Goal: Task Accomplishment & Management: Manage account settings

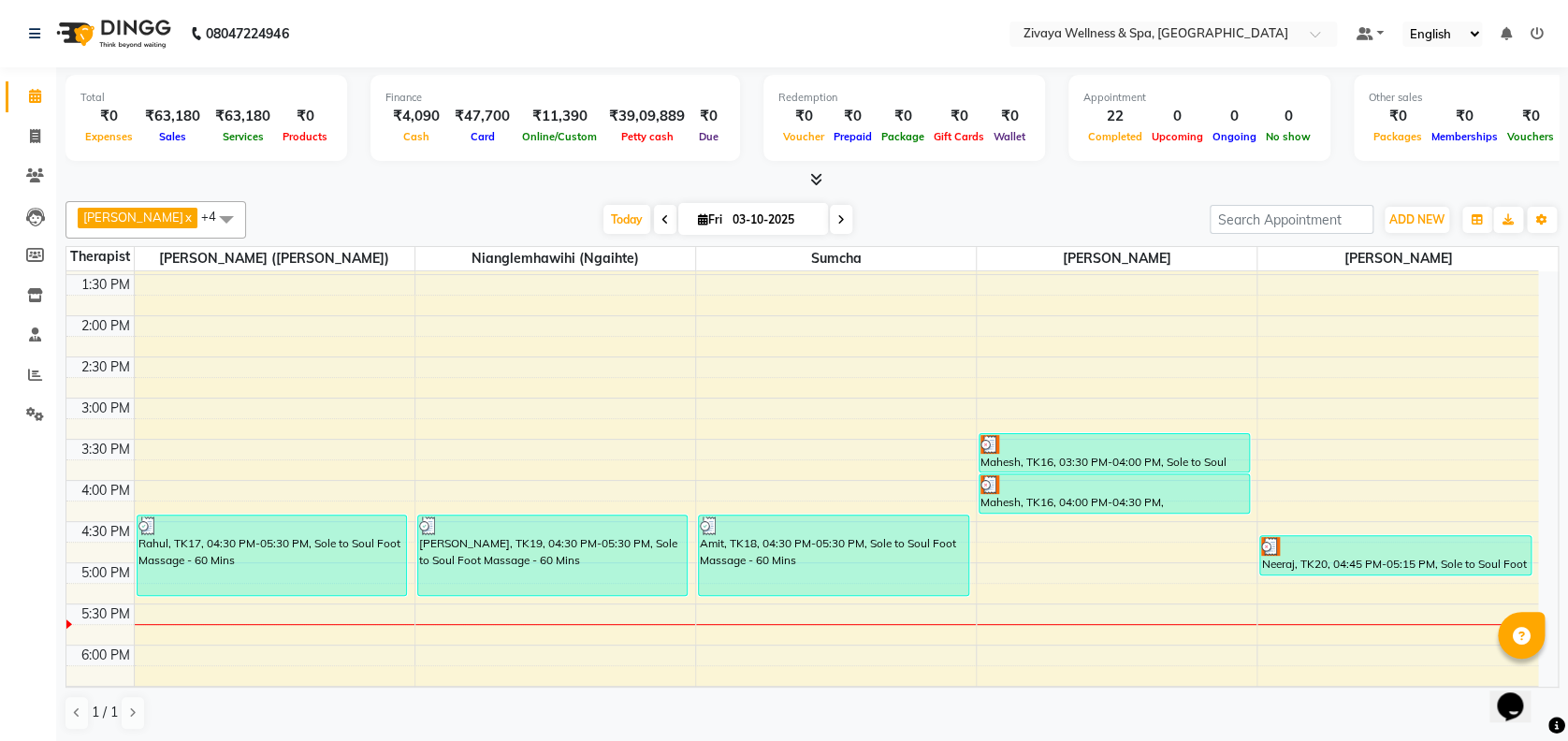
scroll to position [1117, 0]
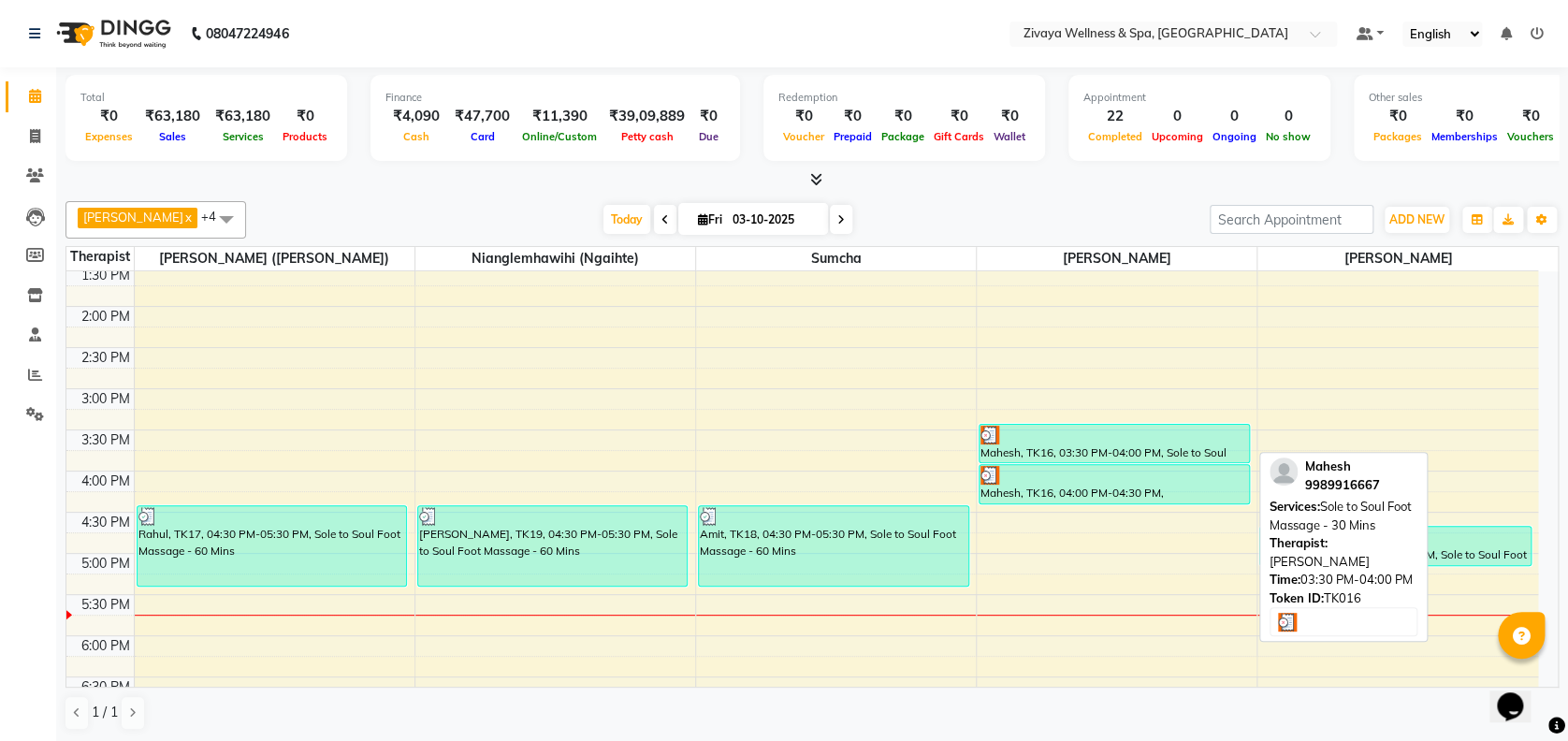
click at [1211, 426] on div at bounding box center [1114, 434] width 267 height 19
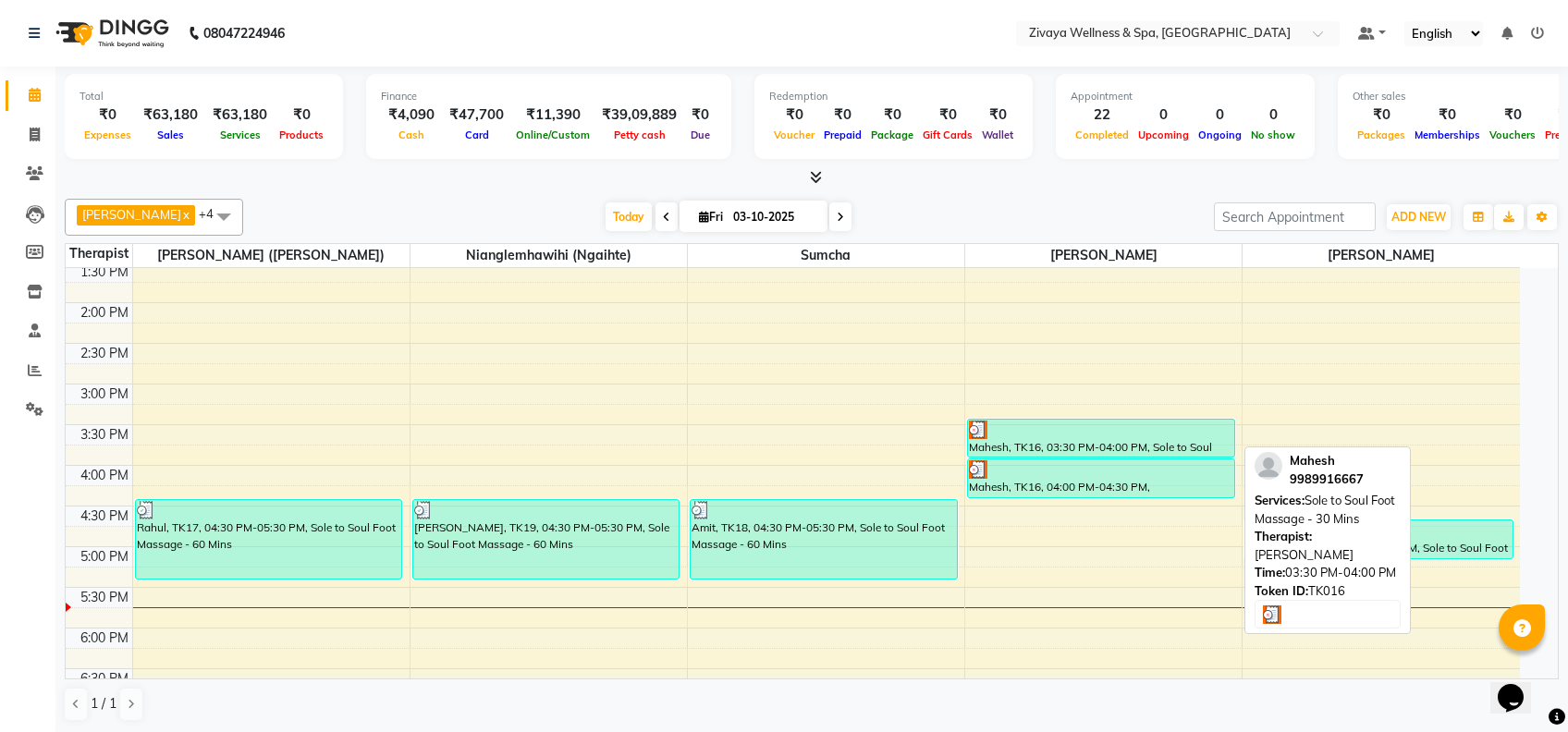
select select "3"
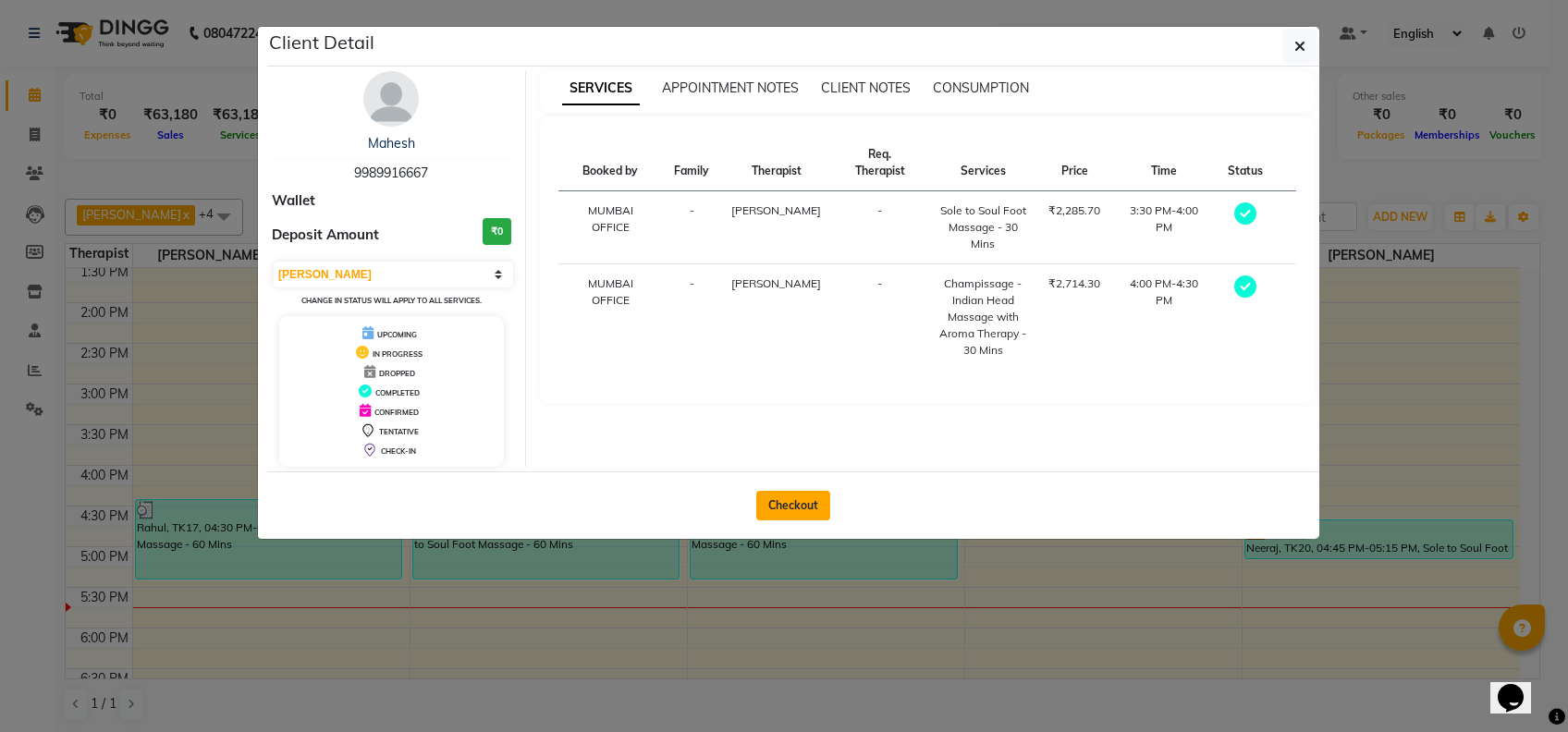
click at [784, 495] on button "Checkout" at bounding box center [793, 506] width 74 height 30
select select "service"
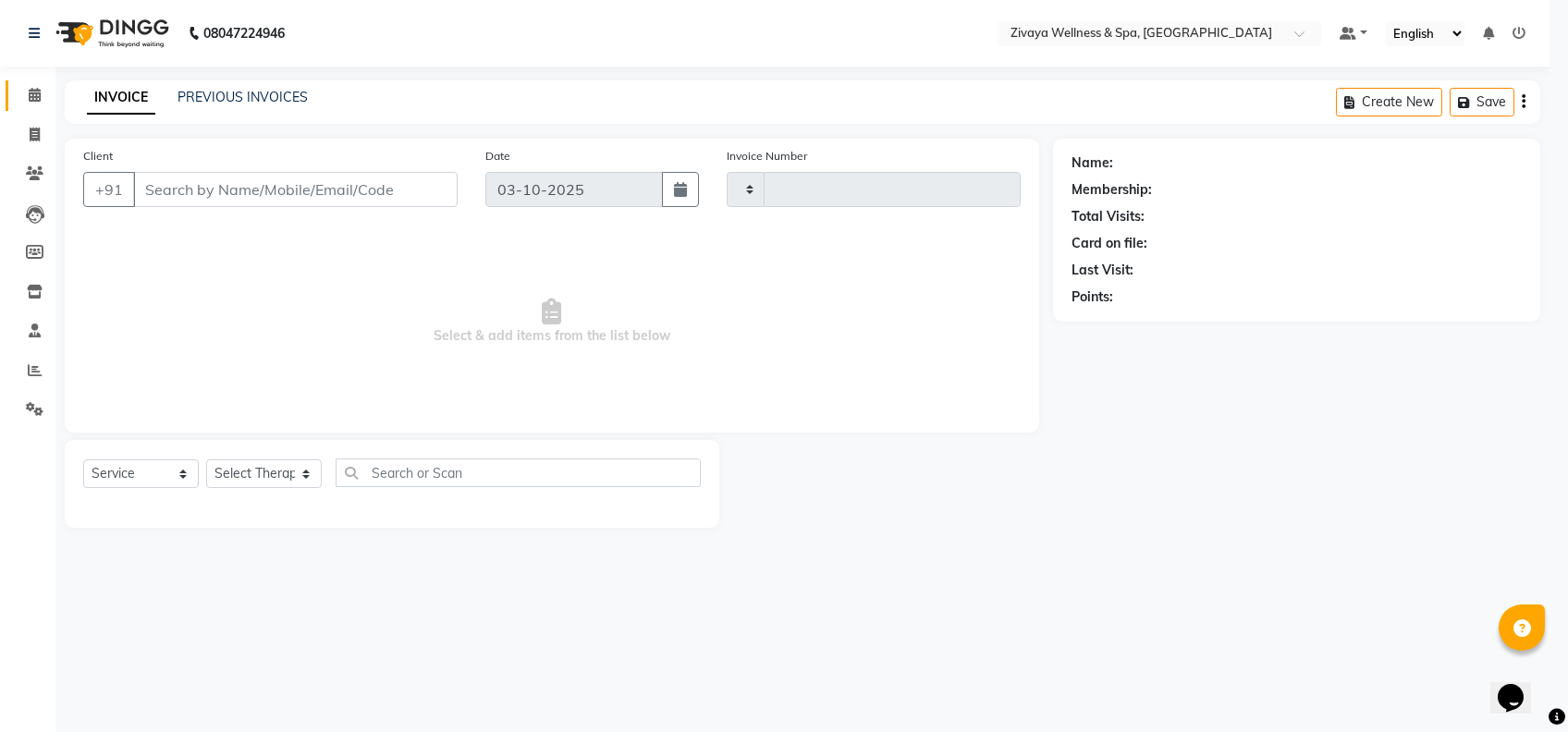
type input "2513"
select select "7072"
type input "9989916667"
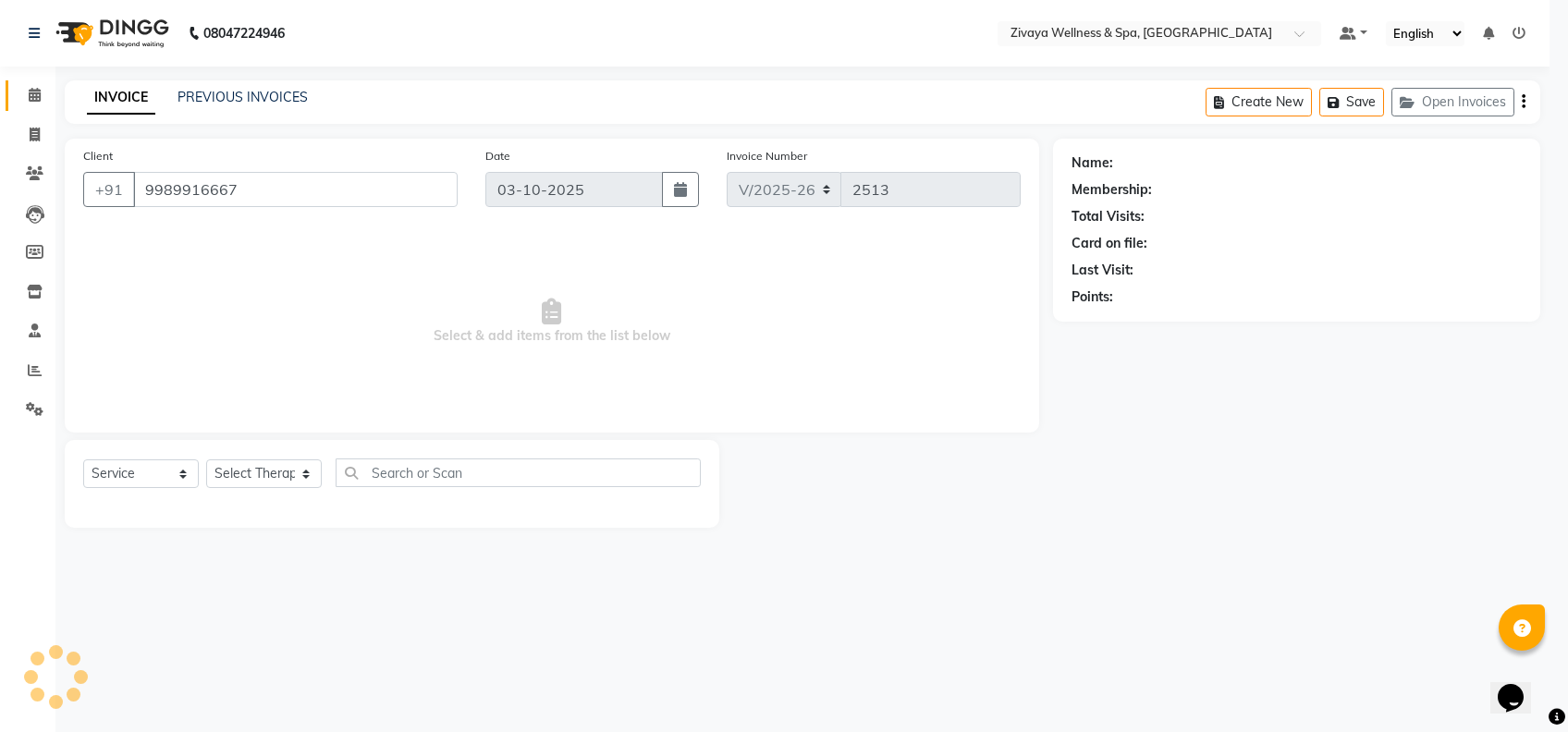
select select "80331"
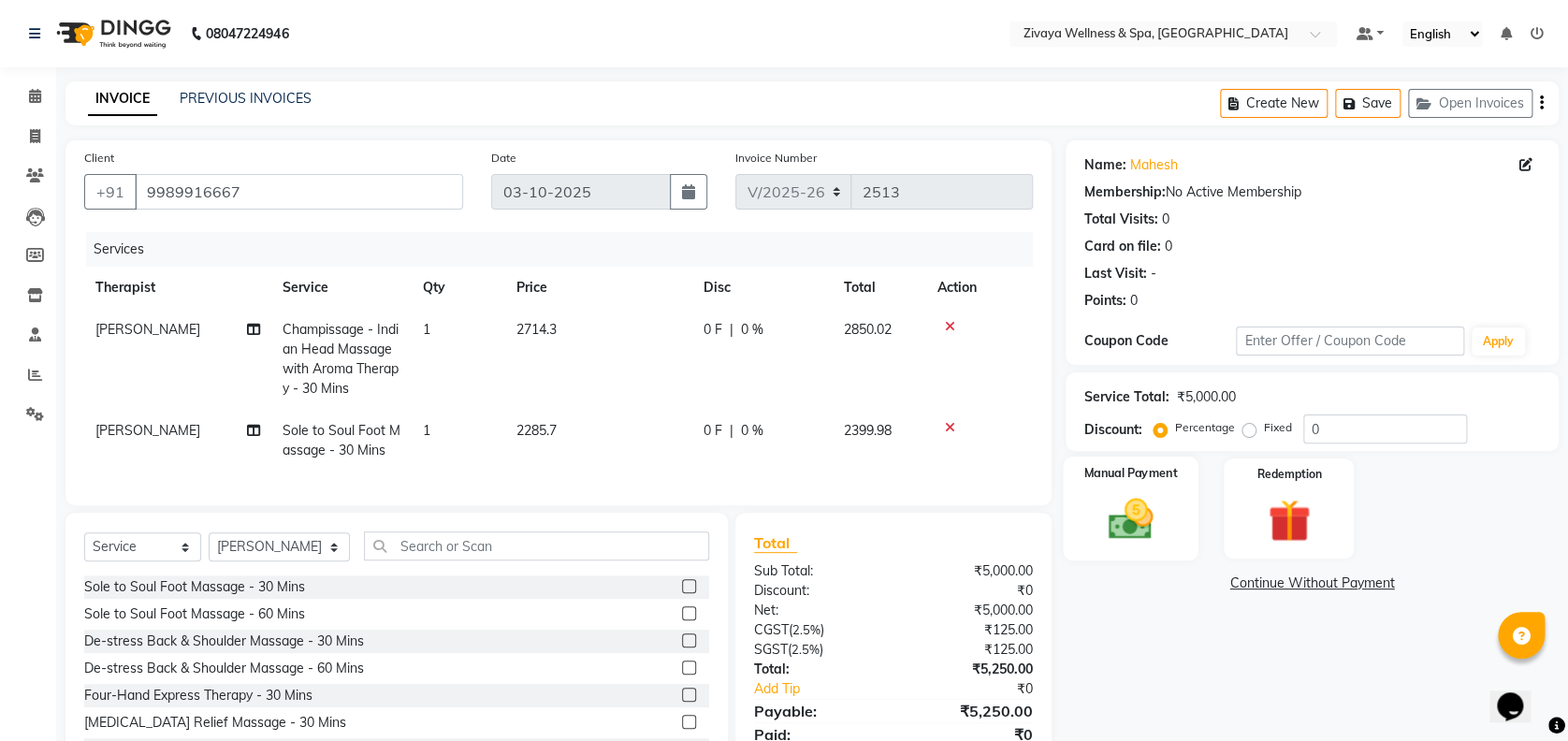
click at [1101, 498] on img at bounding box center [1131, 519] width 72 height 52
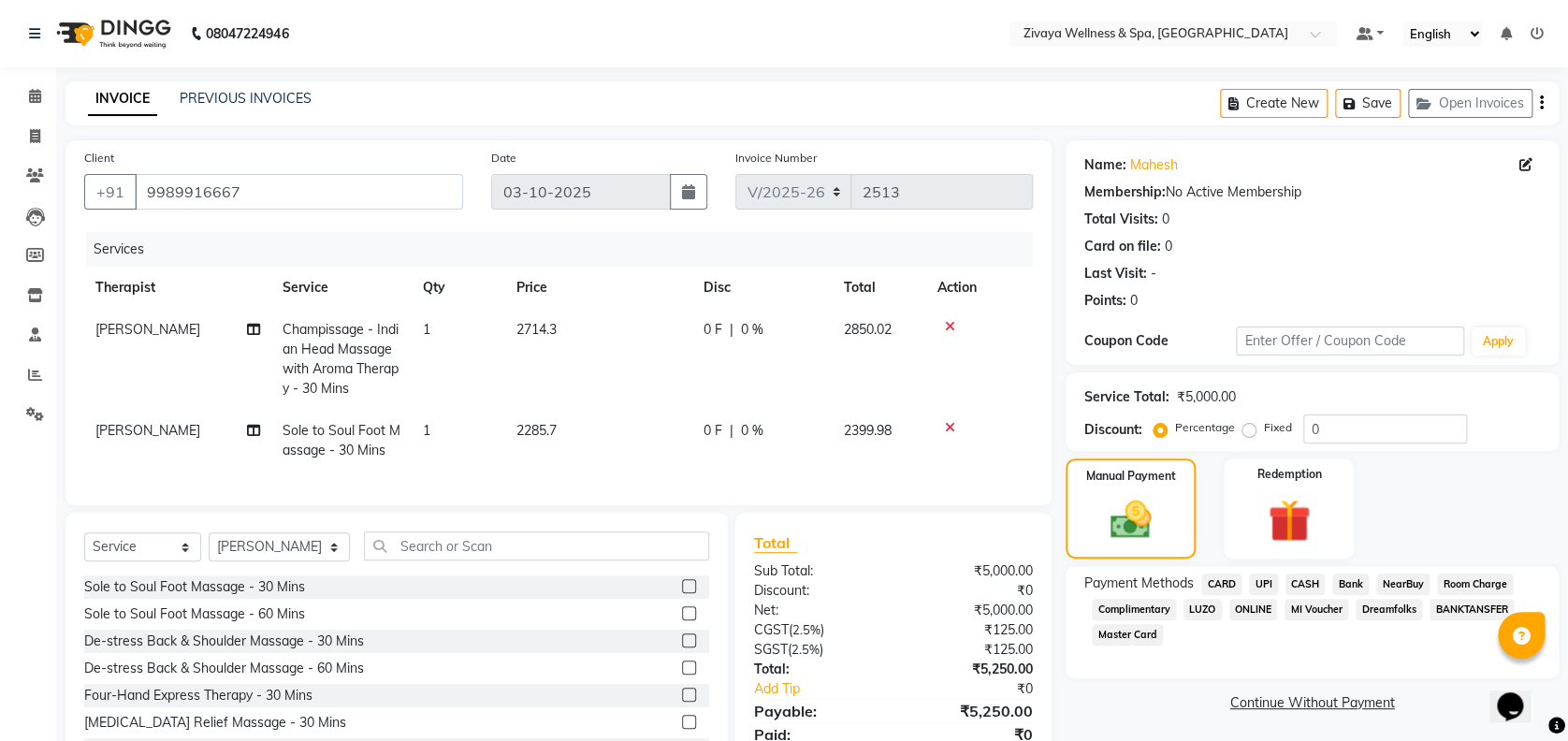
click at [1270, 580] on span "UPI" at bounding box center [1263, 585] width 29 height 22
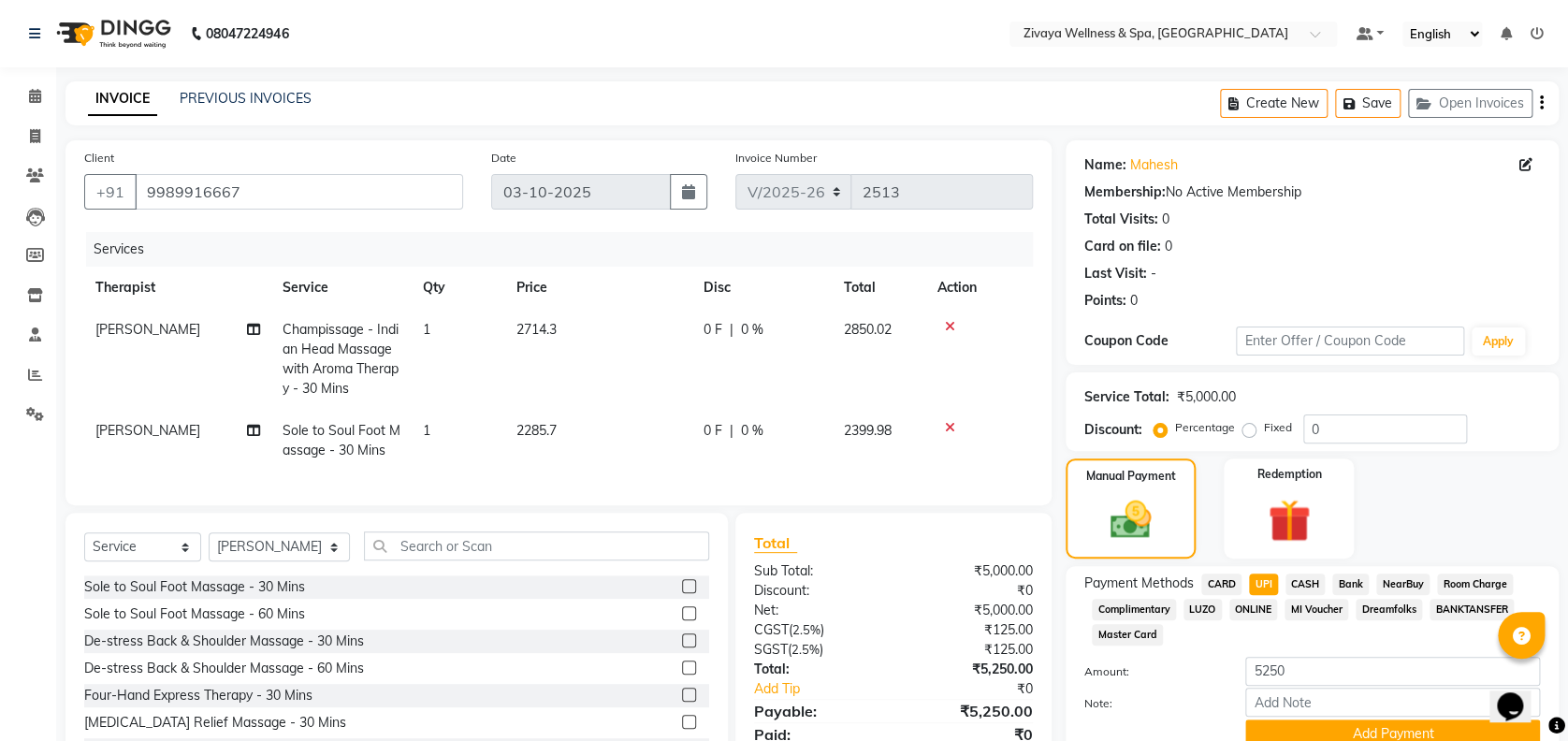
scroll to position [95, 0]
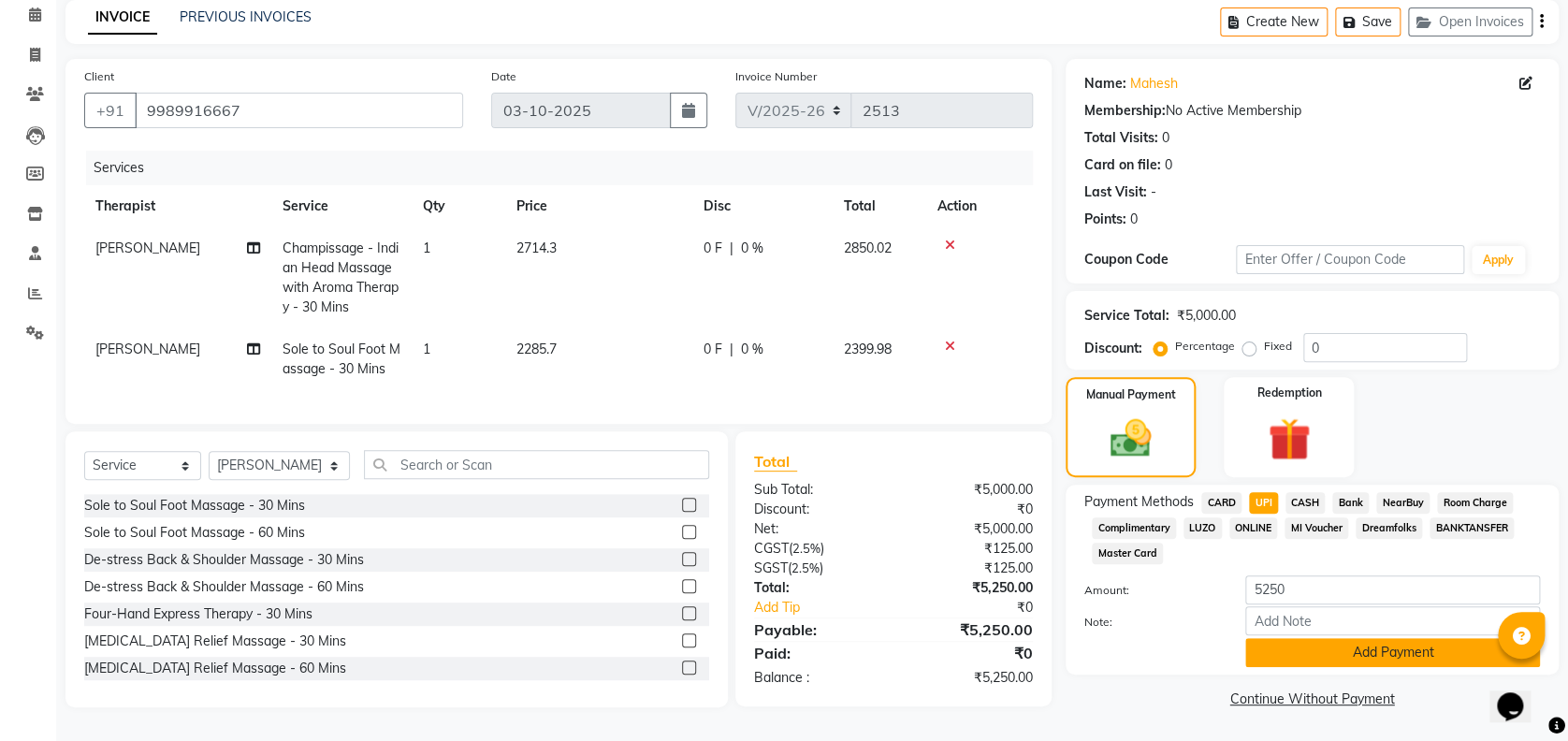
click at [1272, 642] on button "Add Payment" at bounding box center [1392, 652] width 294 height 29
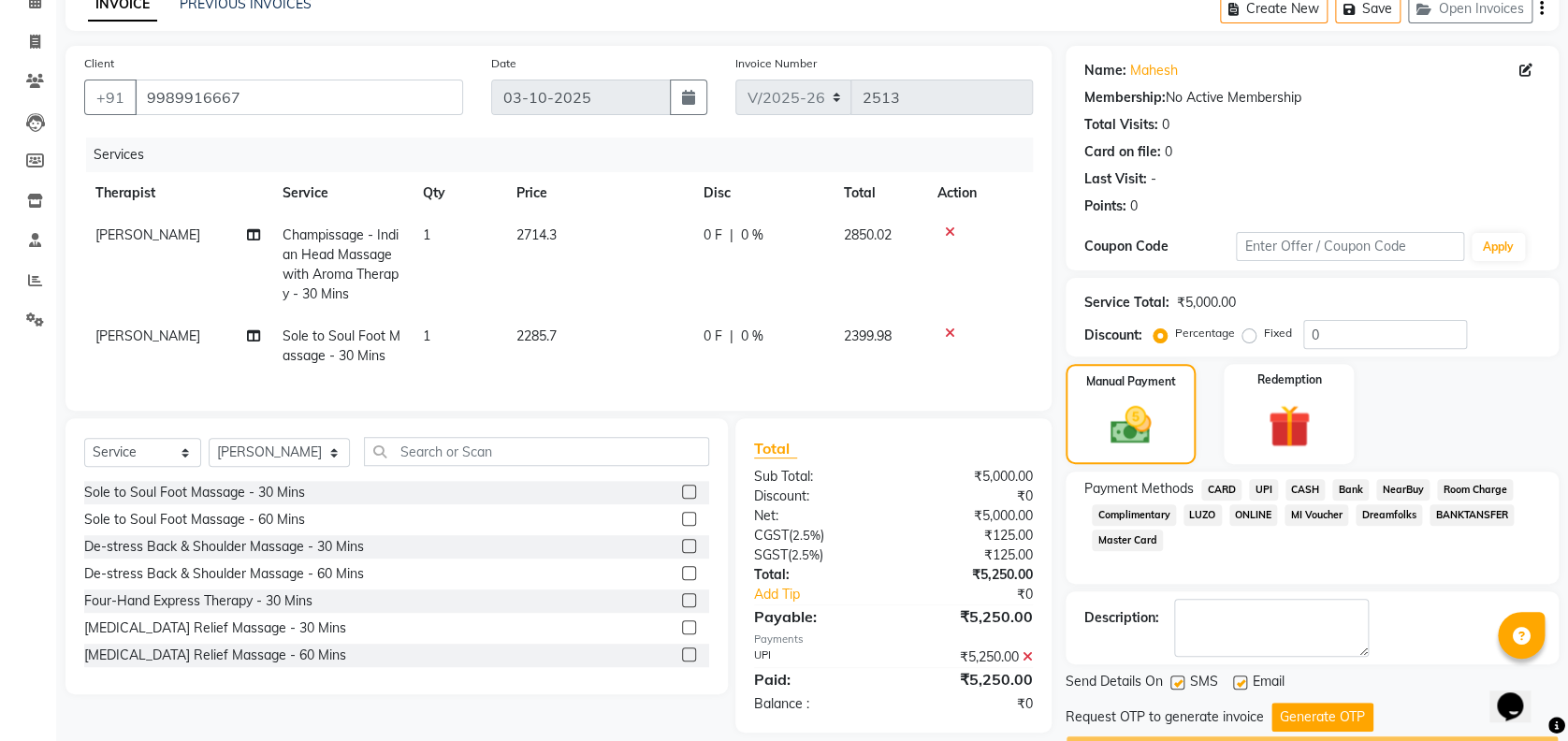
click at [1174, 681] on label at bounding box center [1178, 683] width 14 height 14
click at [1174, 681] on input "checkbox" at bounding box center [1177, 684] width 12 height 12
checkbox input "false"
click at [1343, 712] on button "Generate OTP" at bounding box center [1322, 717] width 102 height 29
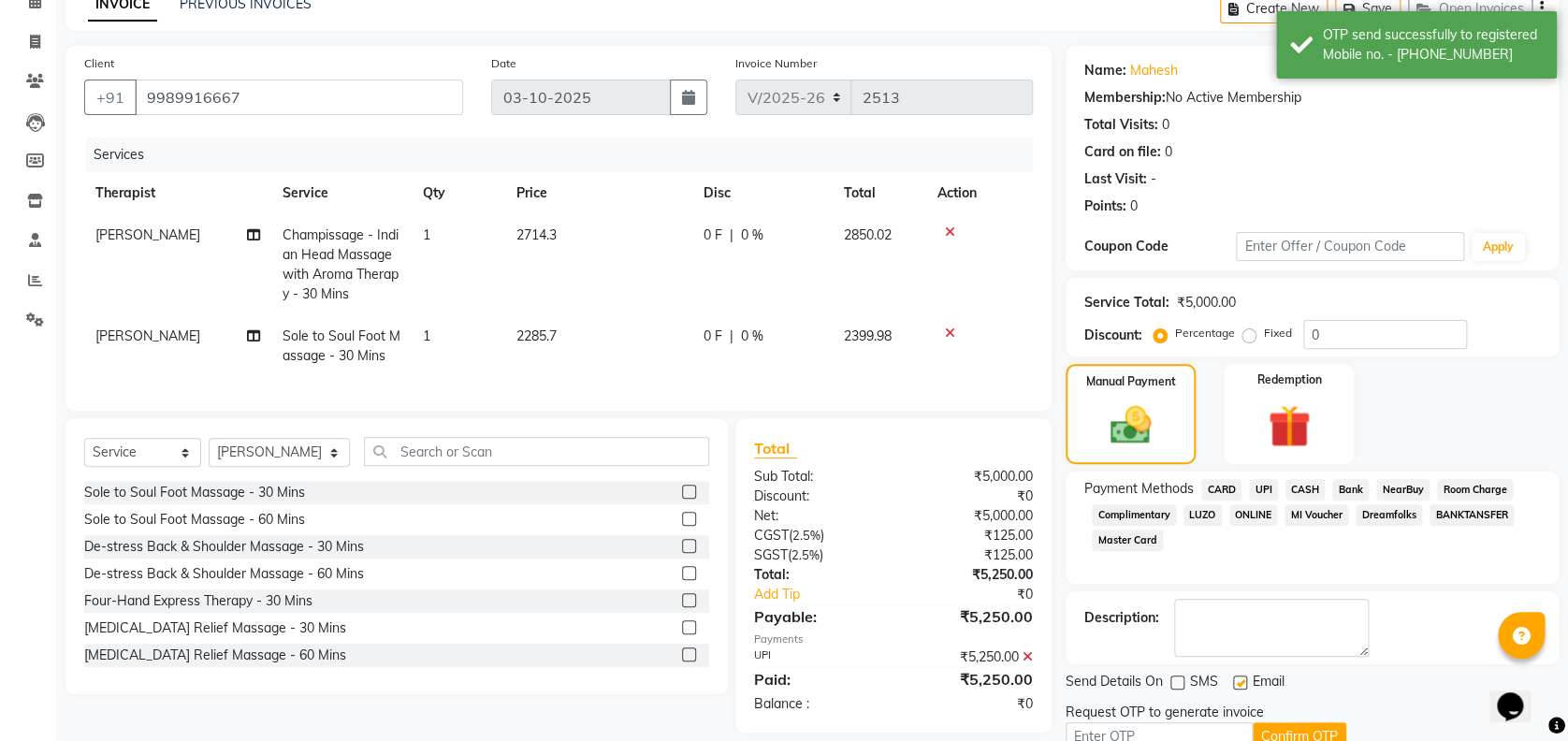
scroll to position [180, 0]
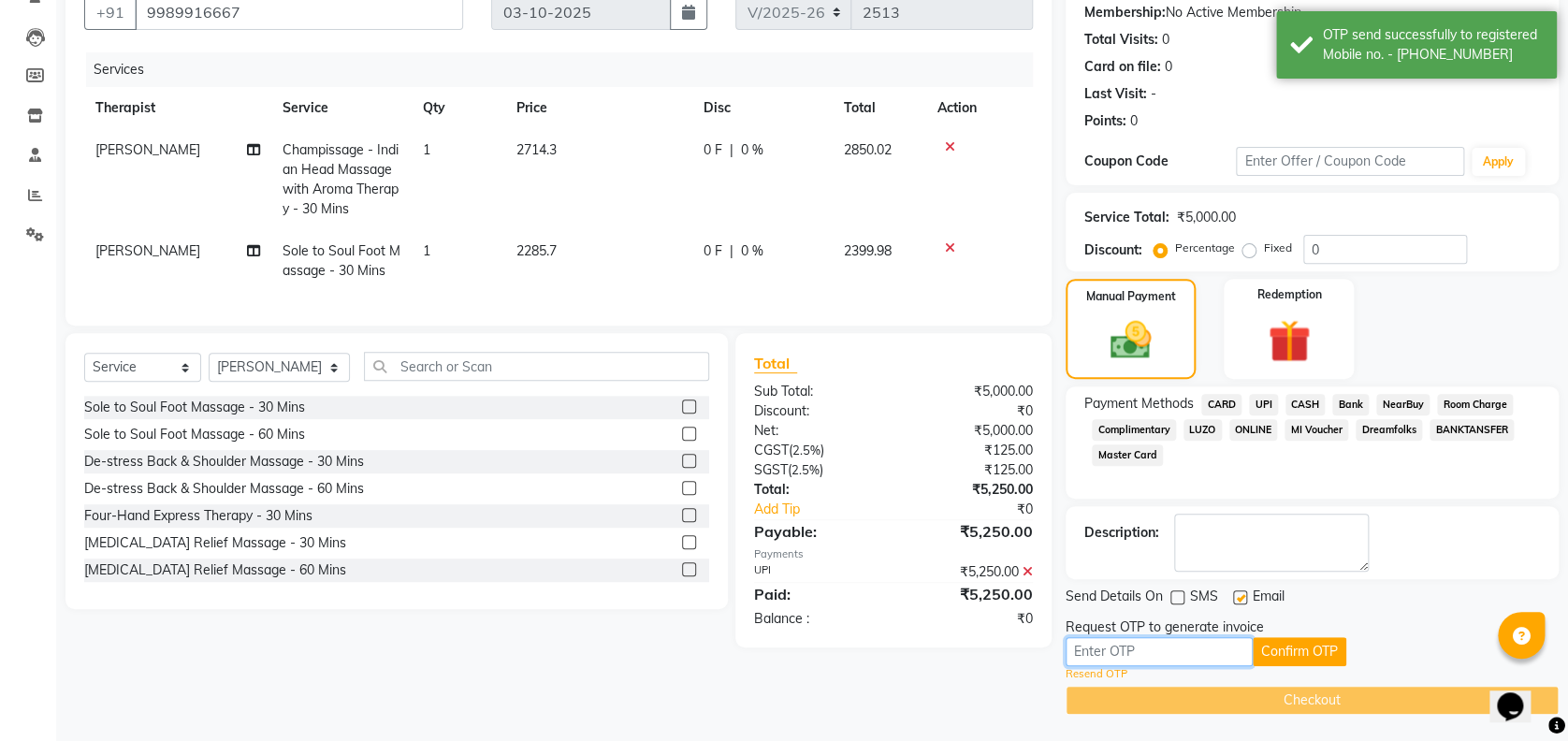
click at [1184, 654] on input "text" at bounding box center [1159, 651] width 187 height 29
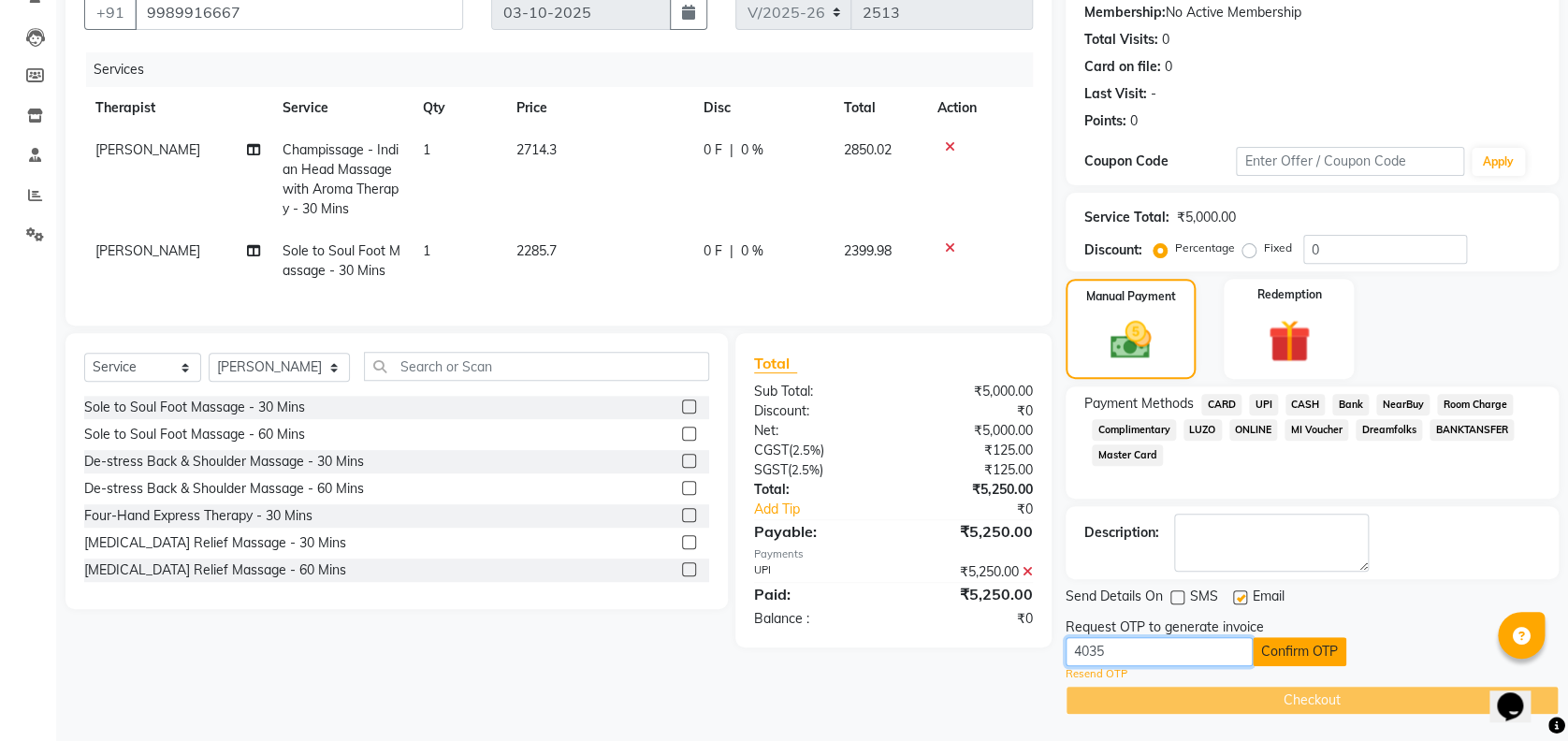
type input "4035"
click at [1291, 648] on button "Confirm OTP" at bounding box center [1300, 651] width 94 height 29
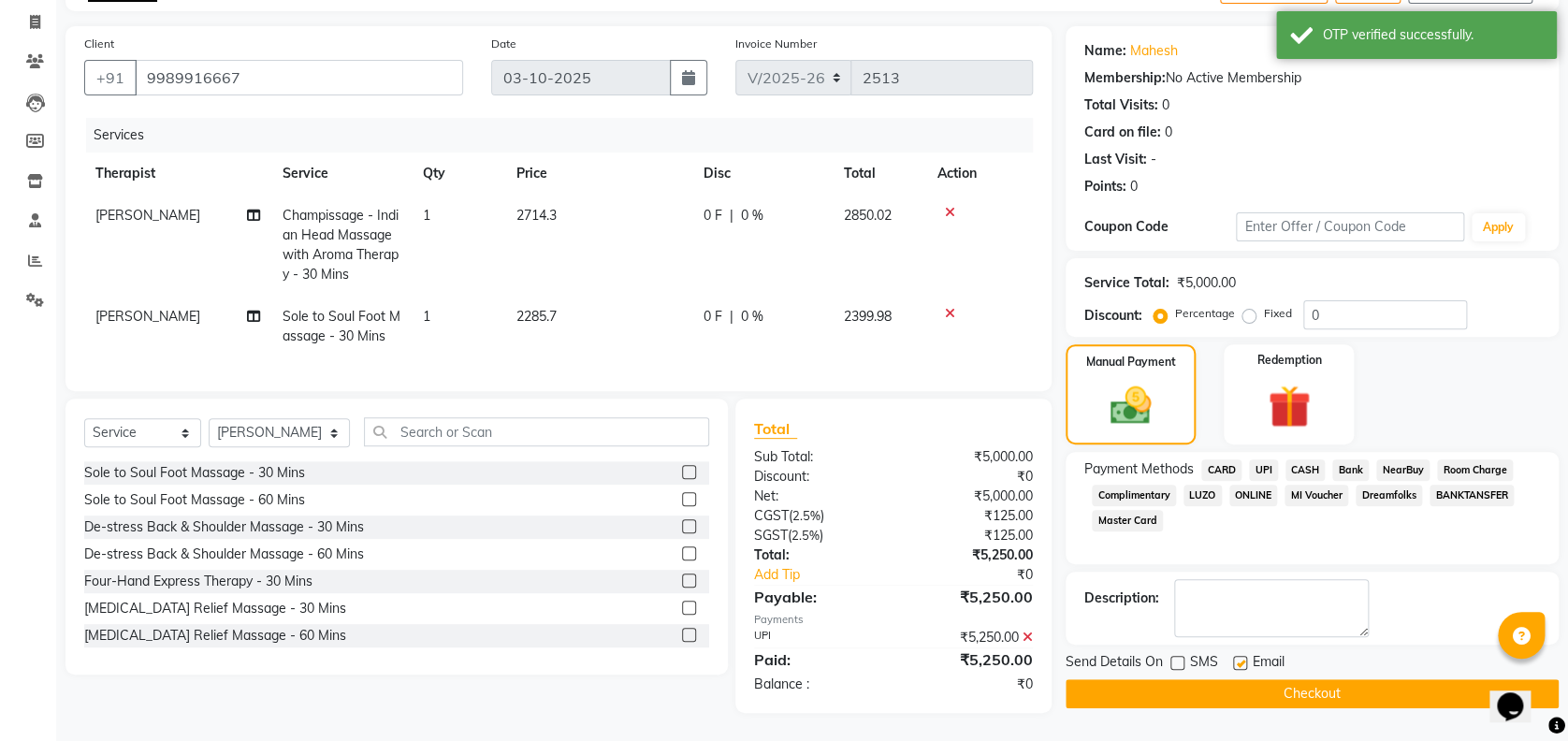
click at [1283, 680] on button "Checkout" at bounding box center [1312, 694] width 493 height 29
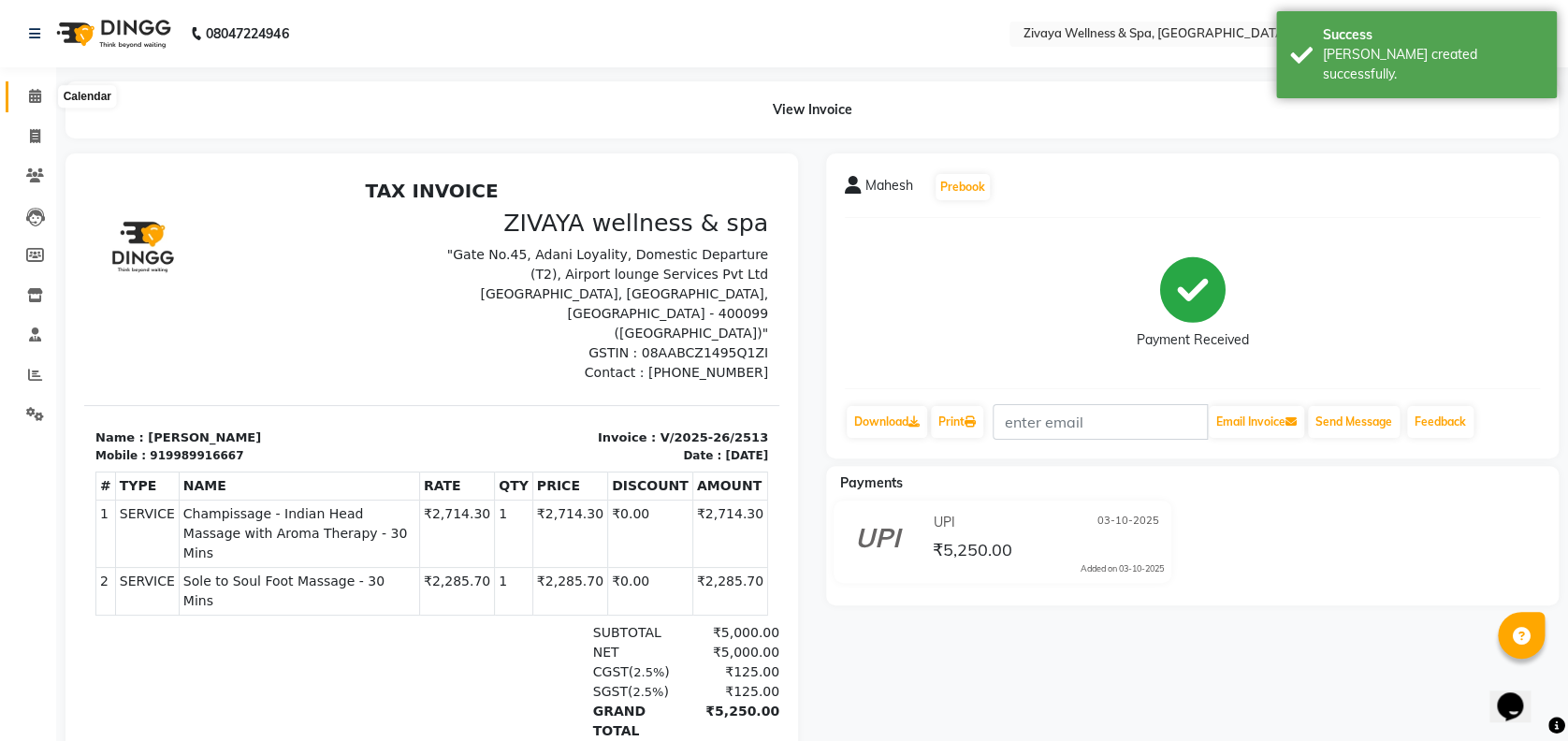
click at [34, 97] on icon at bounding box center [35, 96] width 12 height 14
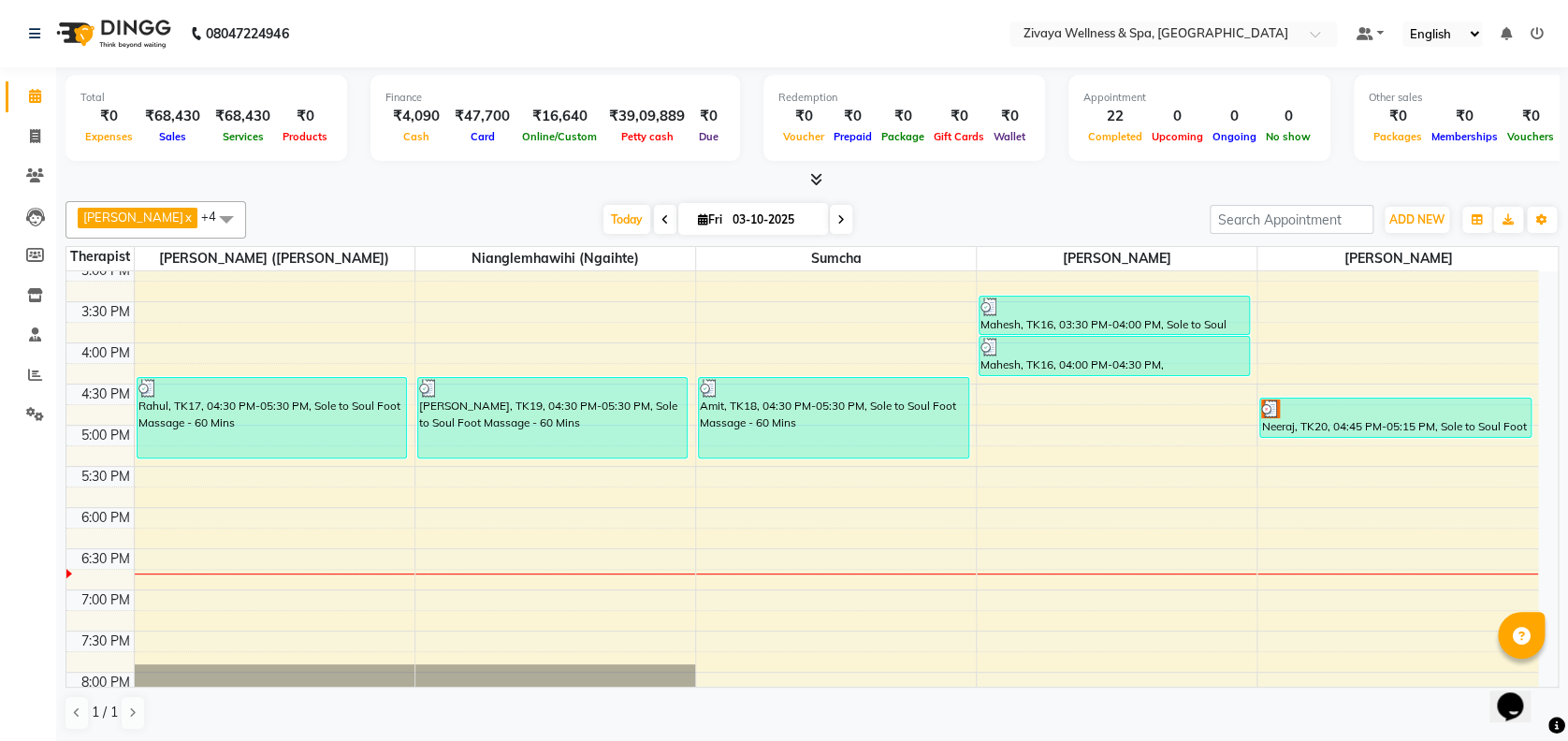
scroll to position [1250, 0]
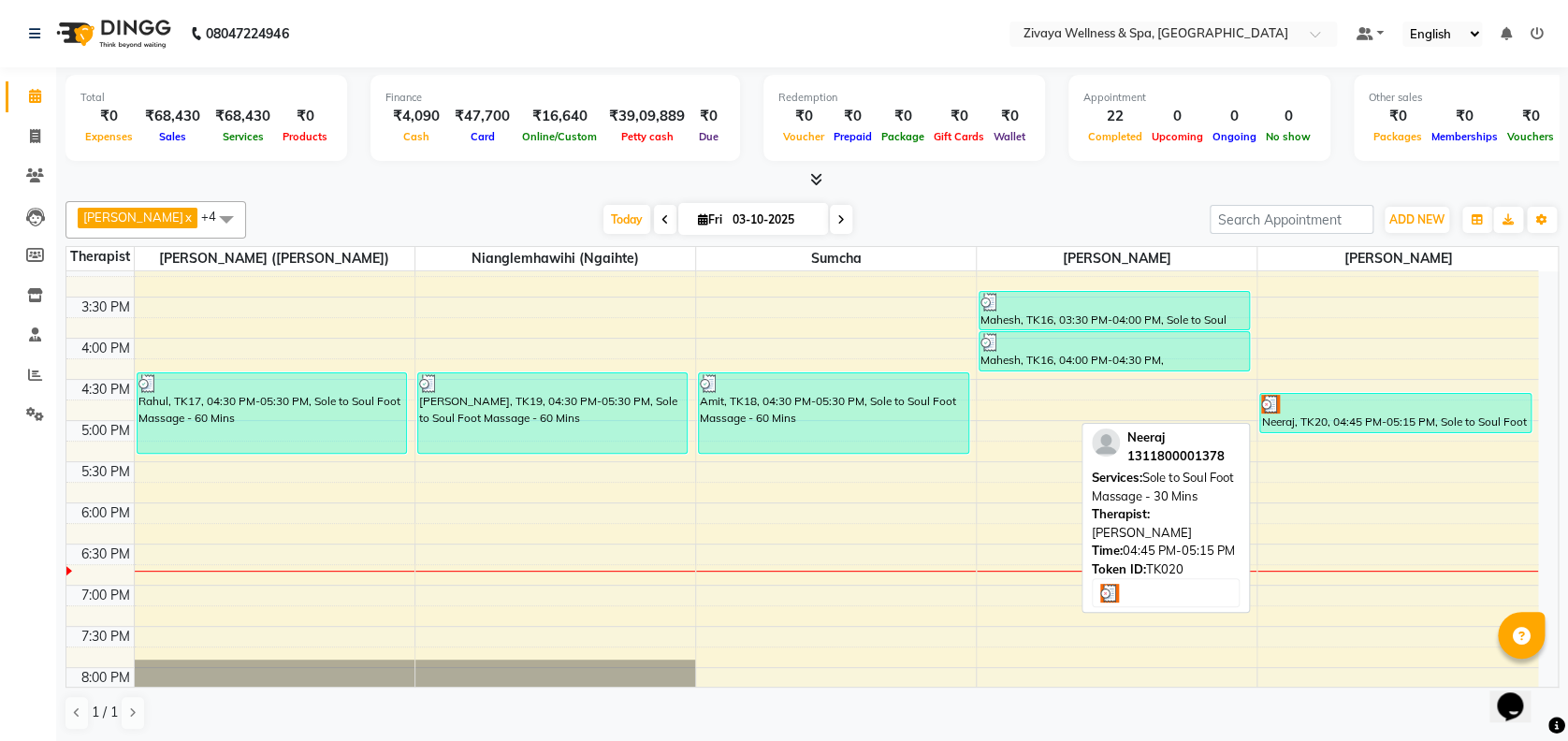
click at [1346, 410] on div at bounding box center [1395, 404] width 267 height 19
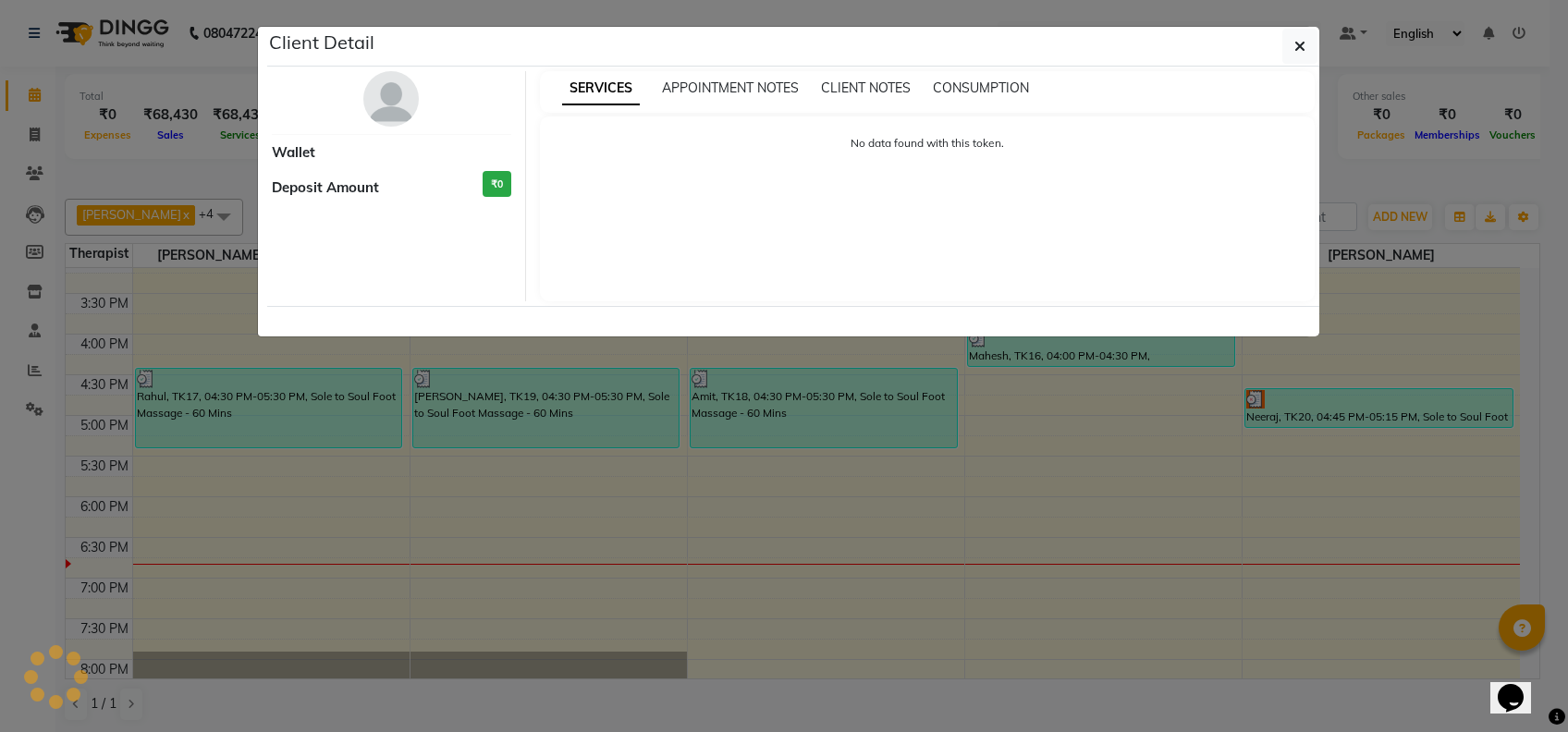
select select "3"
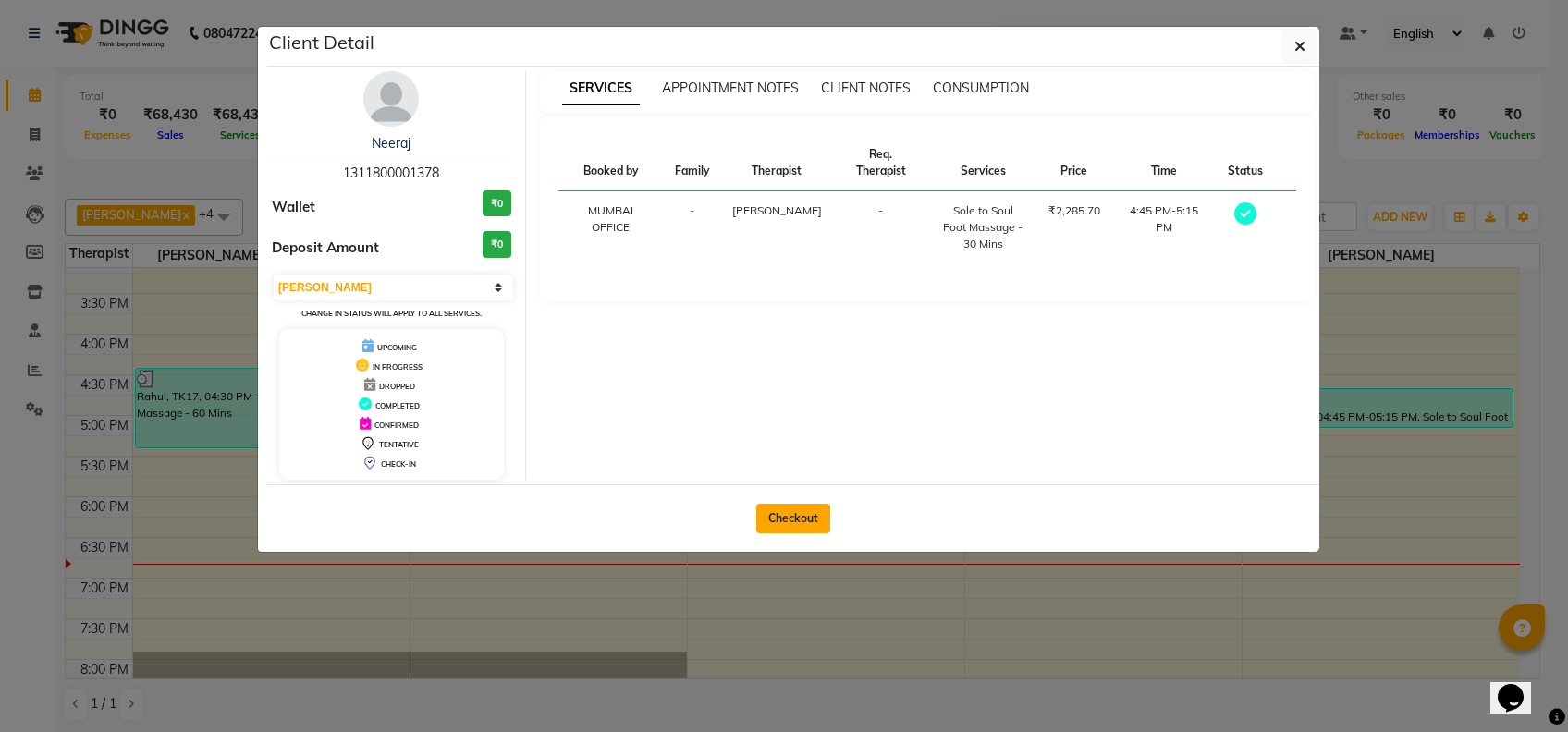
click at [781, 505] on button "Checkout" at bounding box center [793, 519] width 74 height 30
select select "service"
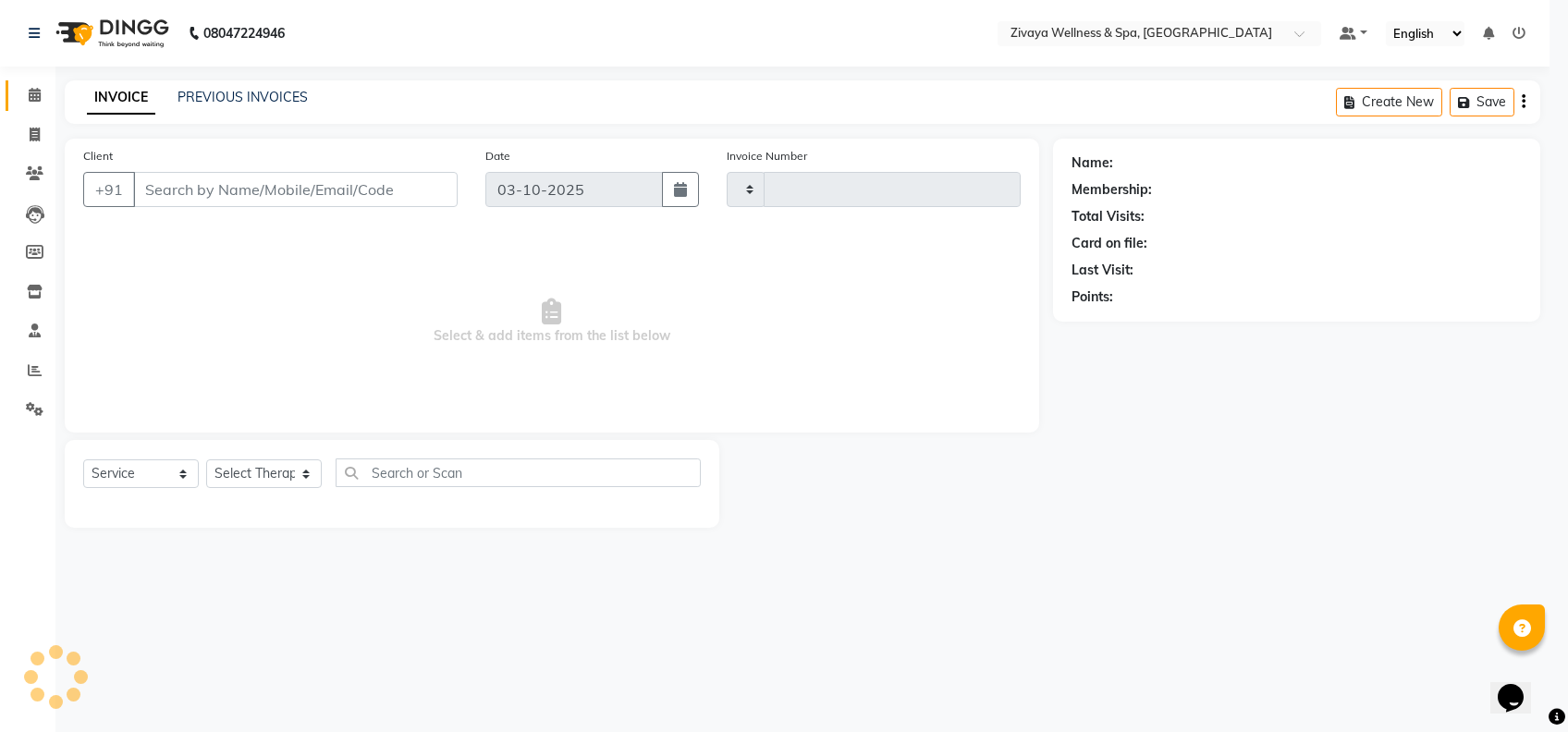
type input "2514"
select select "7072"
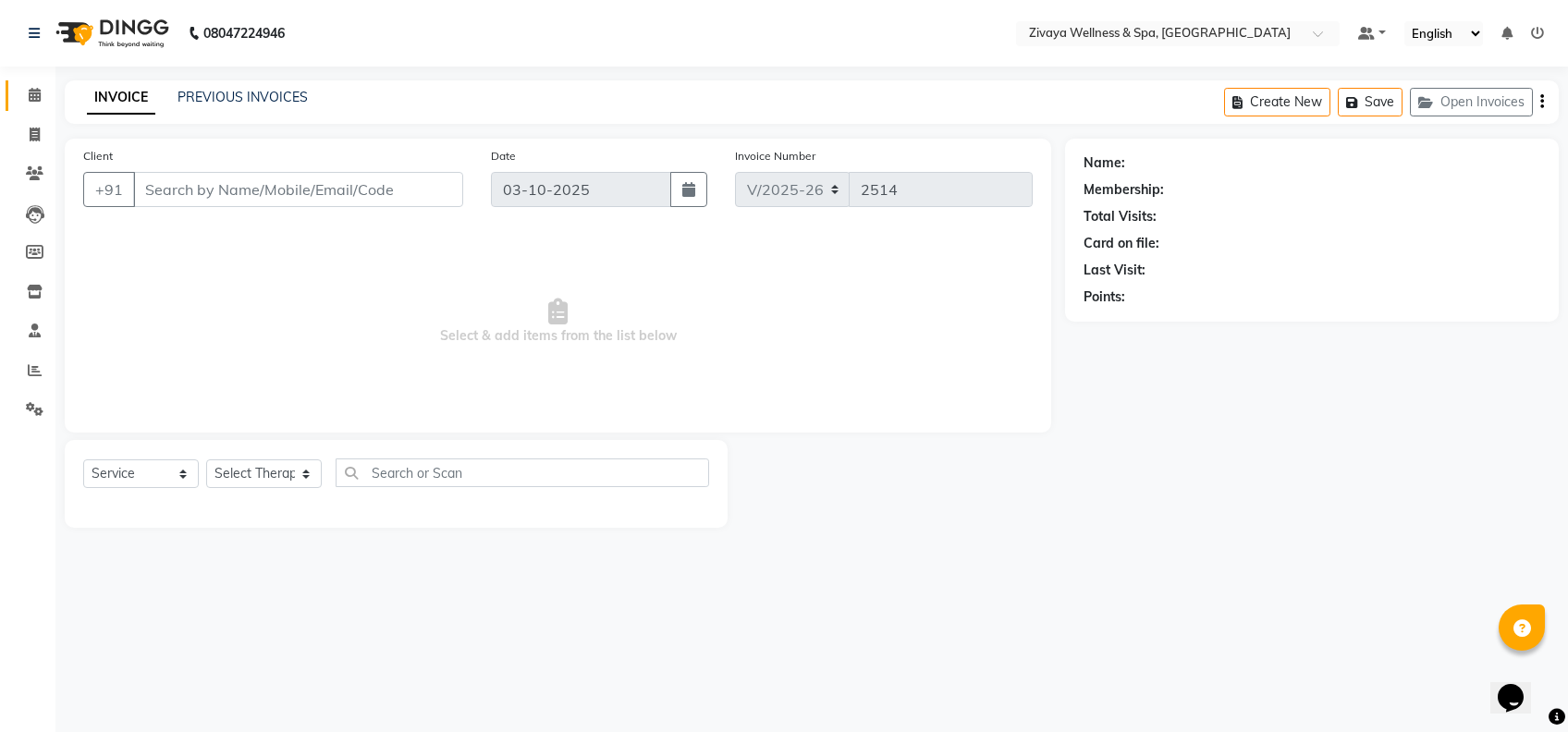
type input "1311800001378"
select select "93363"
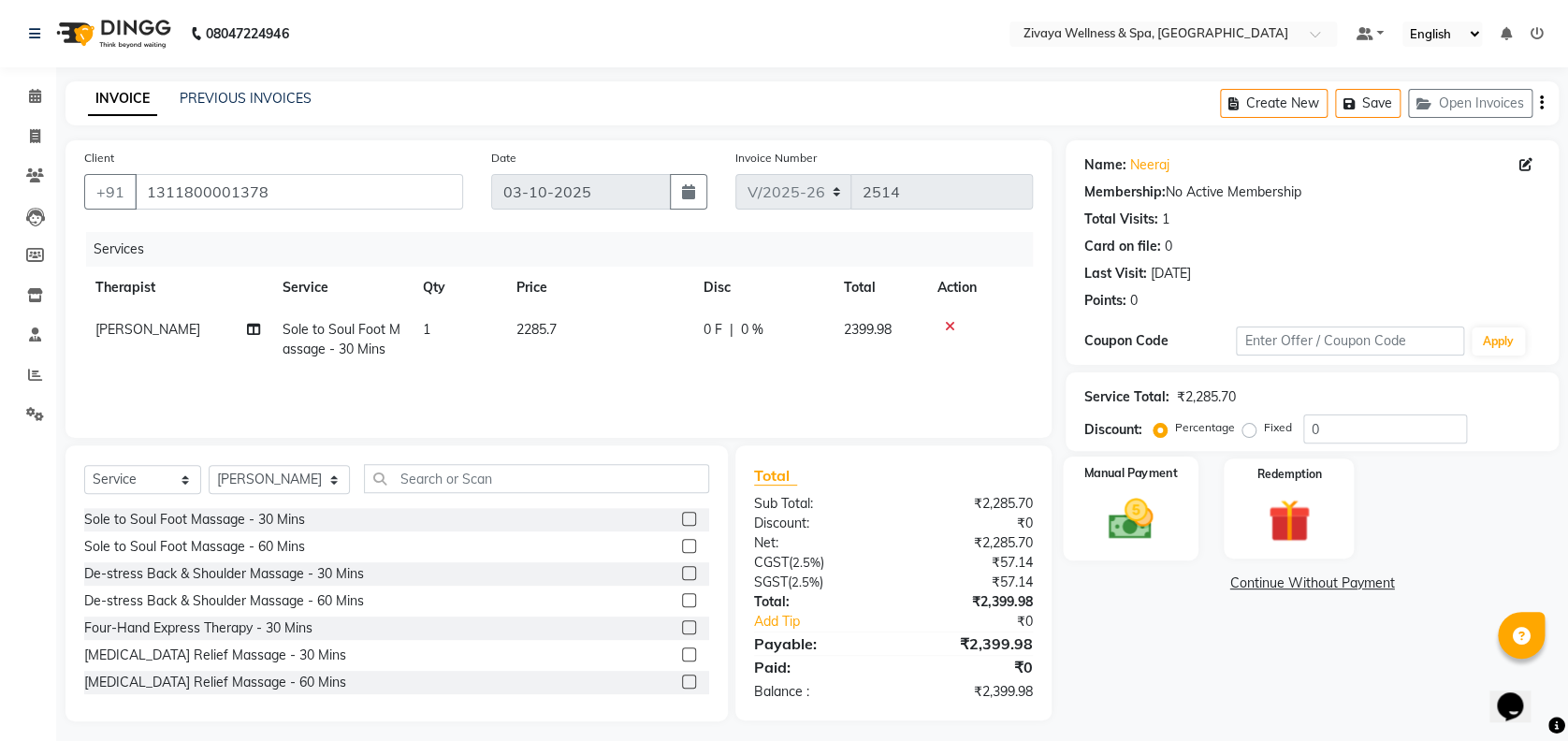
click at [1155, 502] on img at bounding box center [1131, 519] width 72 height 52
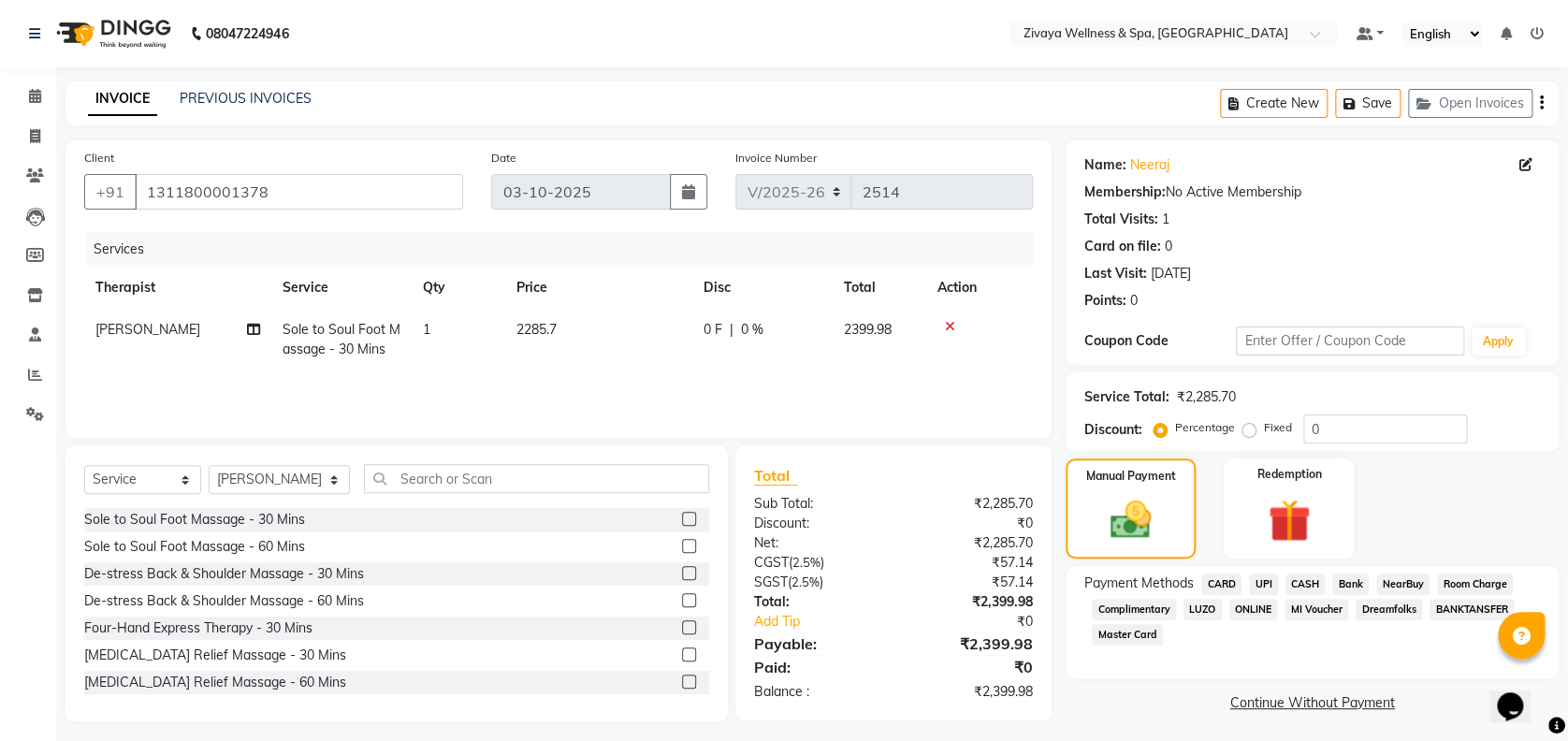
click at [1307, 587] on span "CASH" at bounding box center [1306, 585] width 40 height 22
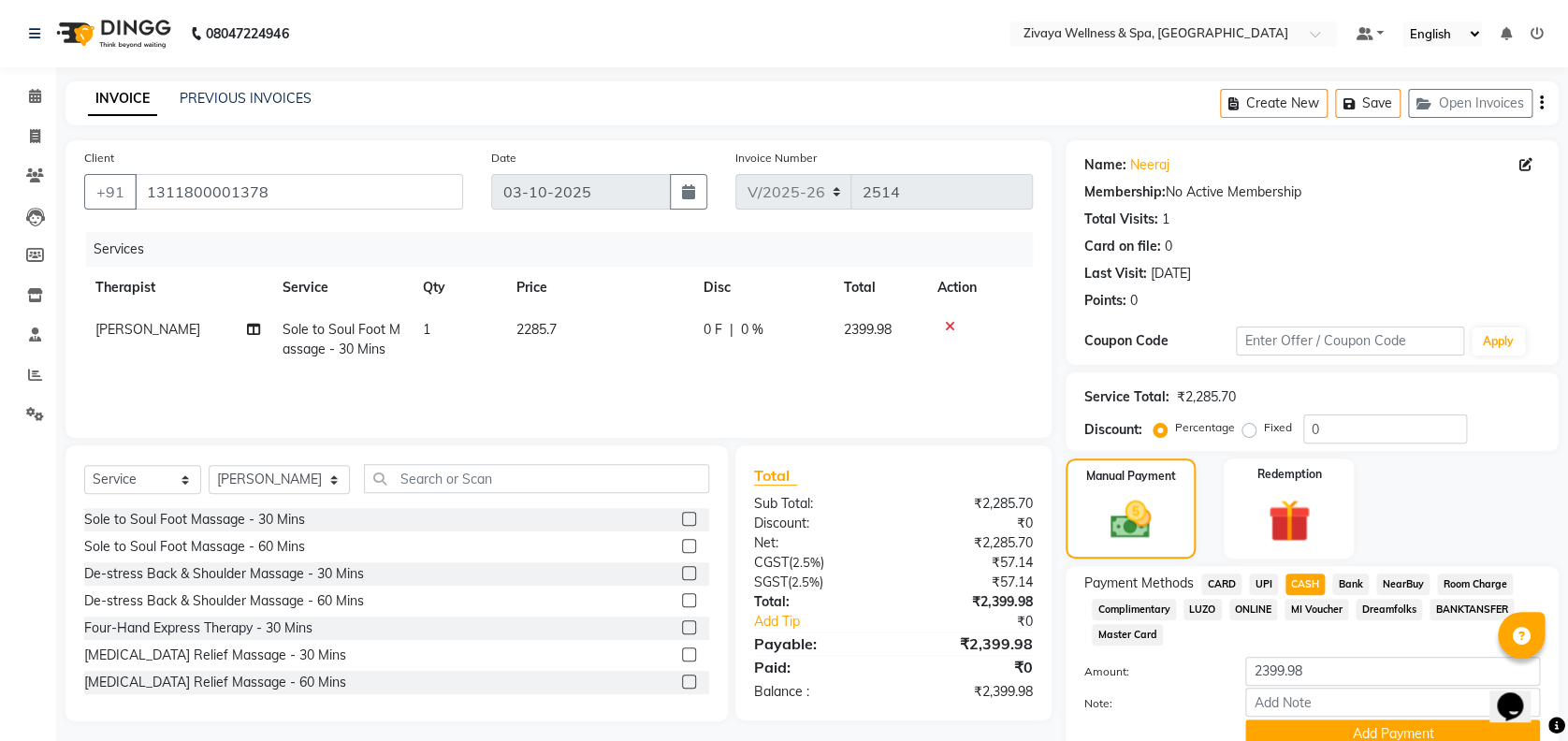
scroll to position [81, 0]
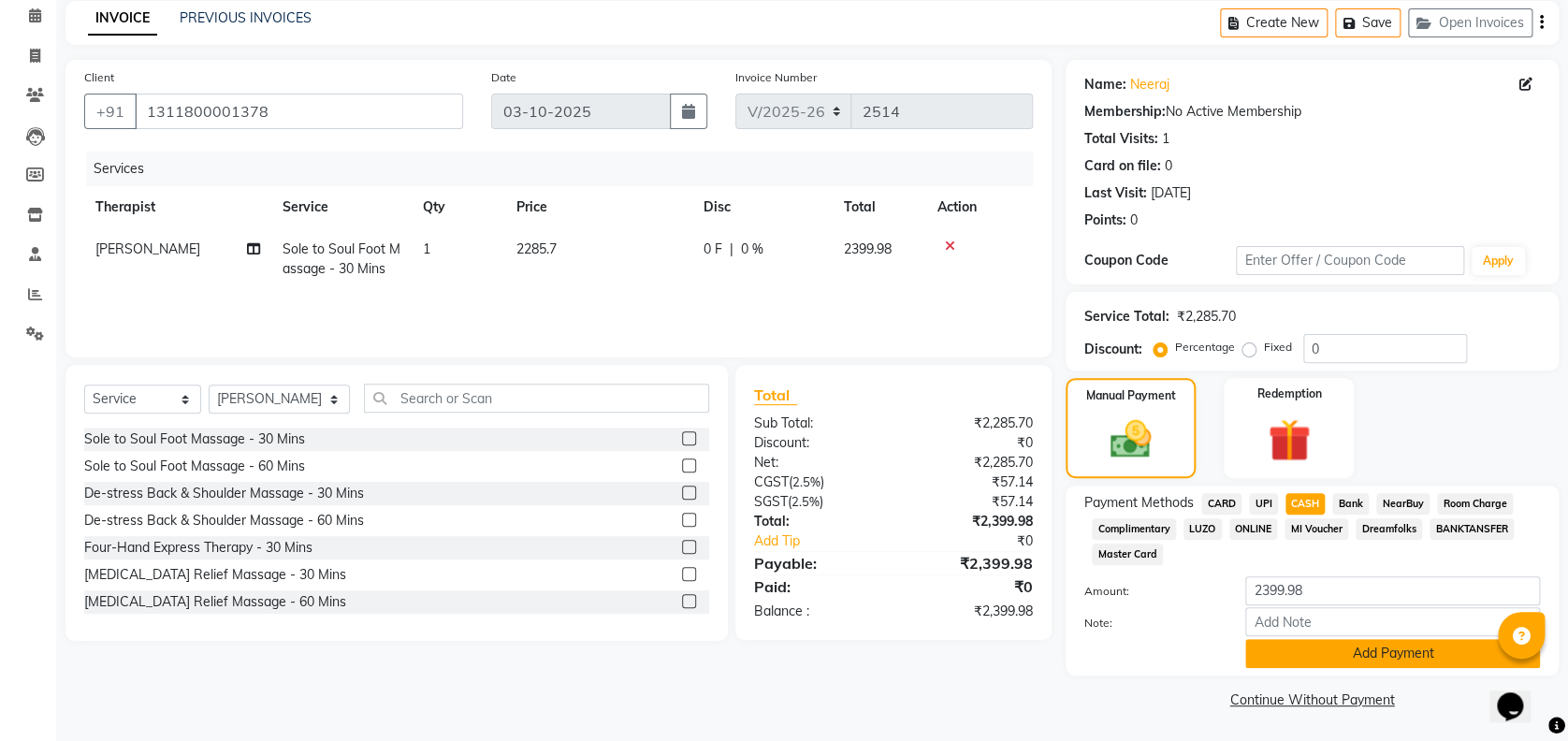
click at [1331, 650] on button "Add Payment" at bounding box center [1392, 653] width 294 height 29
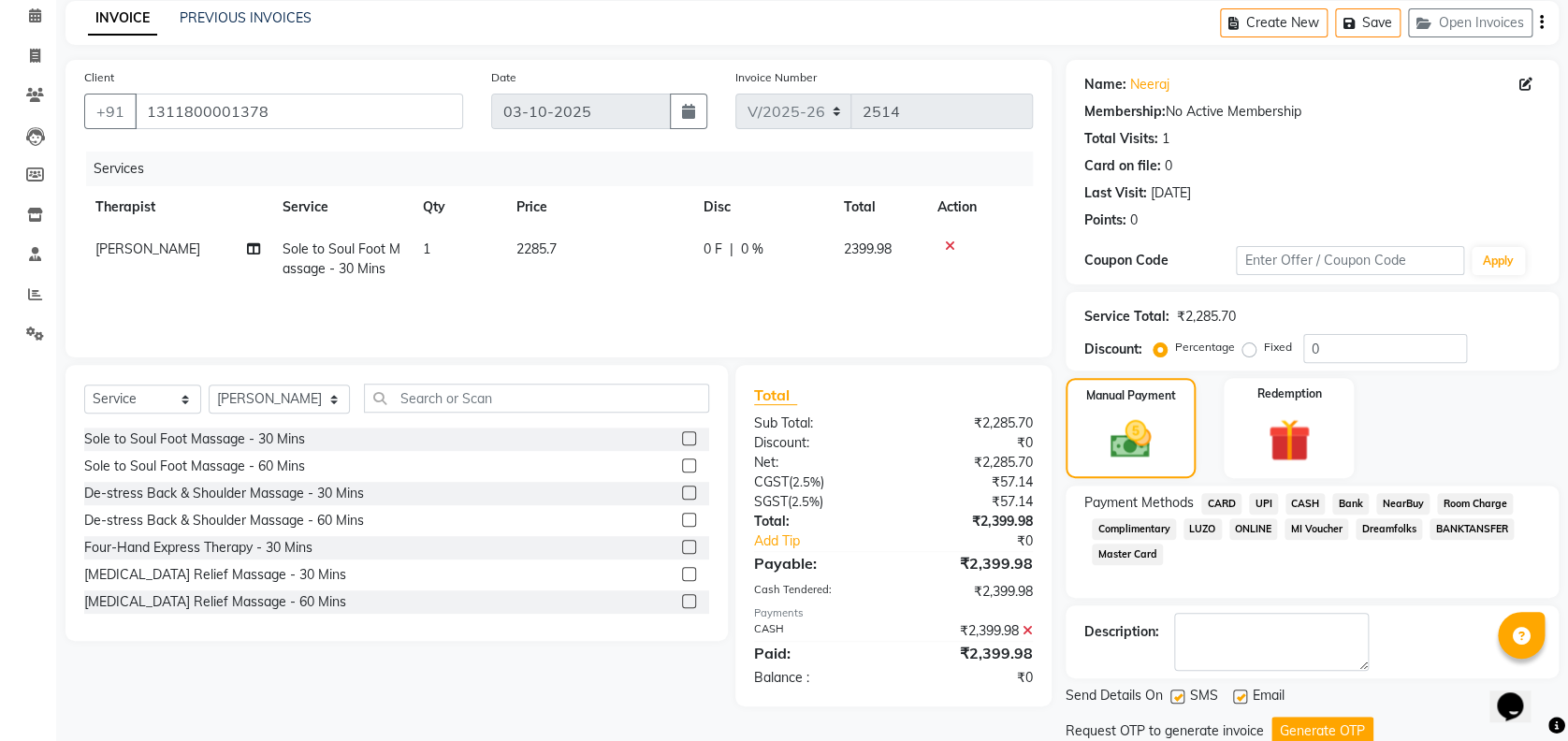
click at [1180, 696] on label at bounding box center [1178, 697] width 14 height 14
click at [1180, 696] on input "checkbox" at bounding box center [1177, 698] width 12 height 12
checkbox input "false"
click at [1295, 724] on button "Generate OTP" at bounding box center [1322, 731] width 102 height 29
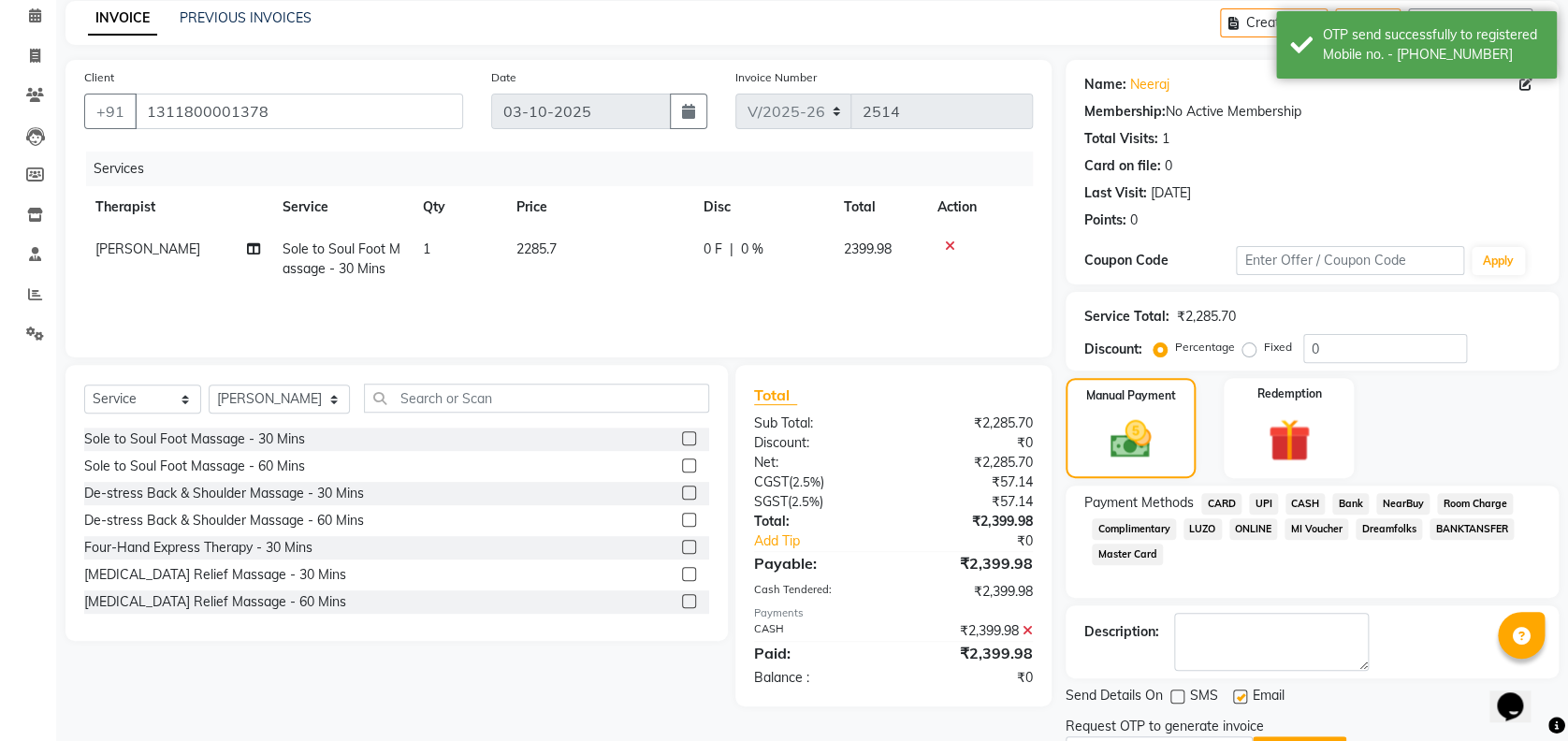
scroll to position [180, 0]
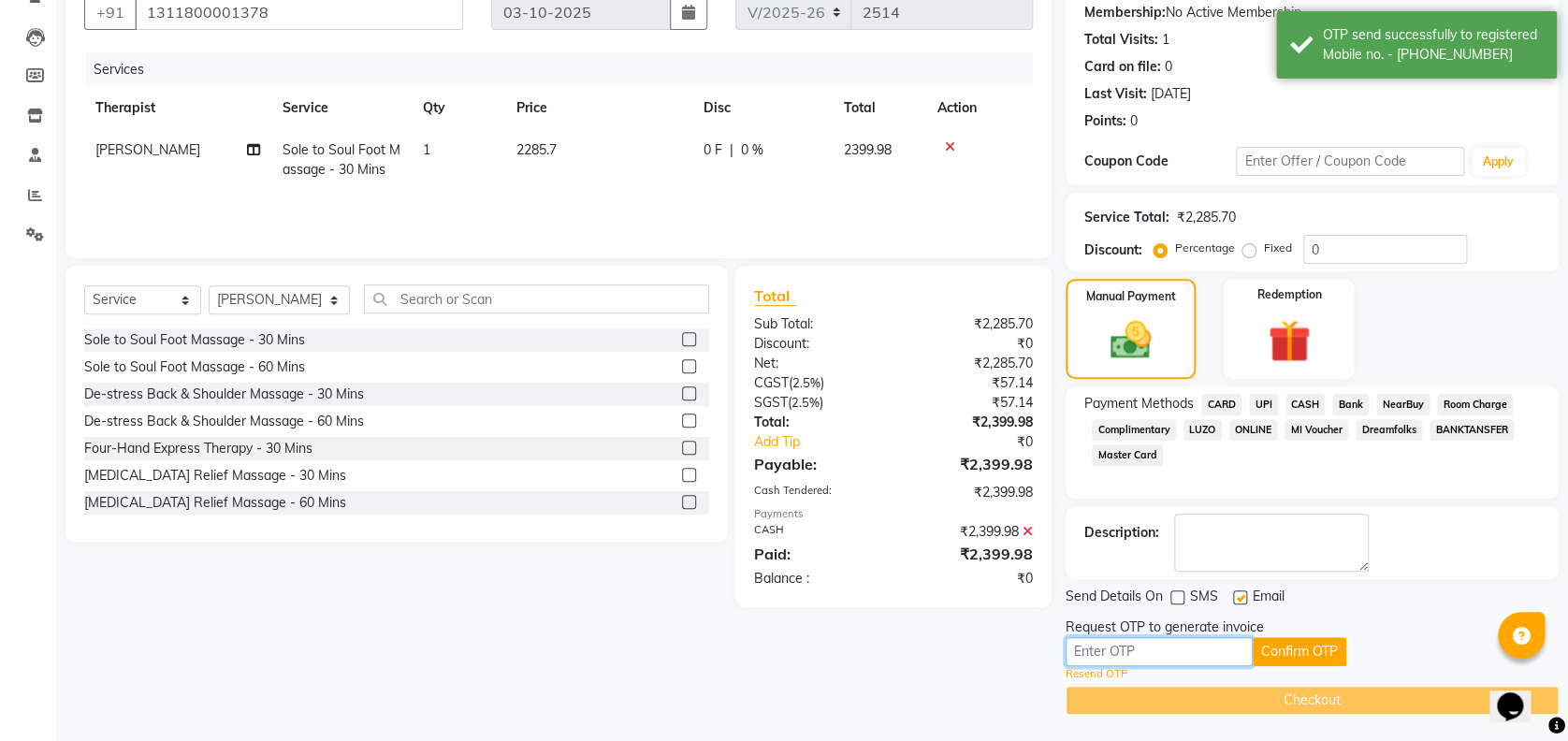
click at [1184, 639] on input "text" at bounding box center [1159, 651] width 187 height 29
type input "4035"
click at [1278, 644] on button "Confirm OTP" at bounding box center [1300, 651] width 94 height 29
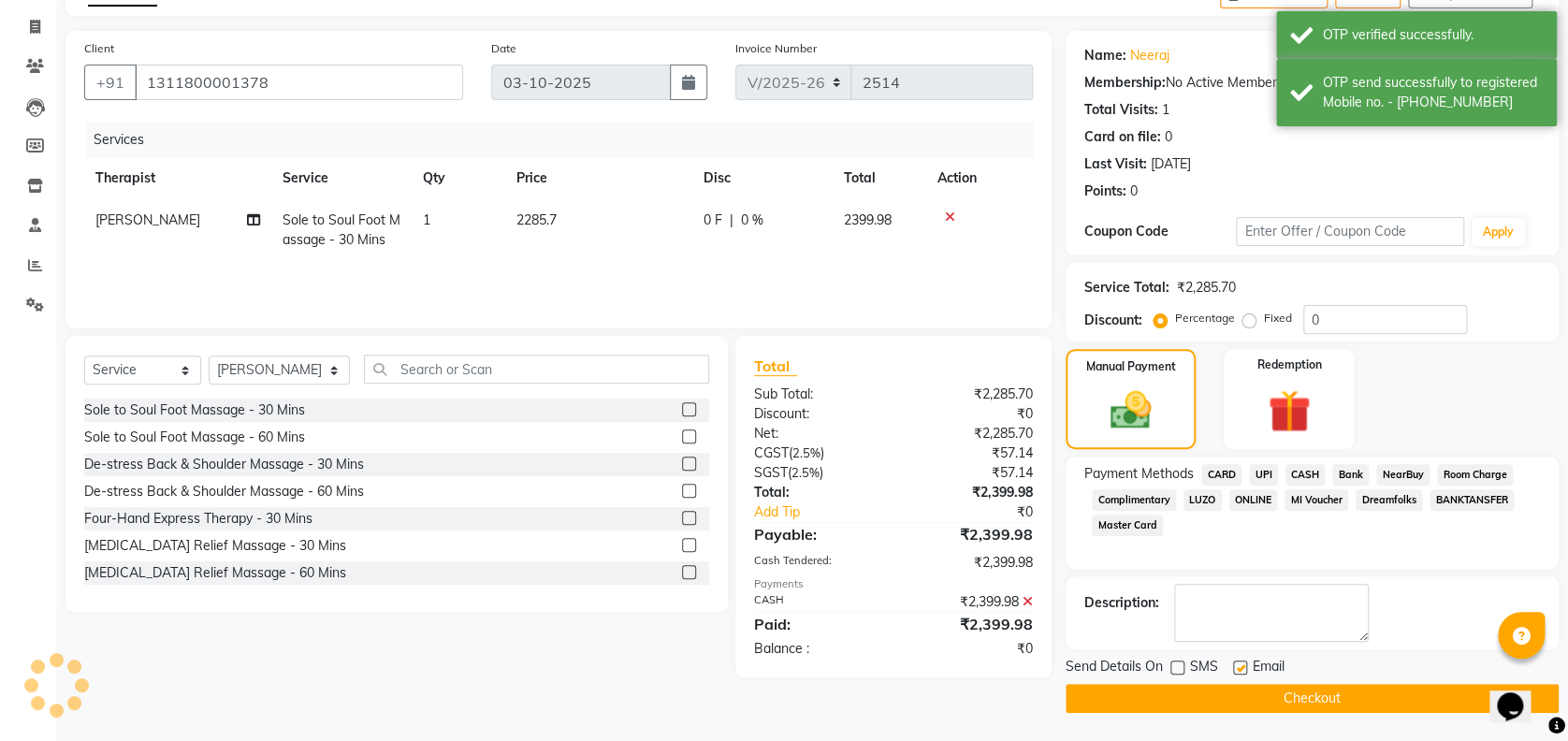
scroll to position [109, 0]
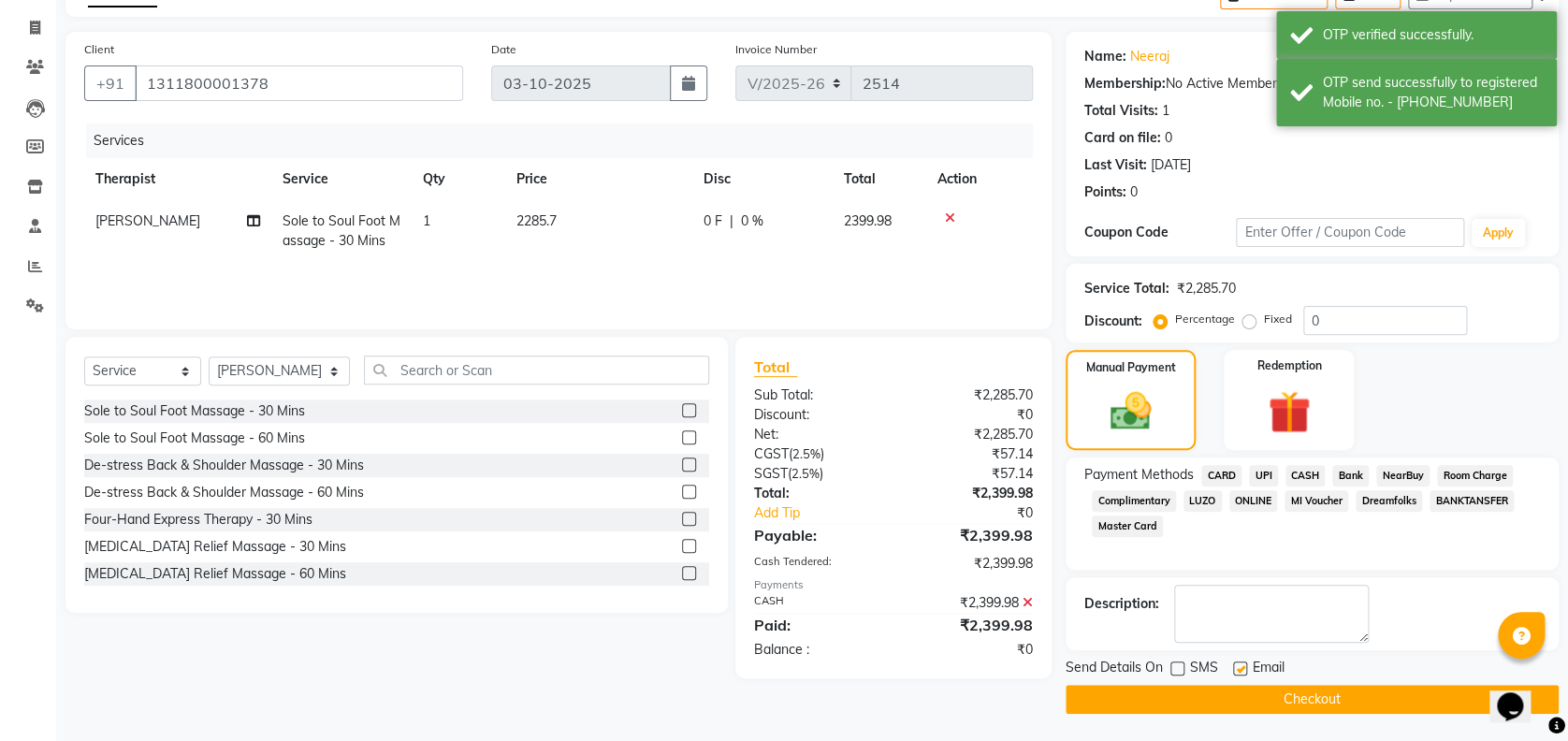
click at [1198, 696] on button "Checkout" at bounding box center [1312, 699] width 493 height 29
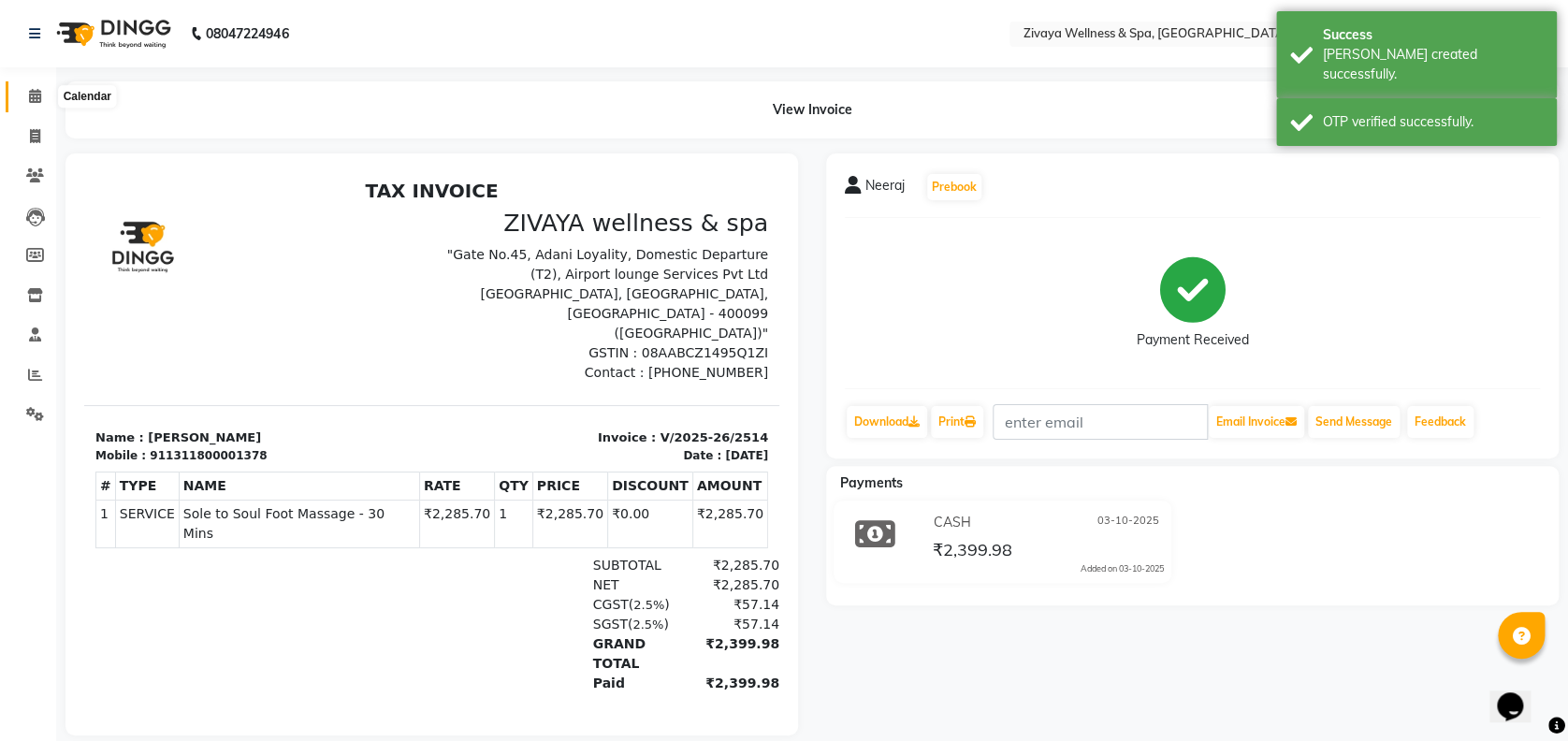
click at [24, 102] on span at bounding box center [35, 97] width 33 height 22
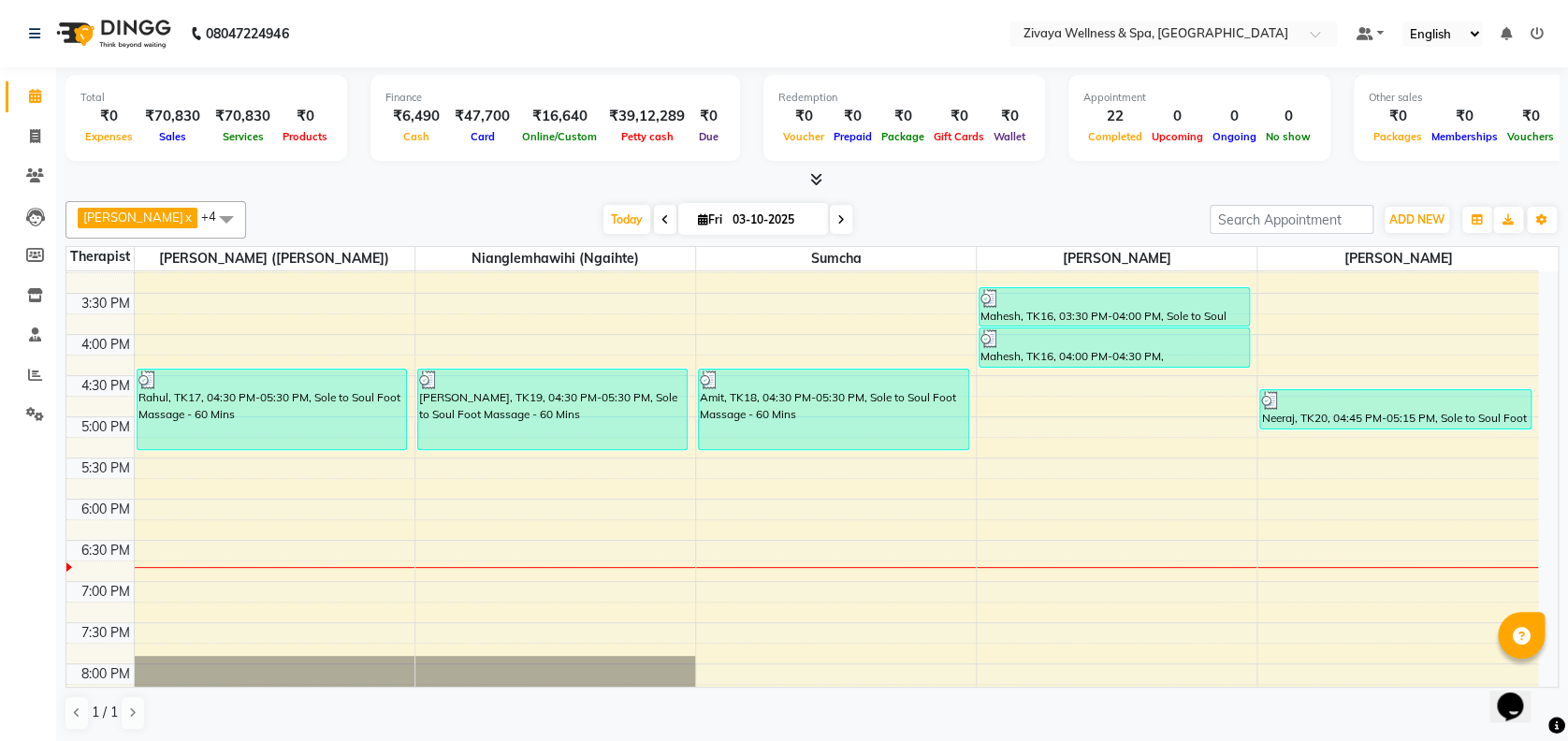
scroll to position [1258, 0]
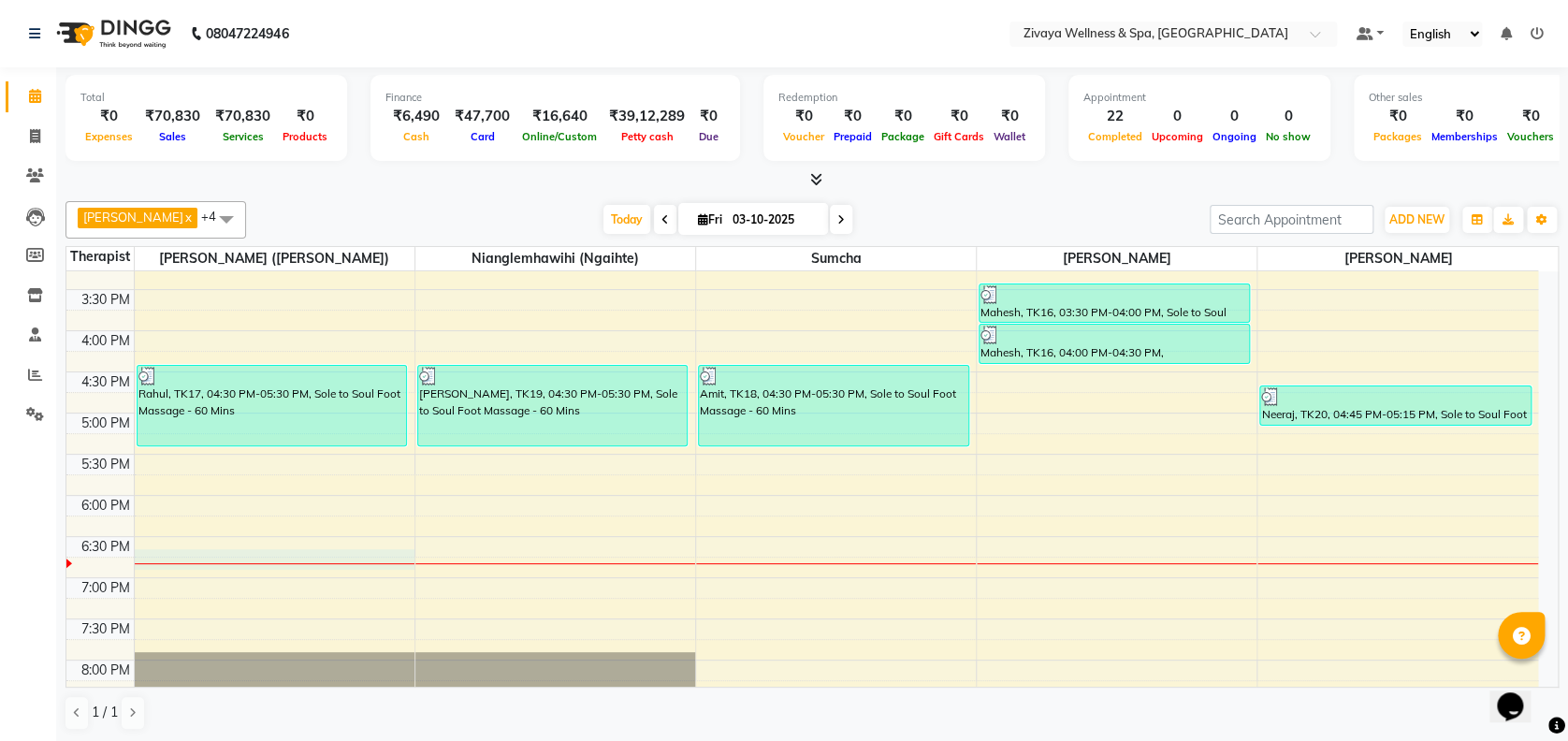
click at [176, 549] on div "12:00 AM 12:30 AM 1:00 AM 1:30 AM 2:00 AM 2:30 AM 3:00 AM 3:30 AM 4:00 AM 4:30 …" at bounding box center [802, 1] width 1471 height 1976
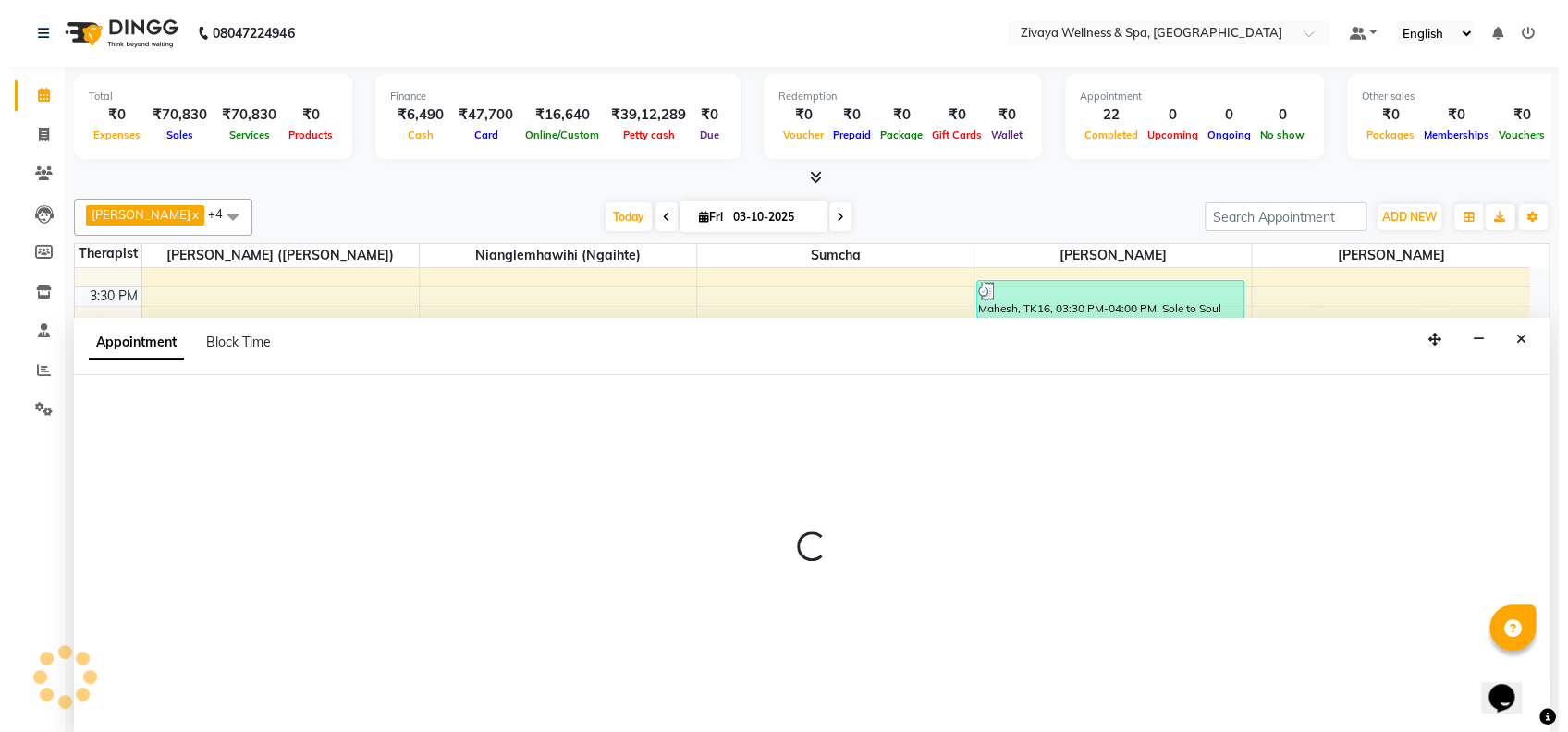
scroll to position [0, 0]
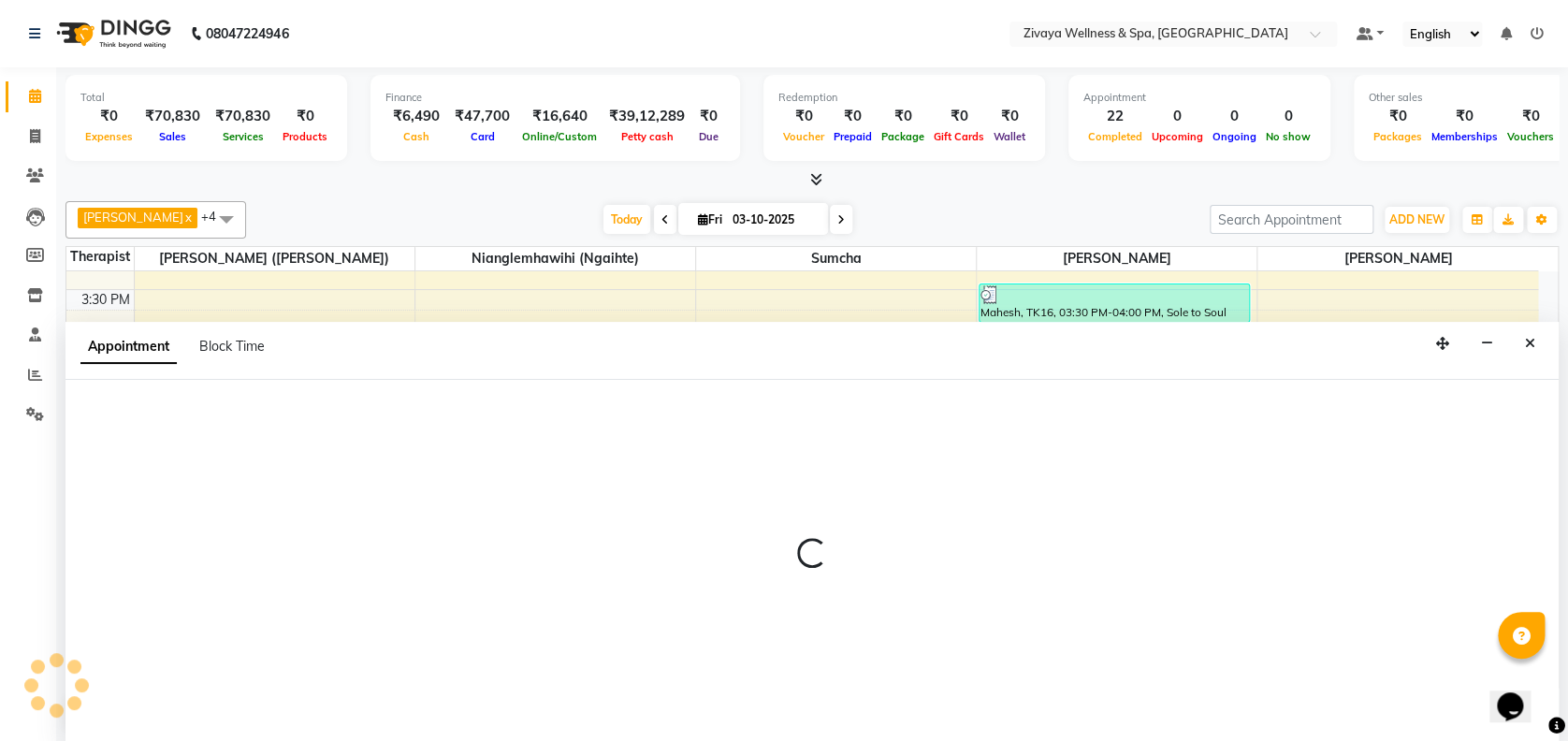
select select "58850"
select select "1125"
select select "tentative"
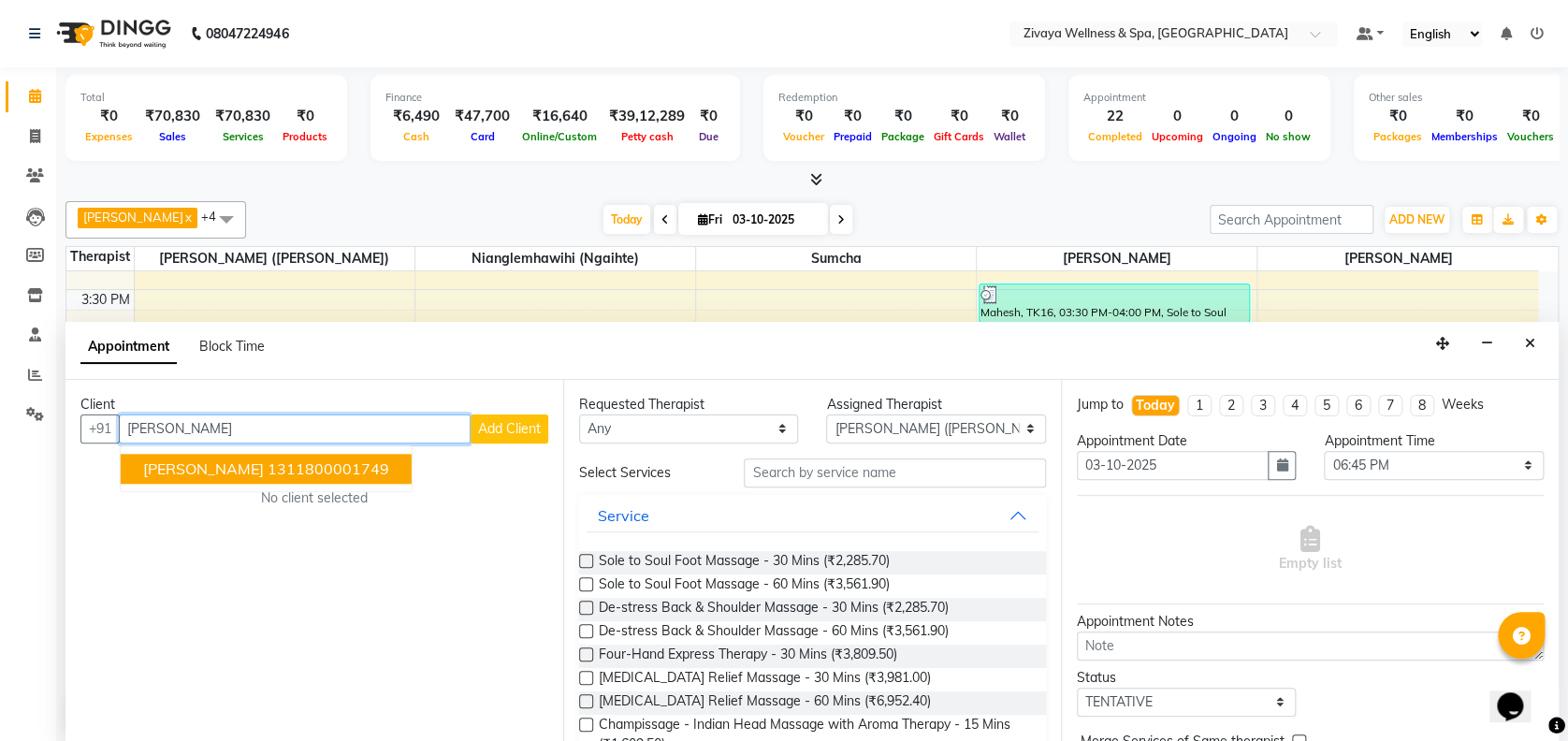
type input "[PERSON_NAME]"
click at [498, 420] on span "Add Client" at bounding box center [509, 428] width 63 height 17
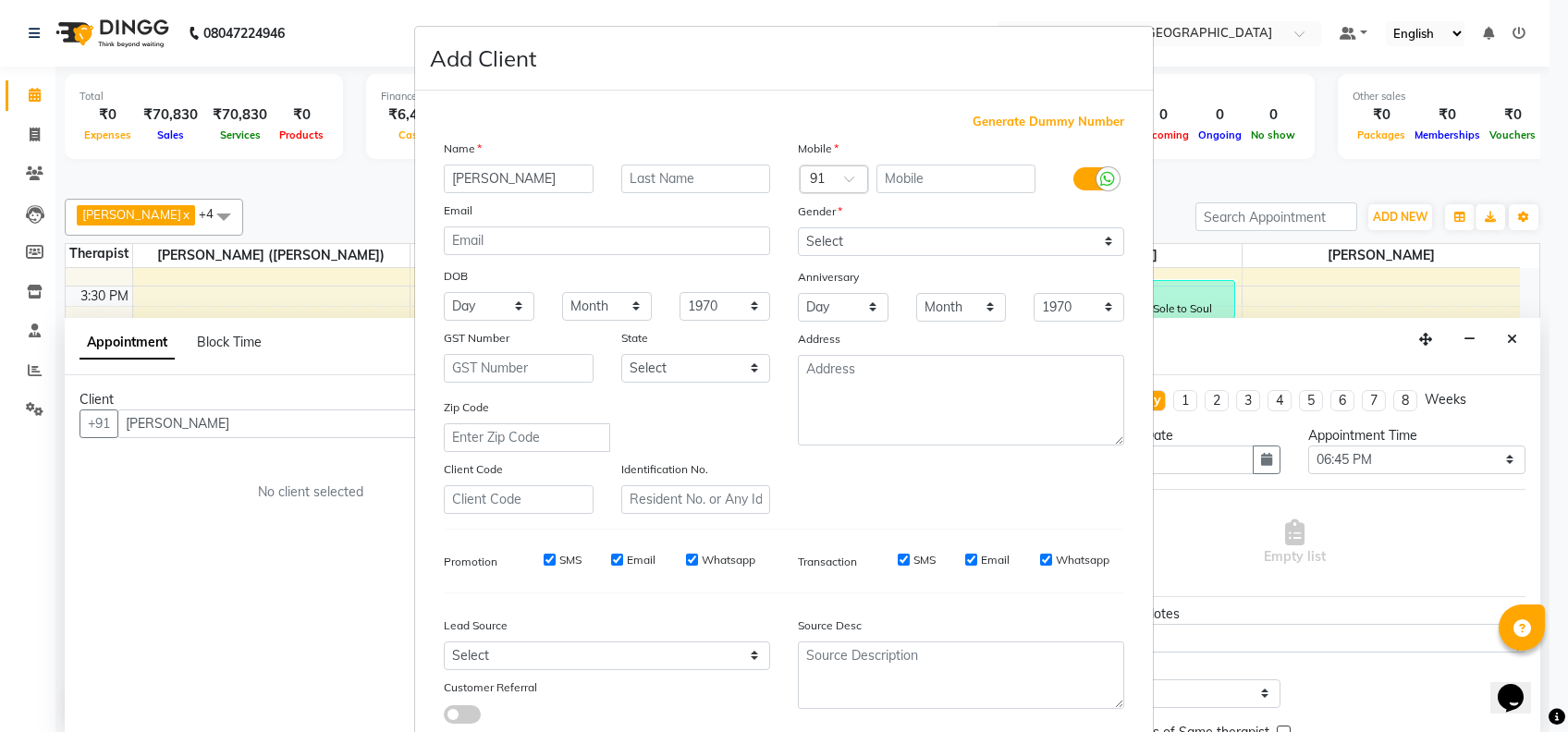
click at [1023, 118] on span "Generate Dummy Number" at bounding box center [1048, 121] width 152 height 19
type input "1311800001870"
checkbox input "false"
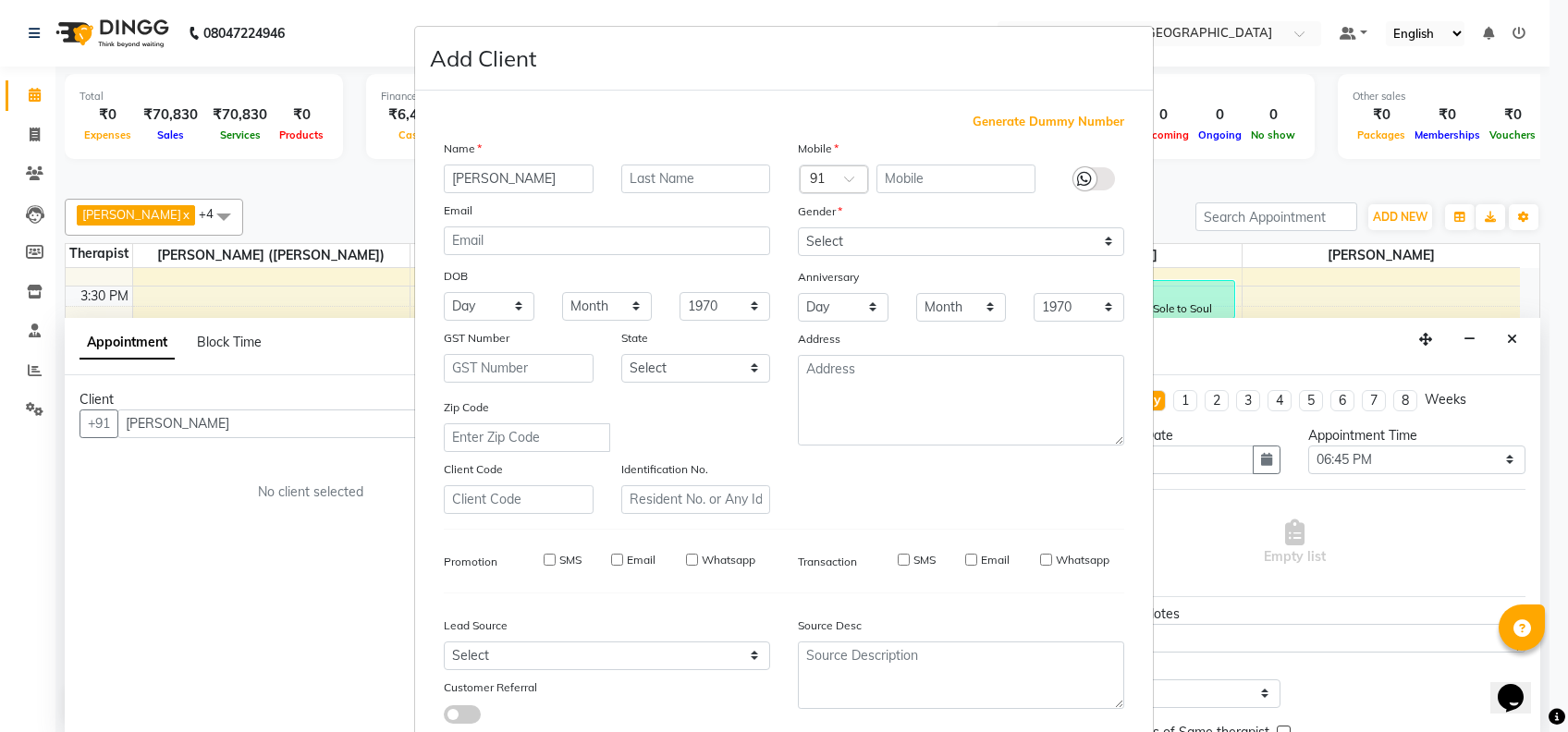
checkbox input "false"
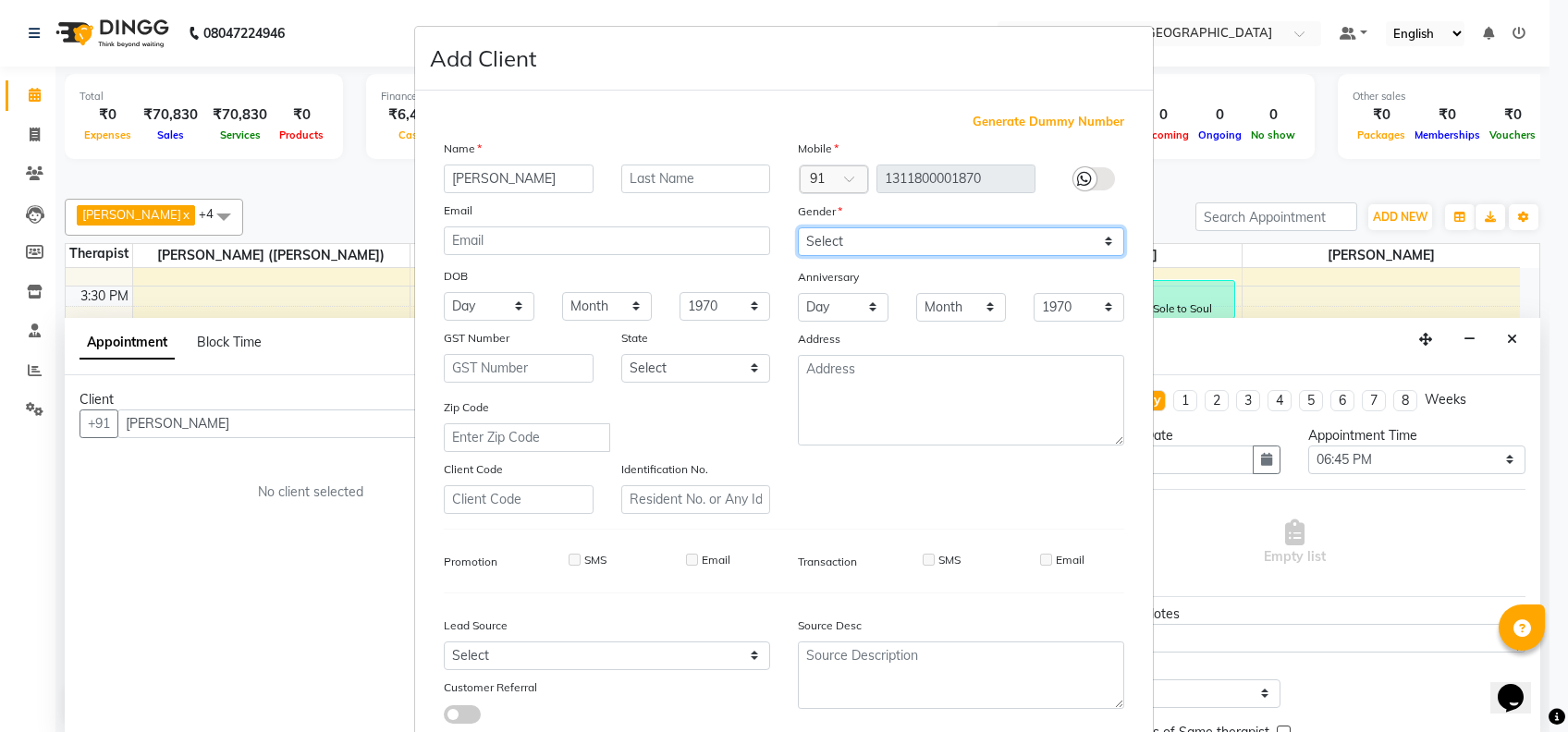
click at [924, 237] on select "Select [DEMOGRAPHIC_DATA] [DEMOGRAPHIC_DATA] Other Prefer Not To Say" at bounding box center [961, 242] width 326 height 29
select select "[DEMOGRAPHIC_DATA]"
click at [798, 228] on select "Select [DEMOGRAPHIC_DATA] [DEMOGRAPHIC_DATA] Other Prefer Not To Say" at bounding box center [961, 242] width 326 height 29
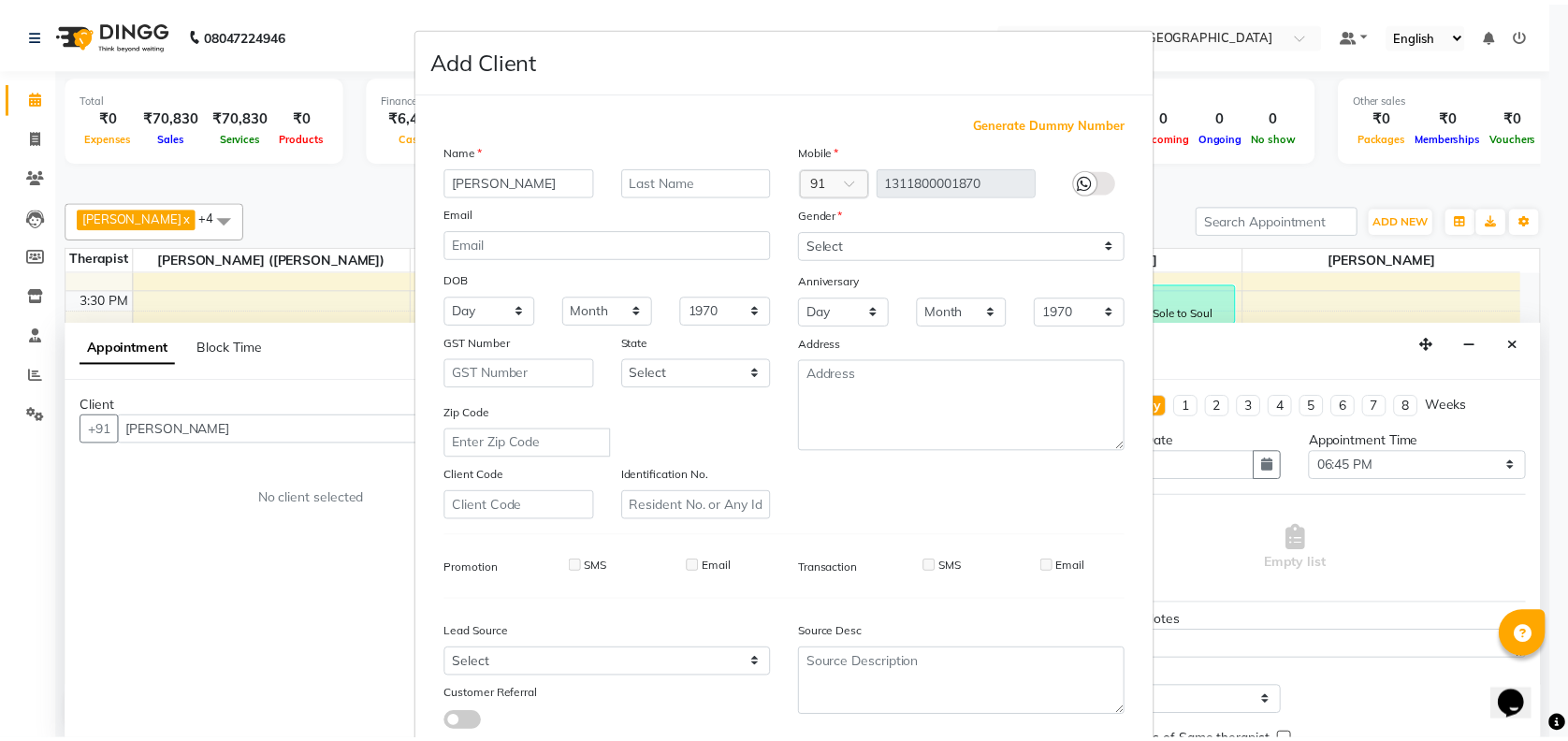
scroll to position [119, 0]
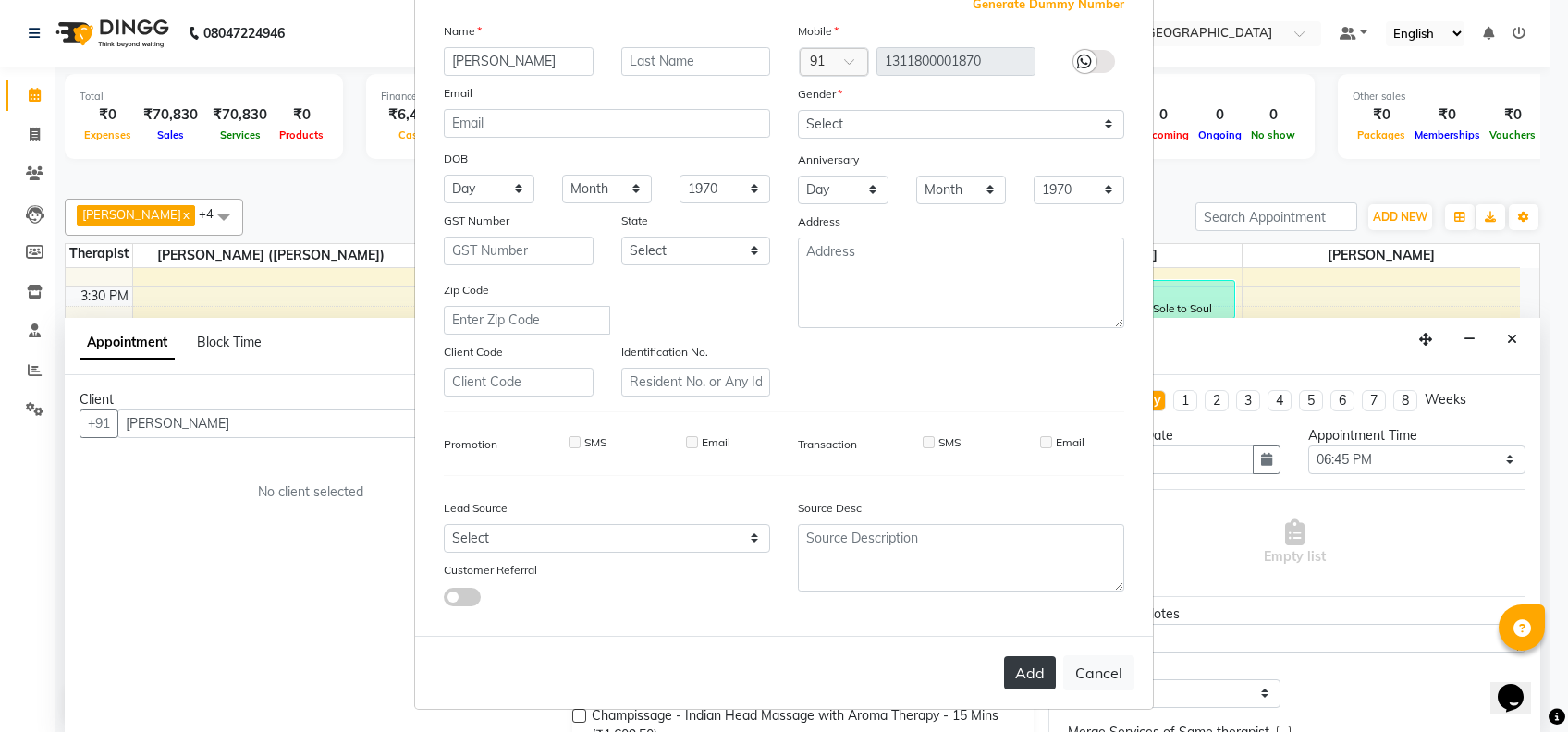
click at [1017, 657] on button "Add" at bounding box center [1030, 674] width 51 height 34
type input "1311800001870"
select select
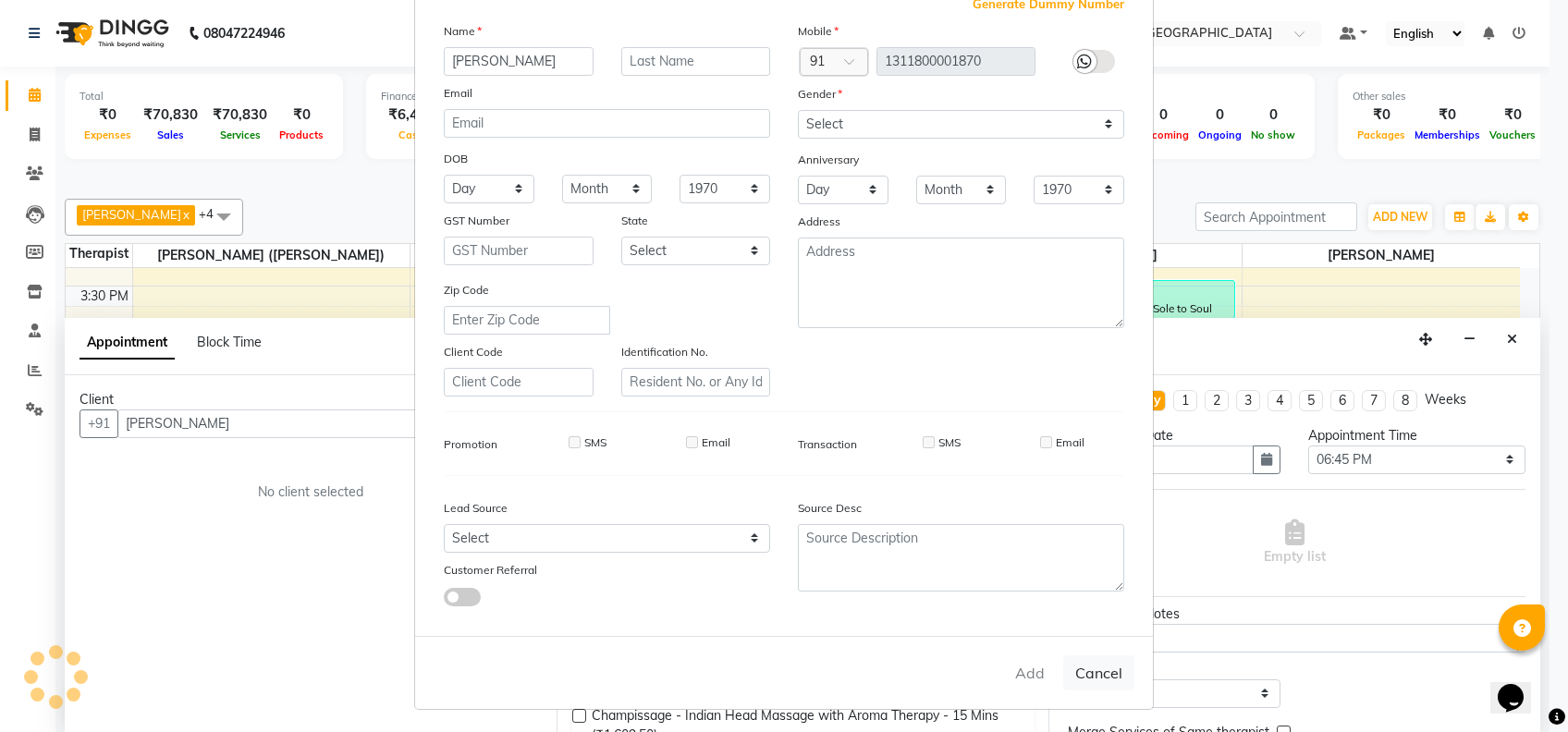
select select
checkbox input "false"
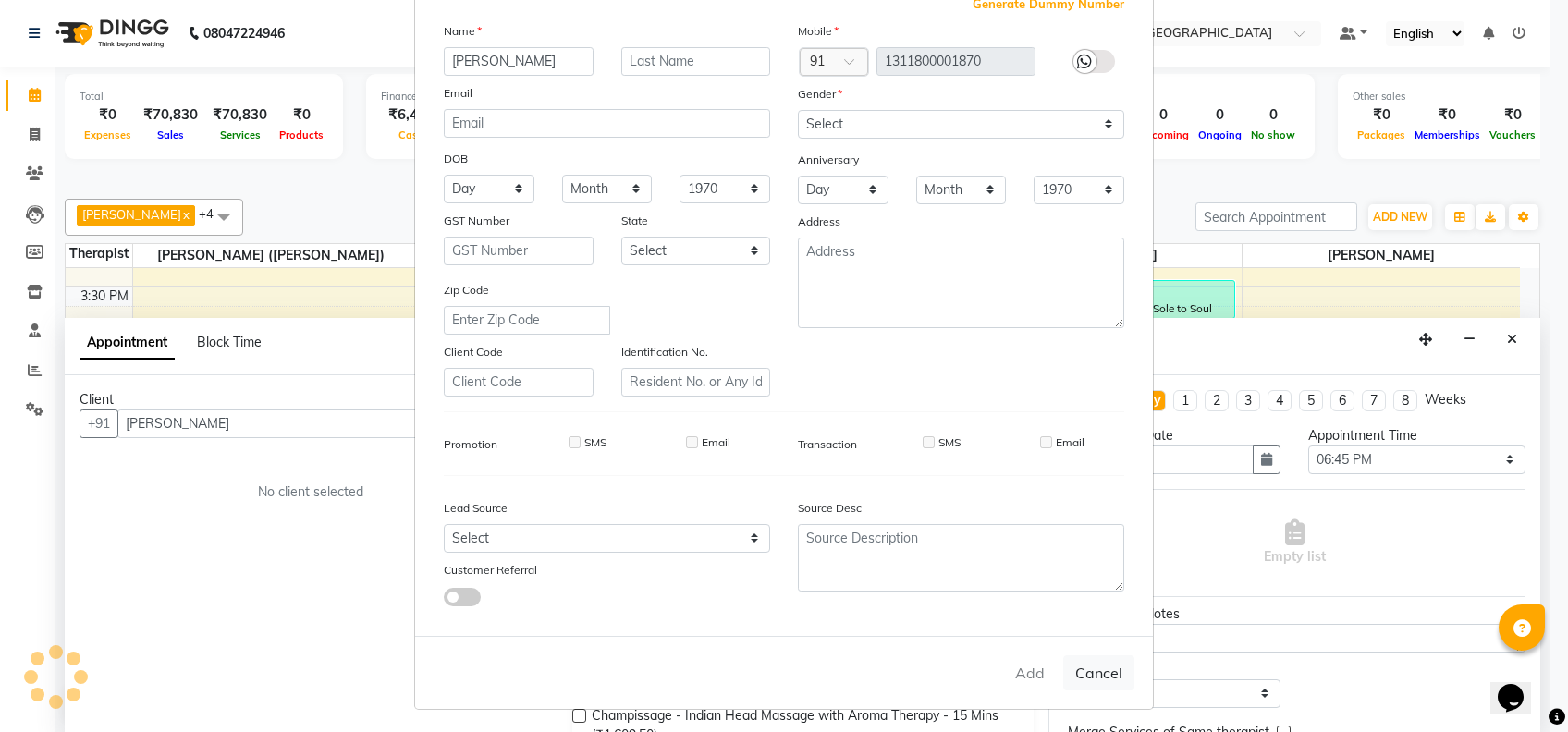
checkbox input "false"
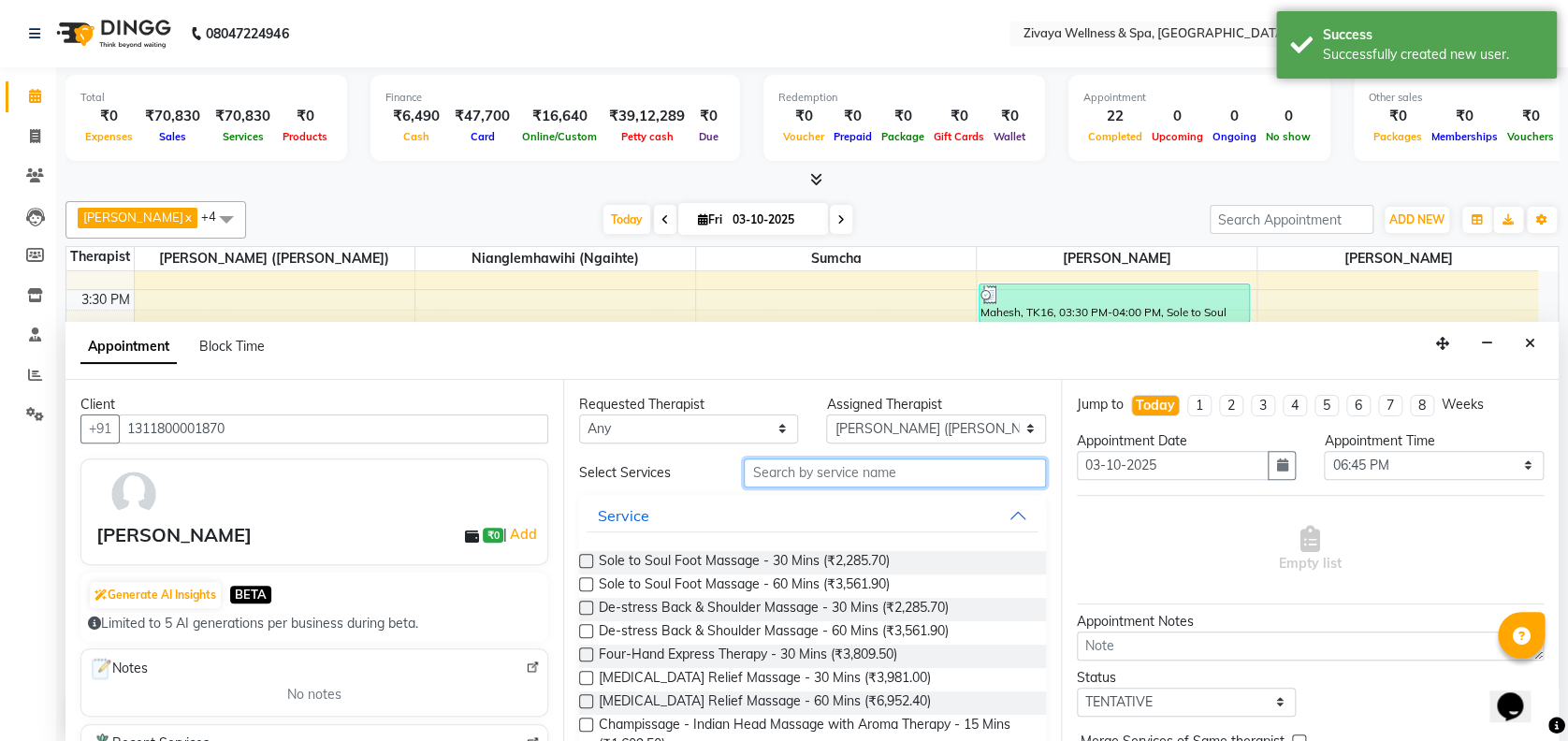
click at [830, 473] on input "text" at bounding box center [894, 472] width 302 height 29
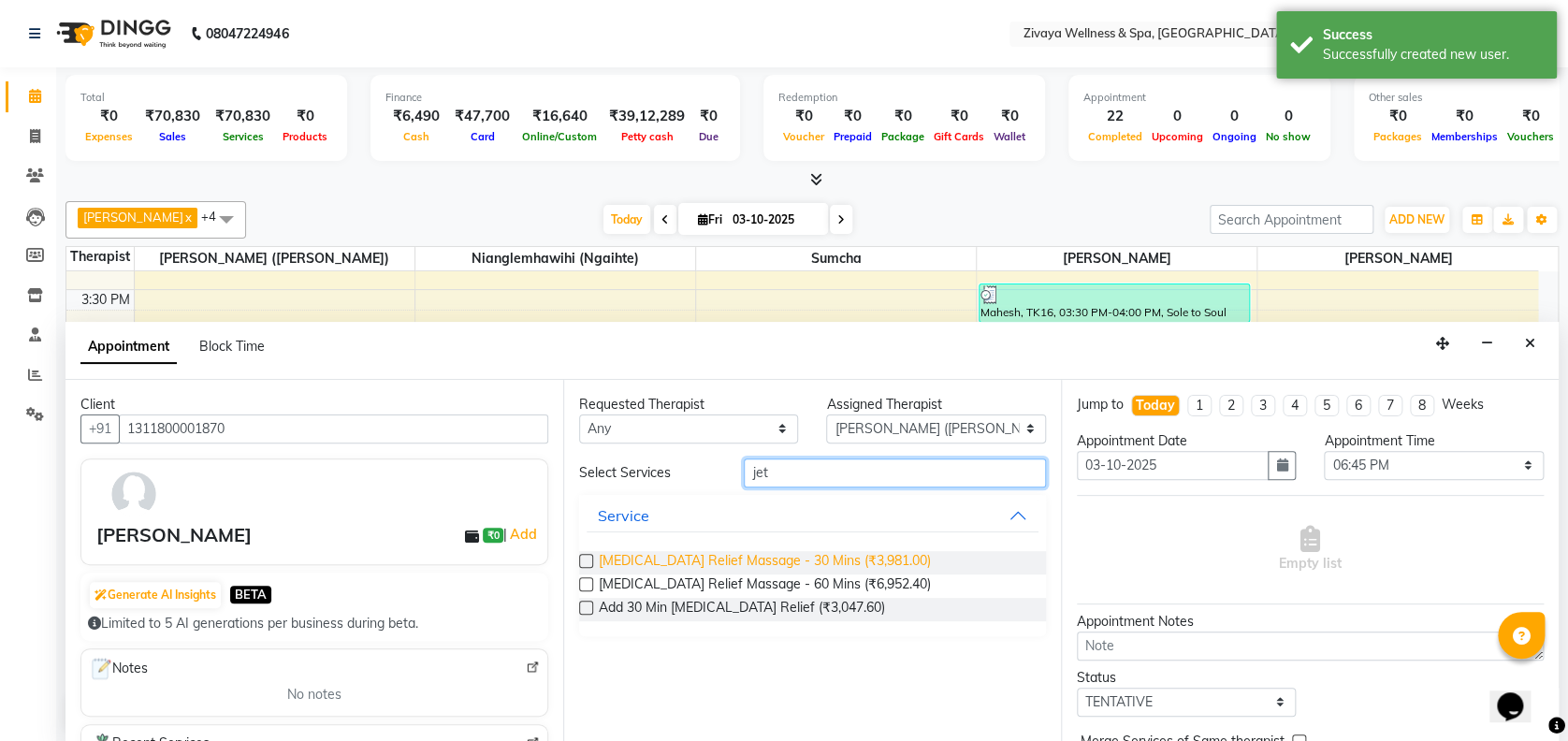
type input "jet"
click at [731, 551] on span "[MEDICAL_DATA] Relief Massage - 30 Mins (₹3,981.00)" at bounding box center [765, 562] width 332 height 23
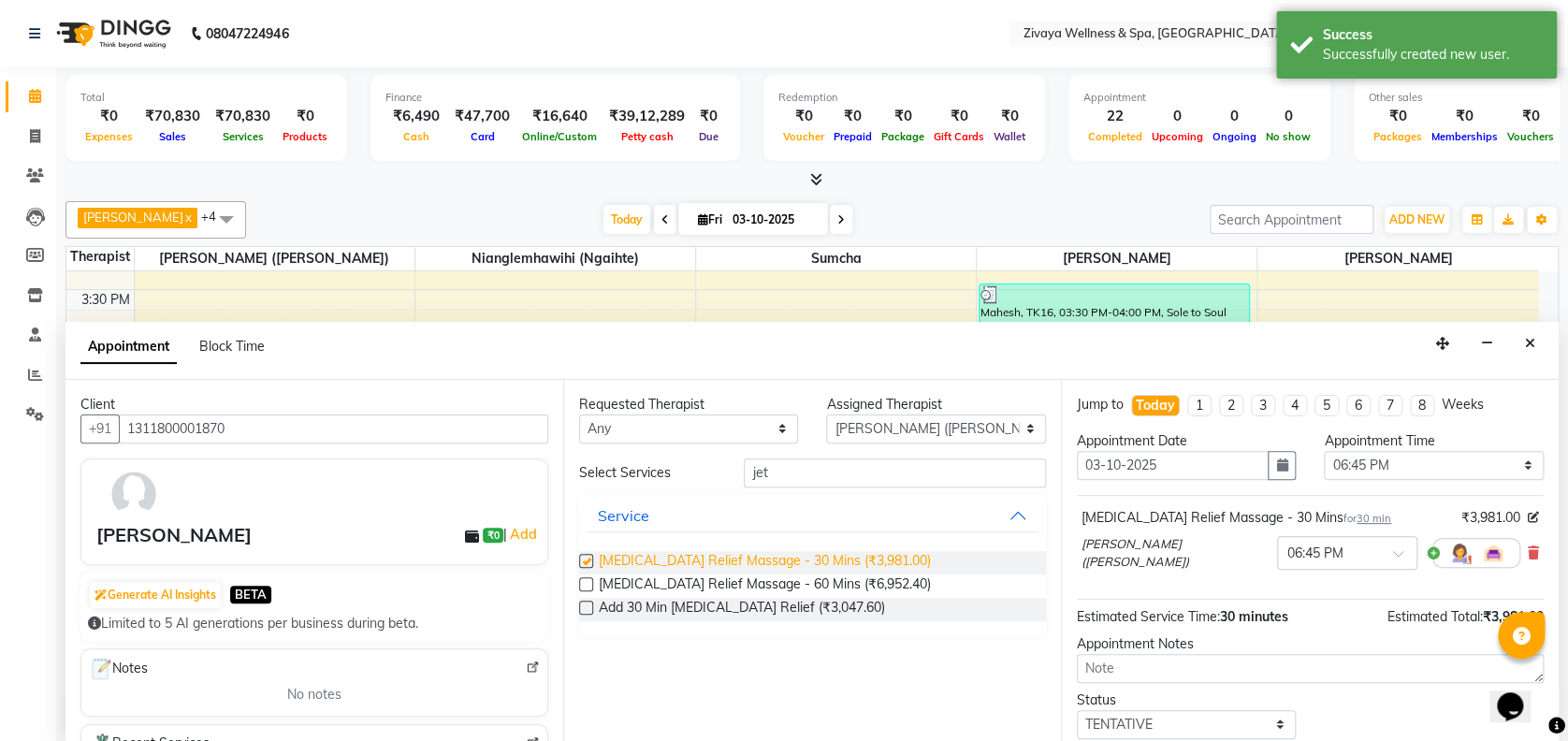
checkbox input "false"
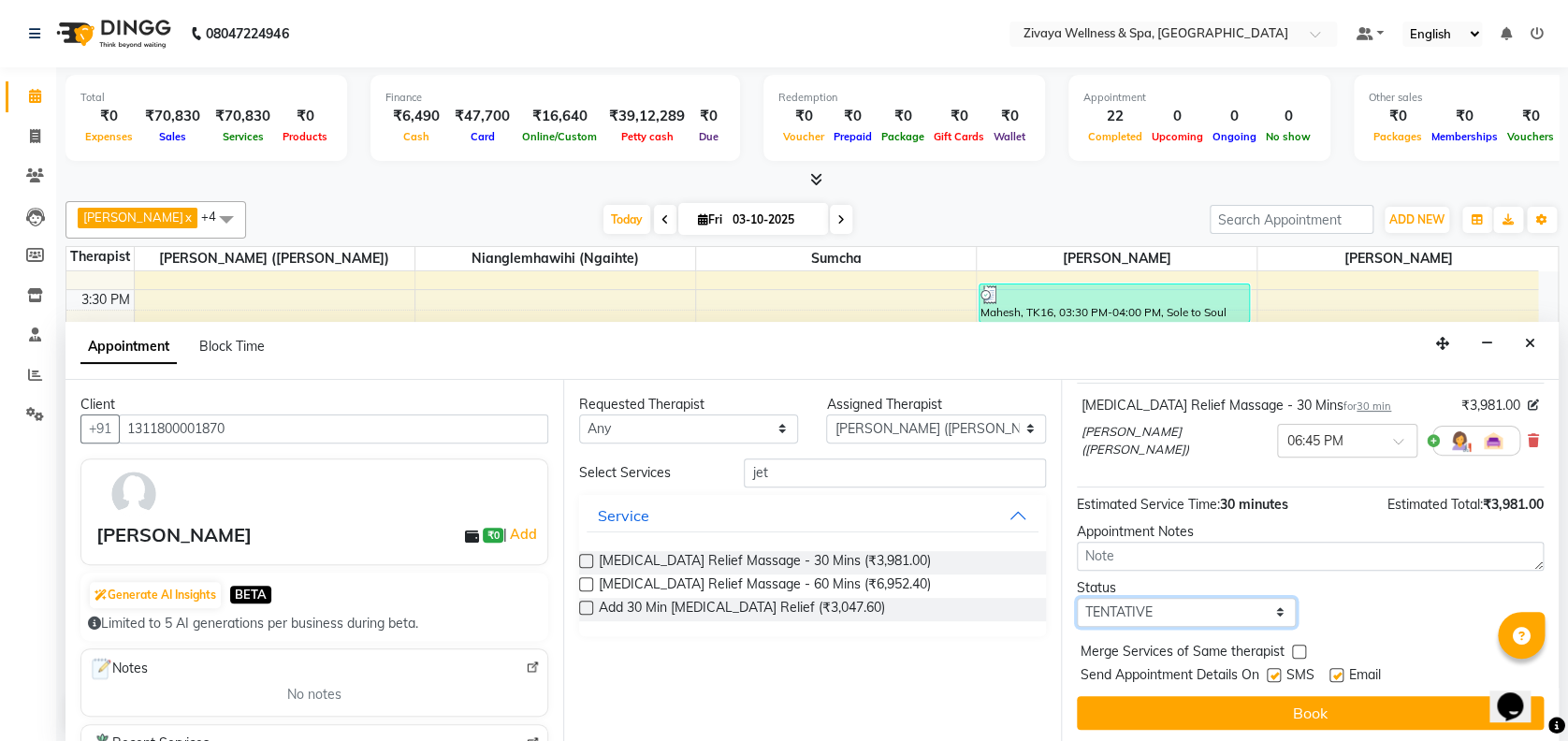
click at [1194, 606] on select "Select TENTATIVE CONFIRM CHECK-IN UPCOMING" at bounding box center [1186, 612] width 219 height 29
select select "confirm booking"
click at [1077, 598] on select "Select TENTATIVE CONFIRM CHECK-IN UPCOMING" at bounding box center [1186, 612] width 219 height 29
click at [1273, 672] on label at bounding box center [1274, 675] width 14 height 14
click at [1273, 672] on input "checkbox" at bounding box center [1273, 677] width 12 height 12
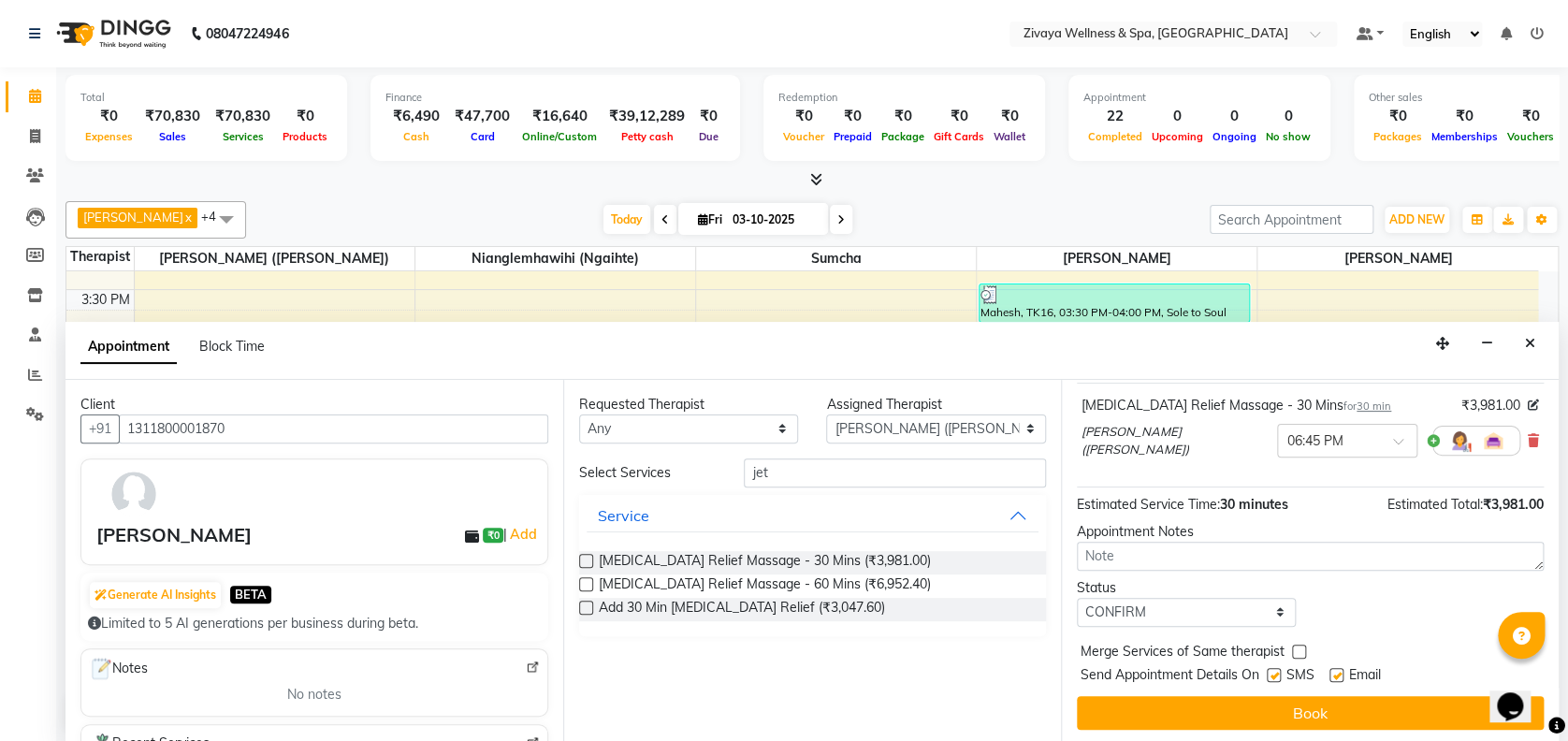
checkbox input "false"
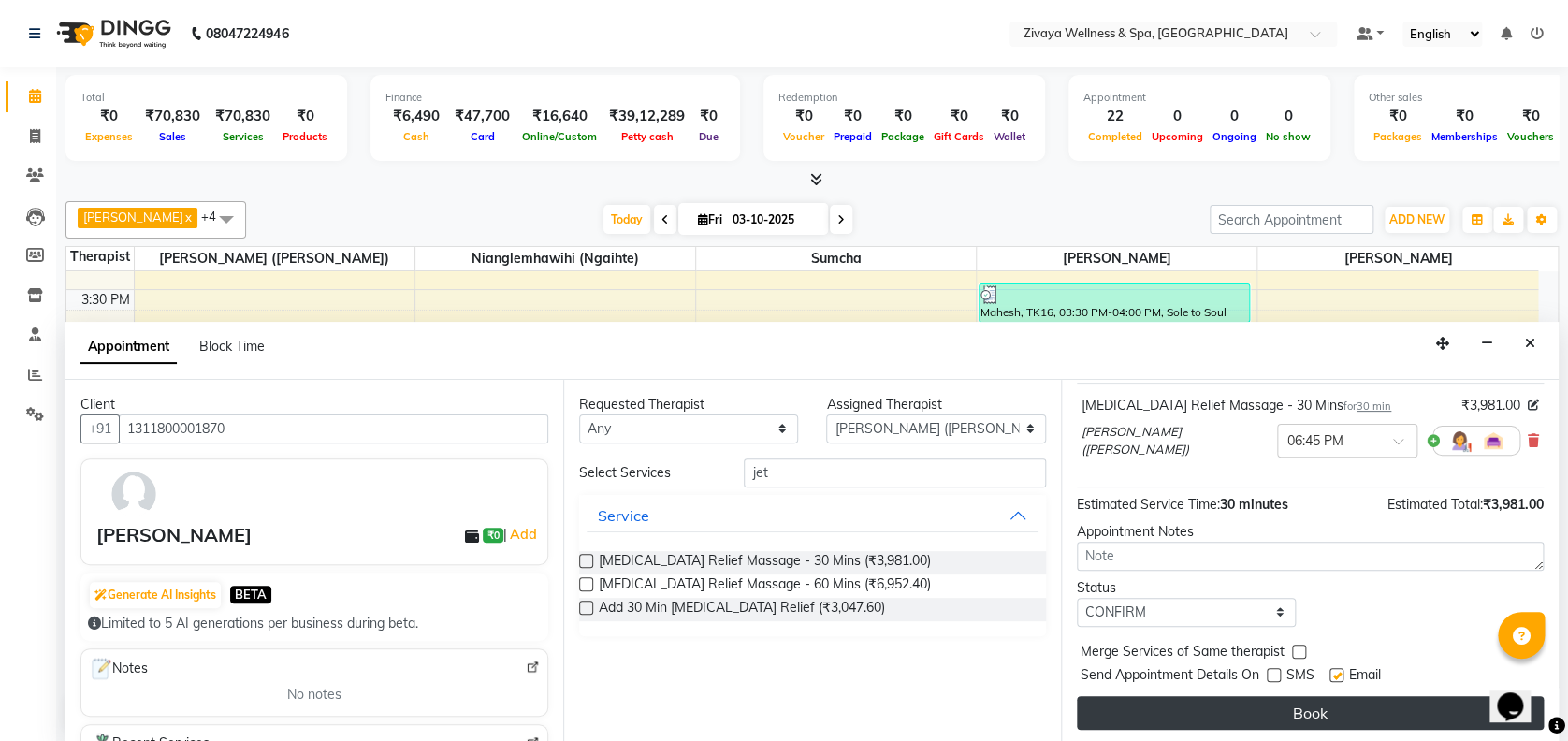
click at [1235, 696] on button "Book" at bounding box center [1310, 713] width 467 height 34
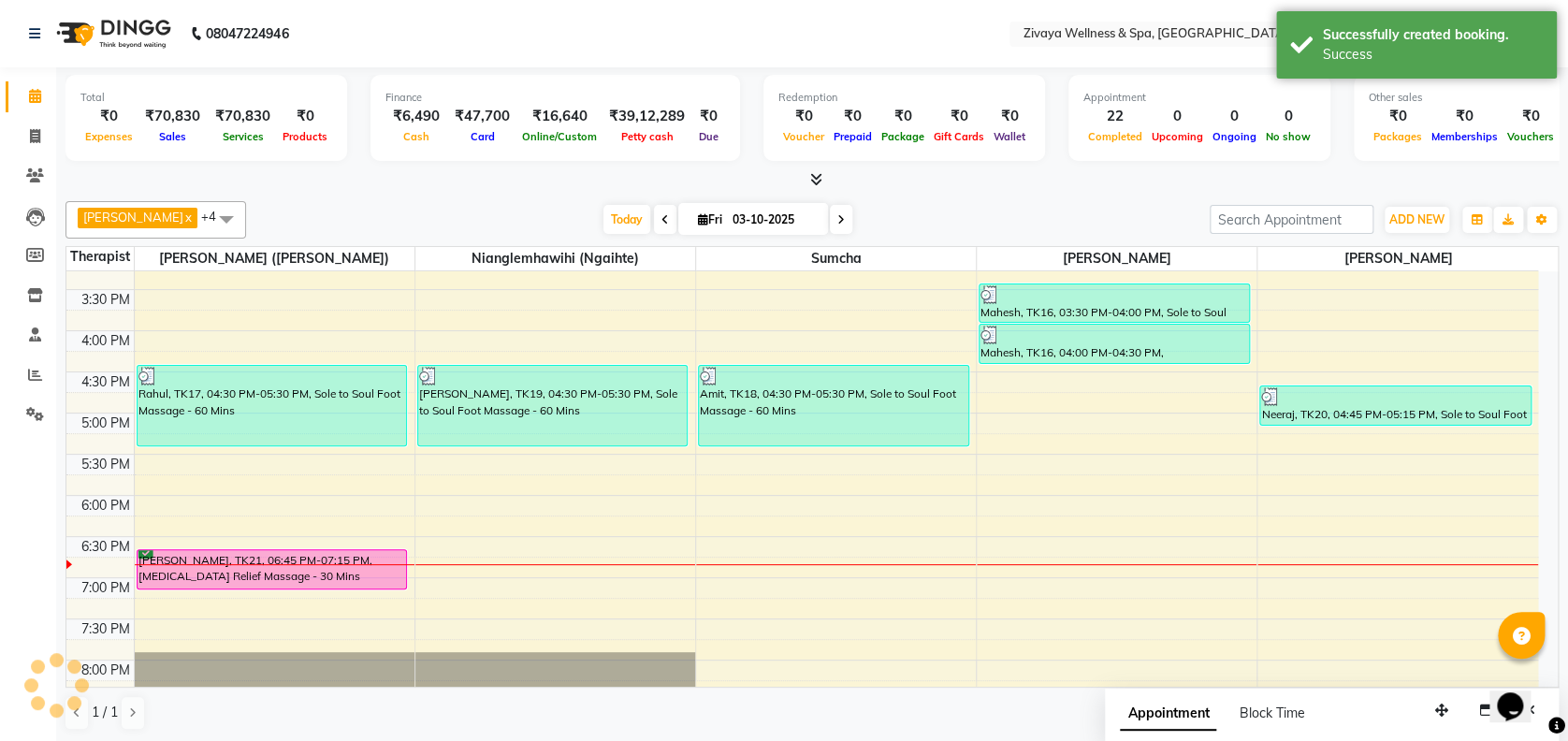
scroll to position [0, 0]
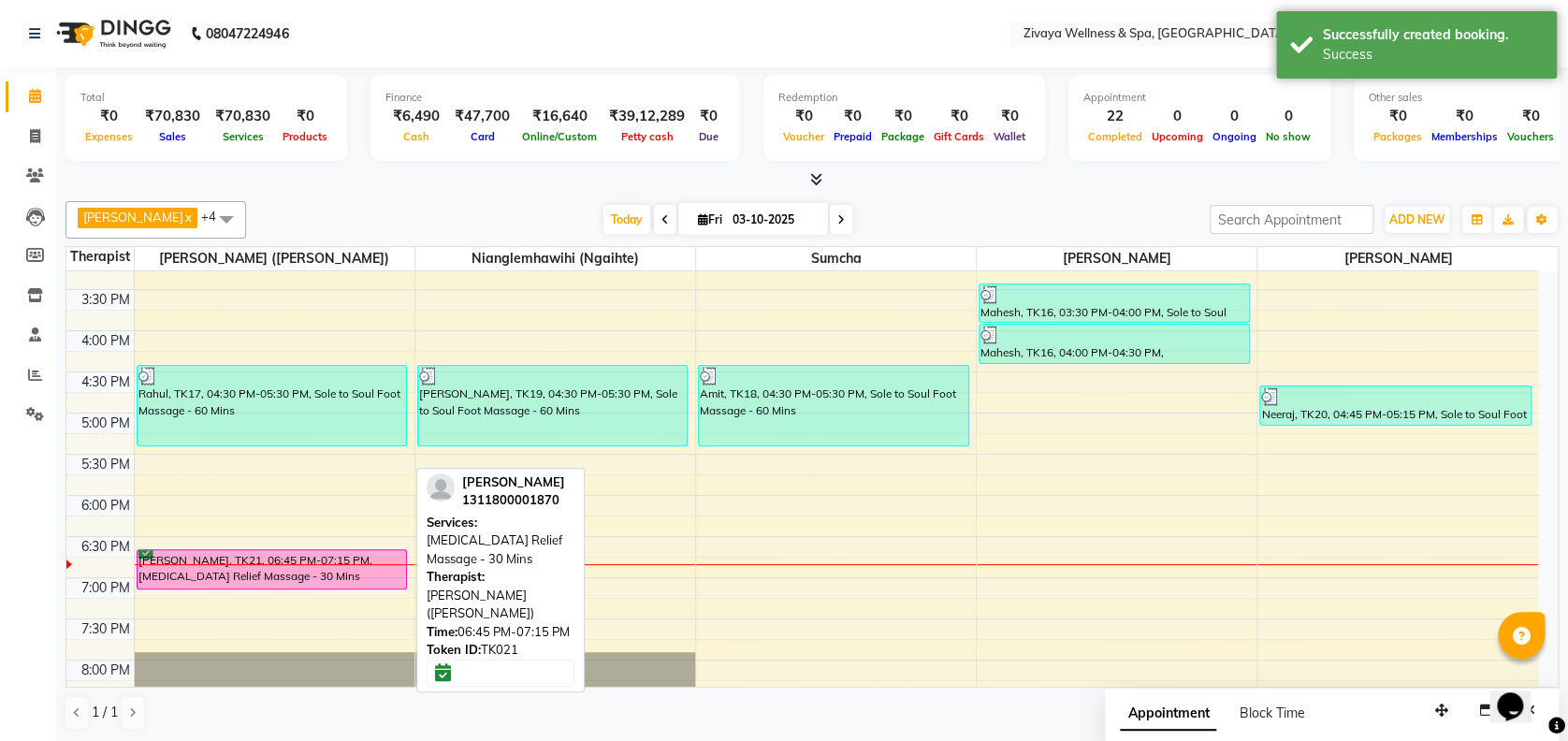
click at [181, 566] on div "[PERSON_NAME], TK21, 06:45 PM-07:15 PM, [MEDICAL_DATA] Relief Massage - 30 Mins" at bounding box center [272, 569] width 269 height 38
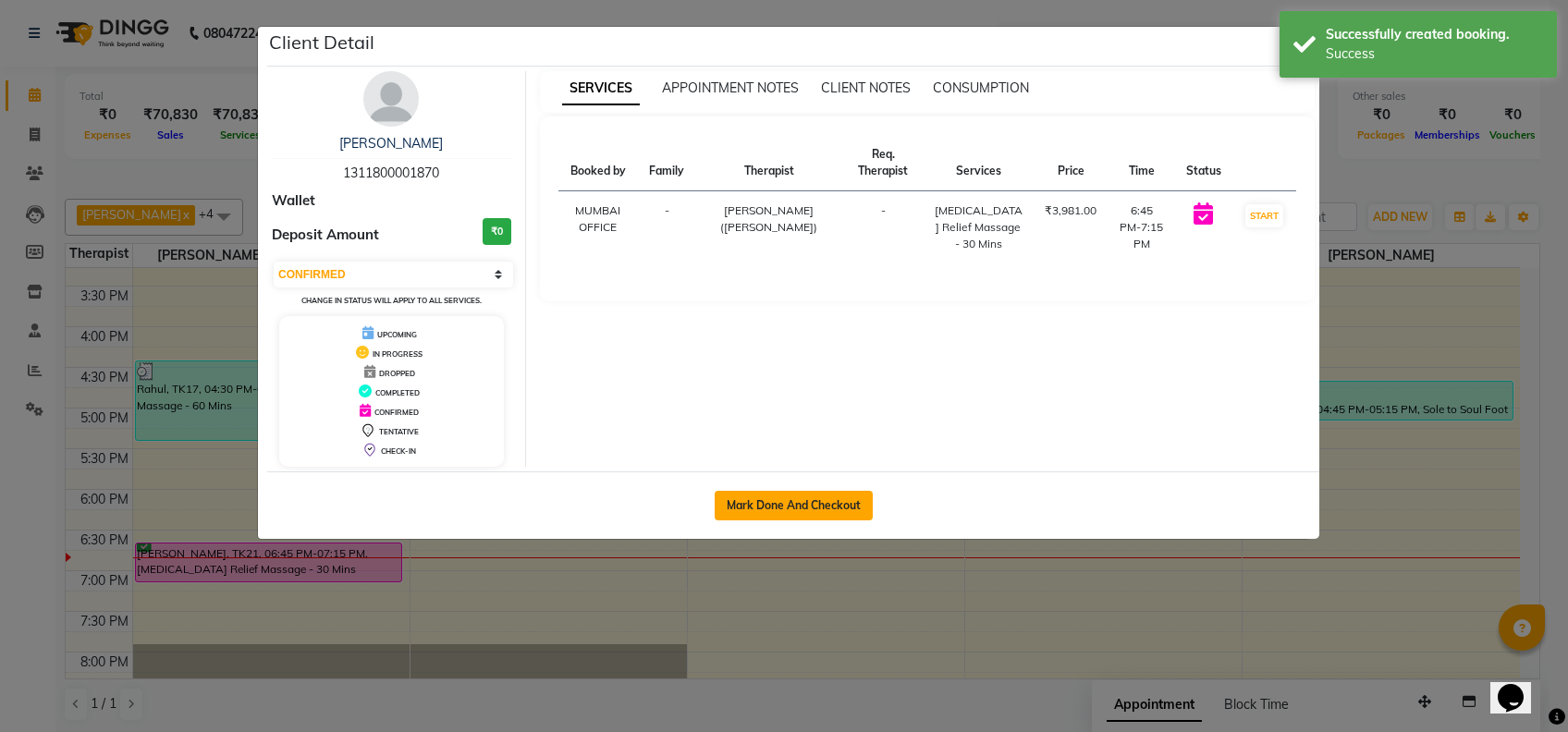
click at [782, 512] on button "Mark Done And Checkout" at bounding box center [794, 506] width 158 height 30
select select "3"
select select "7072"
select select "service"
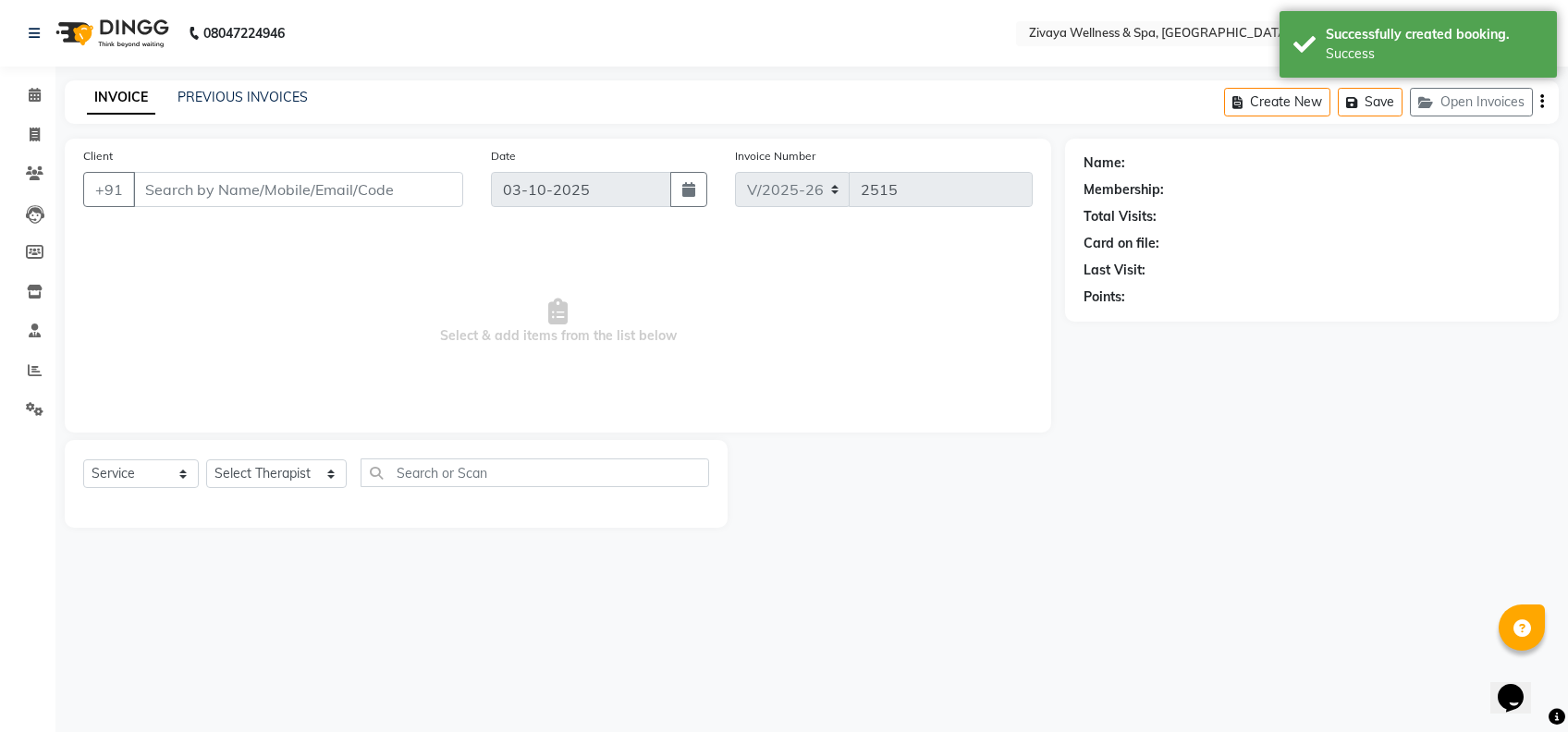
type input "1311800001870"
select select "58850"
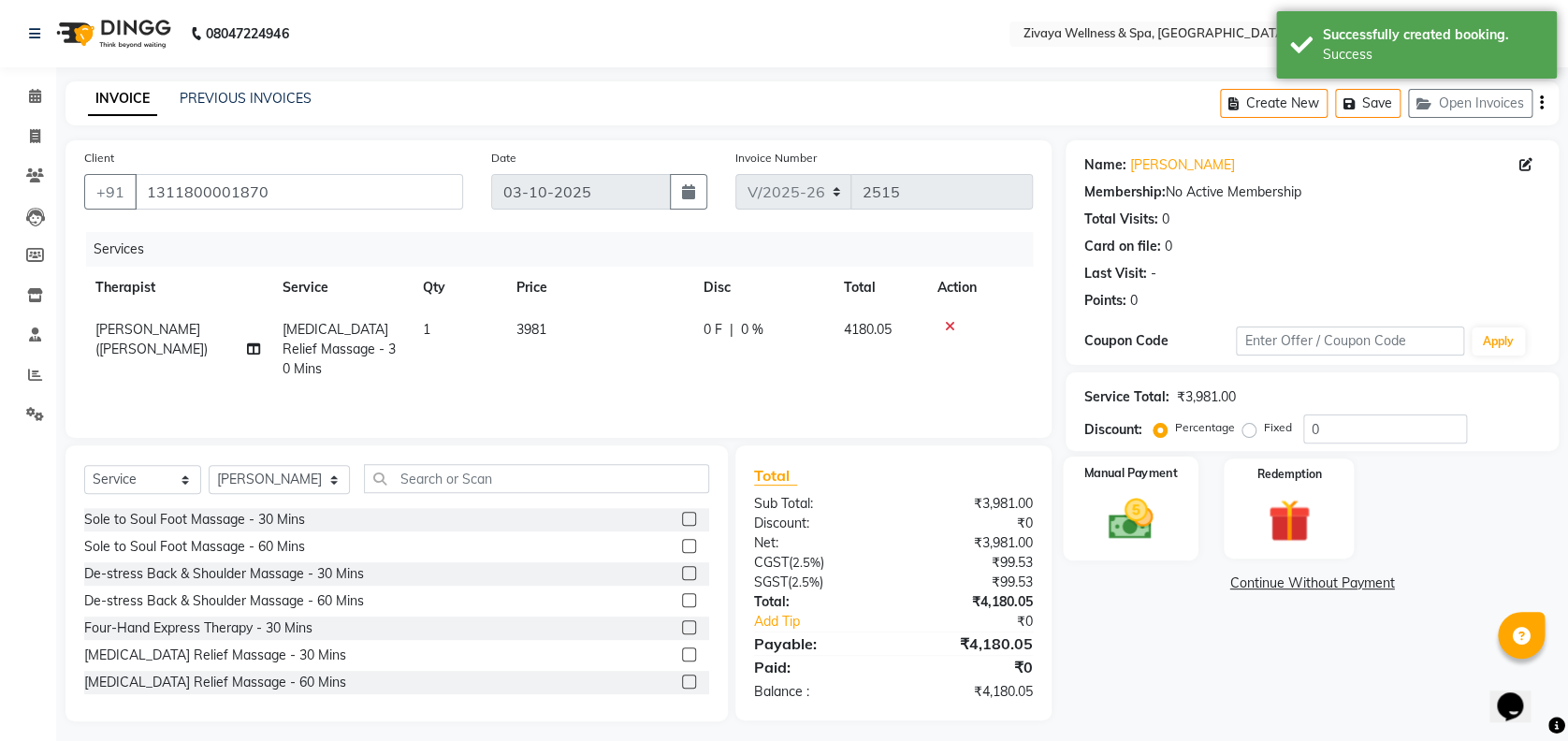
click at [1092, 527] on div "Manual Payment" at bounding box center [1131, 508] width 136 height 104
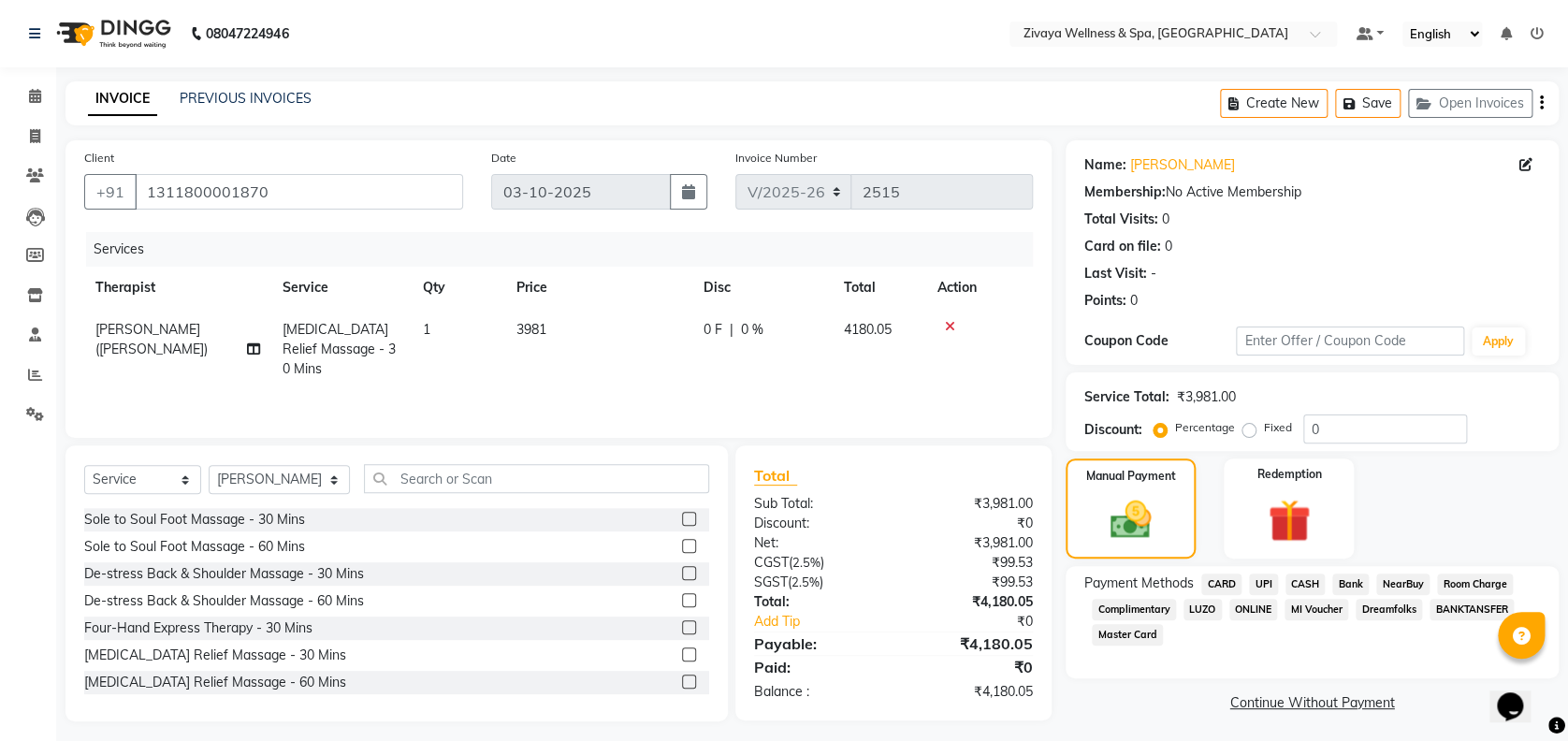
click at [1265, 577] on span "UPI" at bounding box center [1263, 585] width 29 height 22
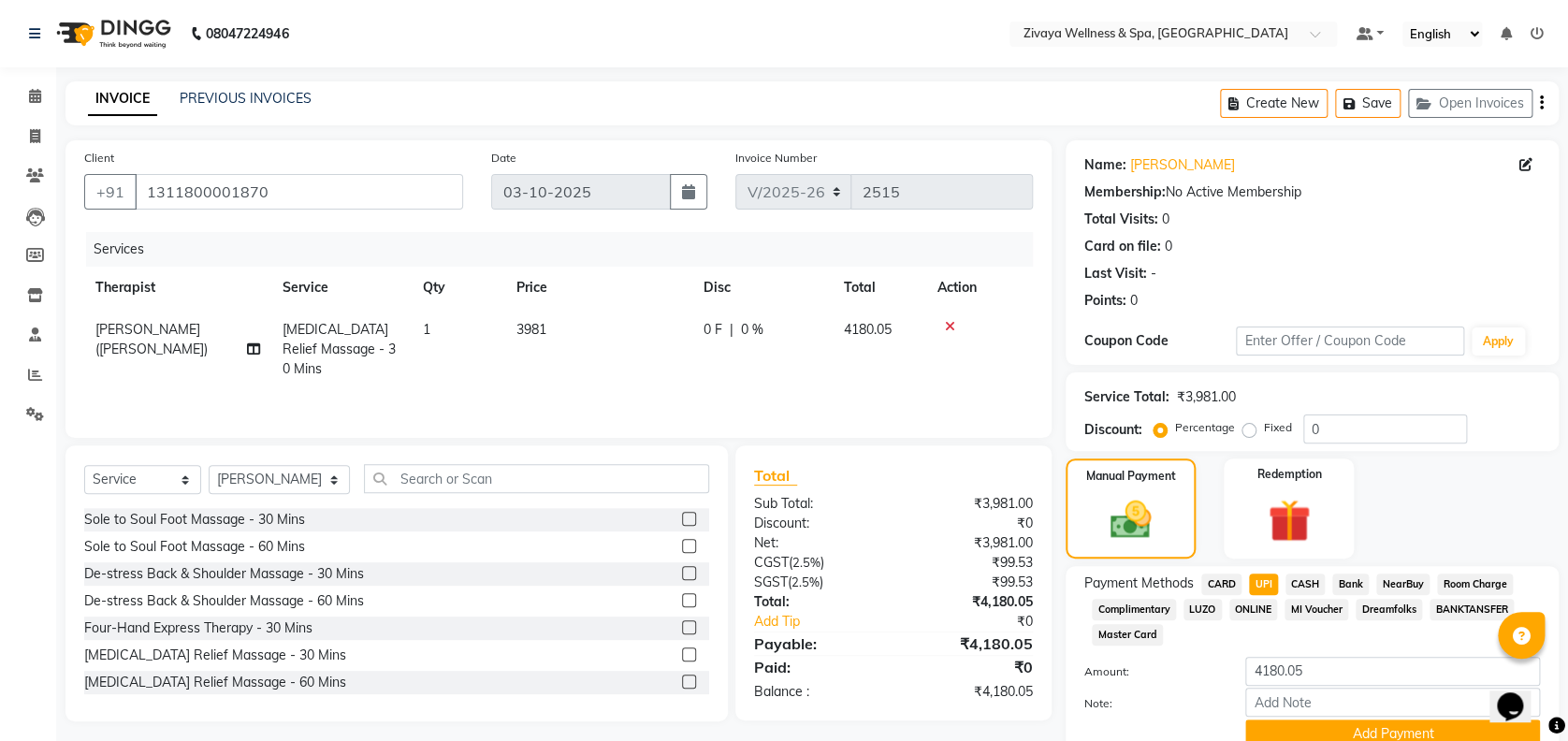
scroll to position [81, 0]
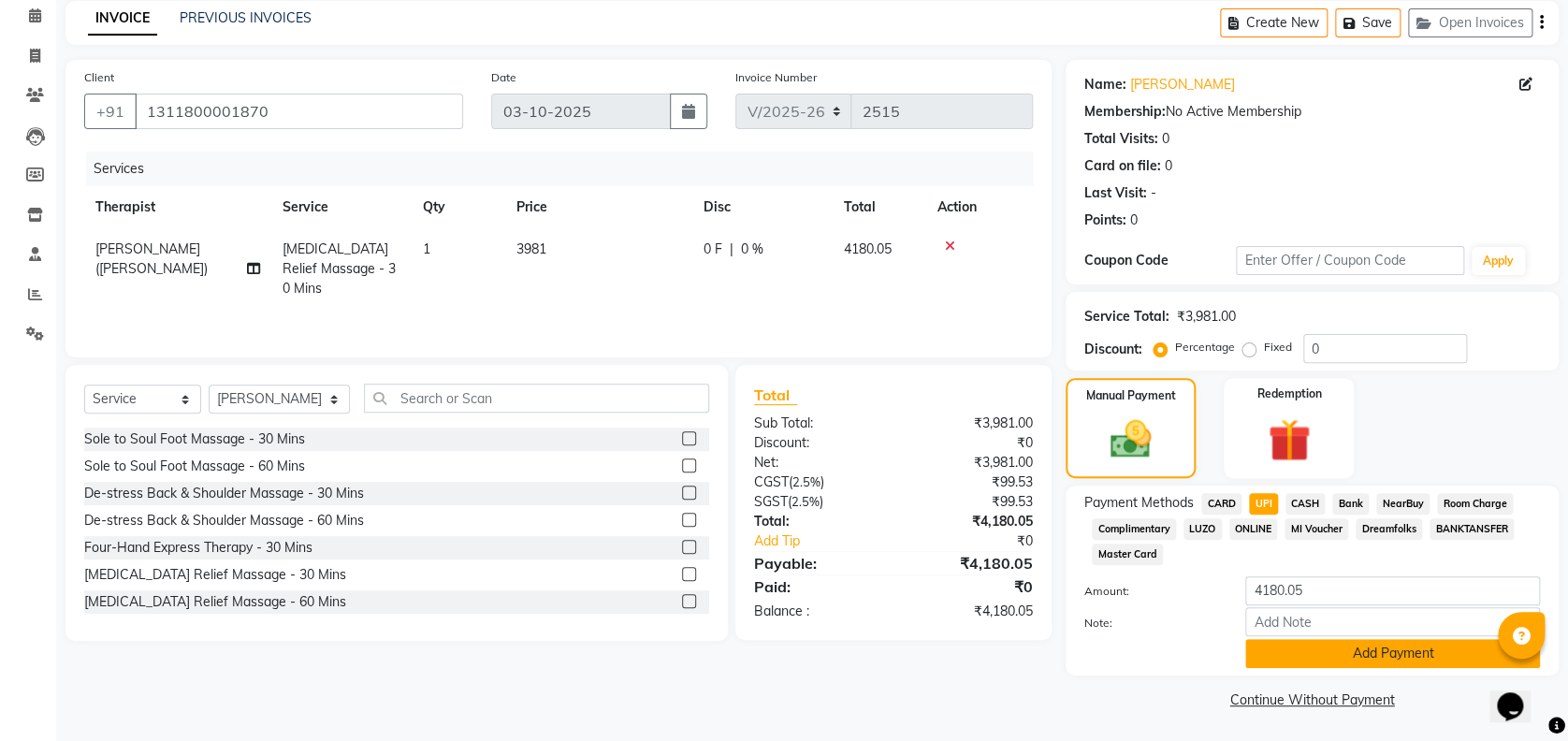
click at [1325, 650] on button "Add Payment" at bounding box center [1392, 653] width 294 height 29
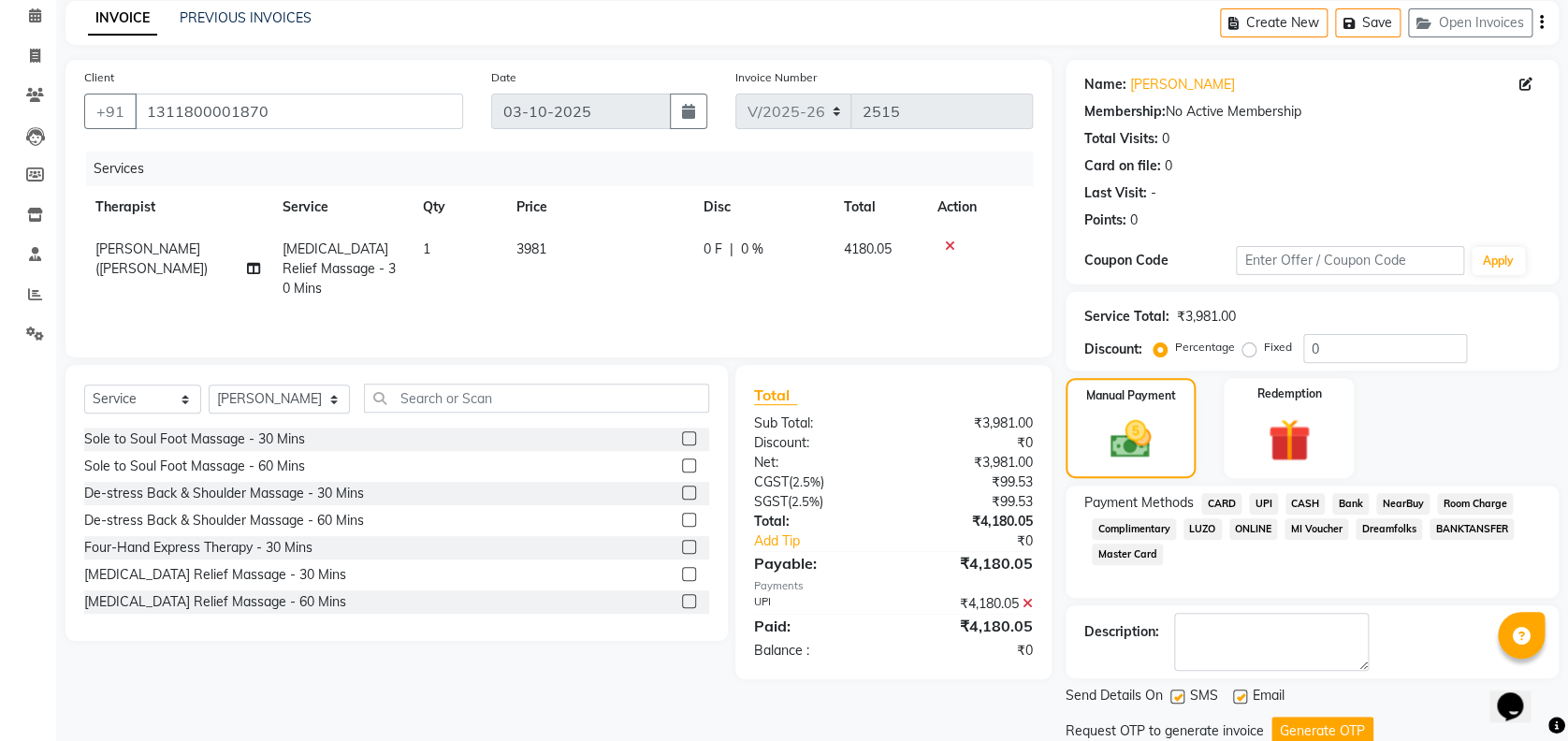
click at [1177, 695] on label at bounding box center [1178, 697] width 14 height 14
click at [1177, 695] on input "checkbox" at bounding box center [1177, 698] width 12 height 12
checkbox input "false"
click at [1292, 724] on button "Generate OTP" at bounding box center [1322, 731] width 102 height 29
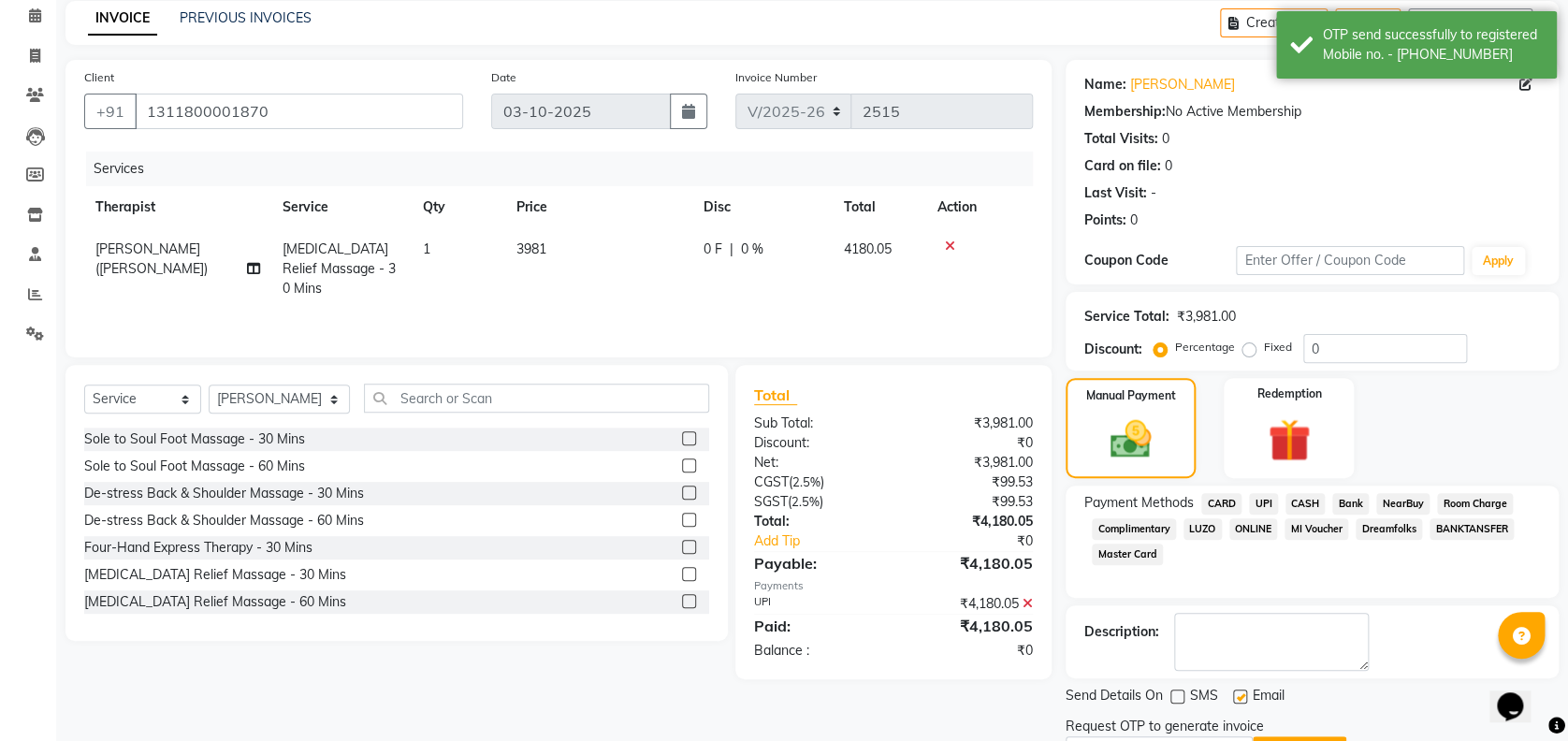
scroll to position [180, 0]
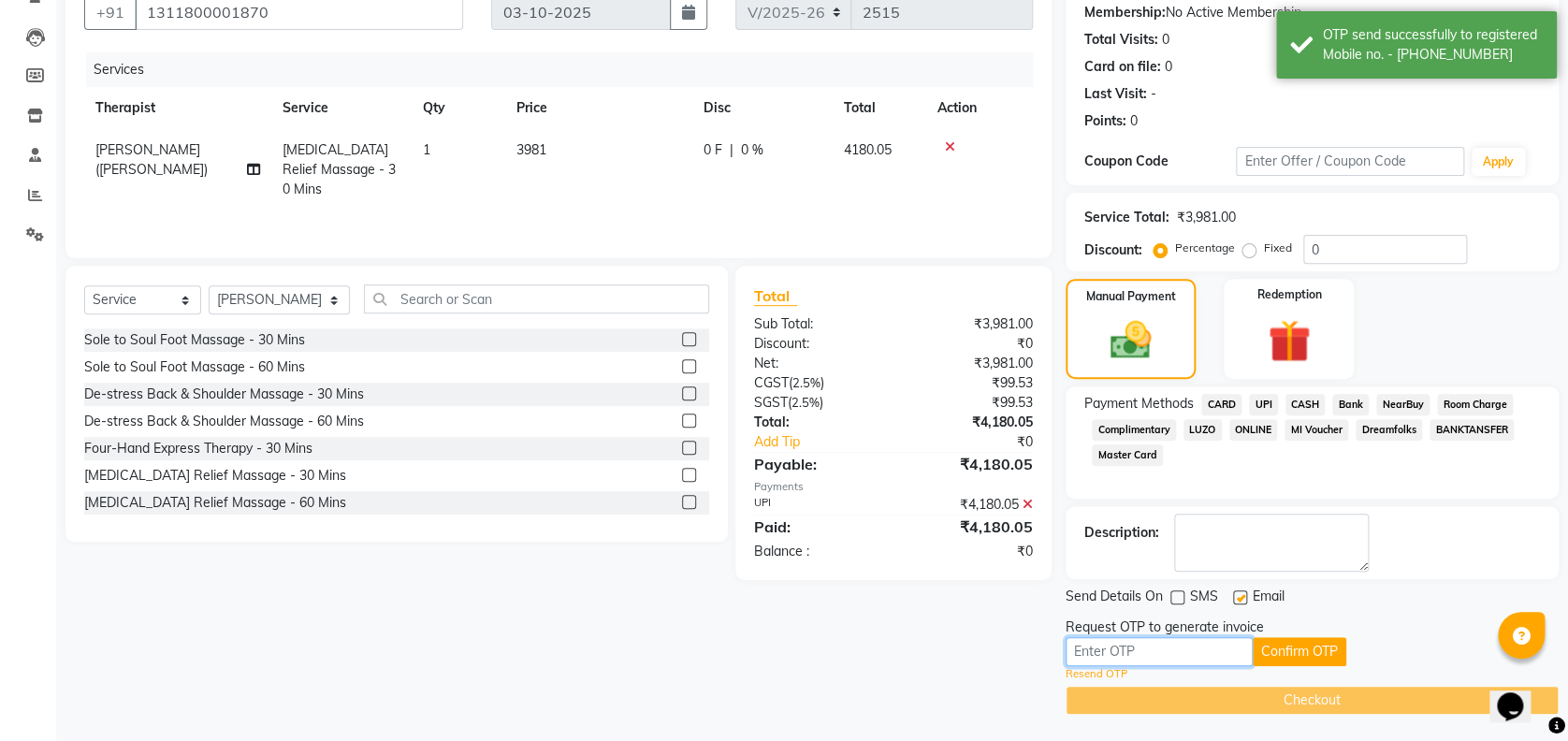
click at [1167, 651] on input "text" at bounding box center [1159, 651] width 187 height 29
type input "4035"
click at [1281, 645] on button "Confirm OTP" at bounding box center [1300, 651] width 94 height 29
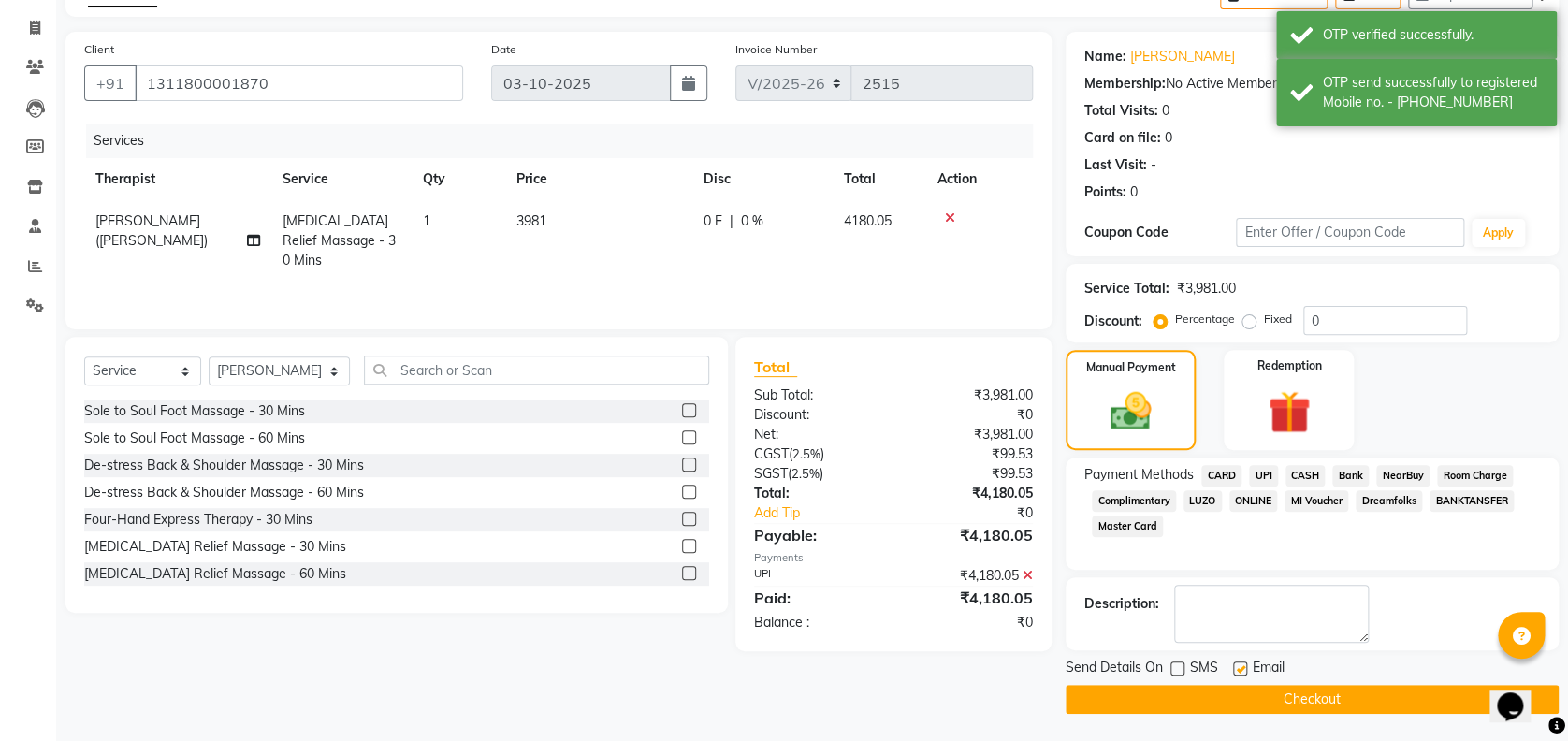
click at [1247, 704] on button "Checkout" at bounding box center [1312, 699] width 493 height 29
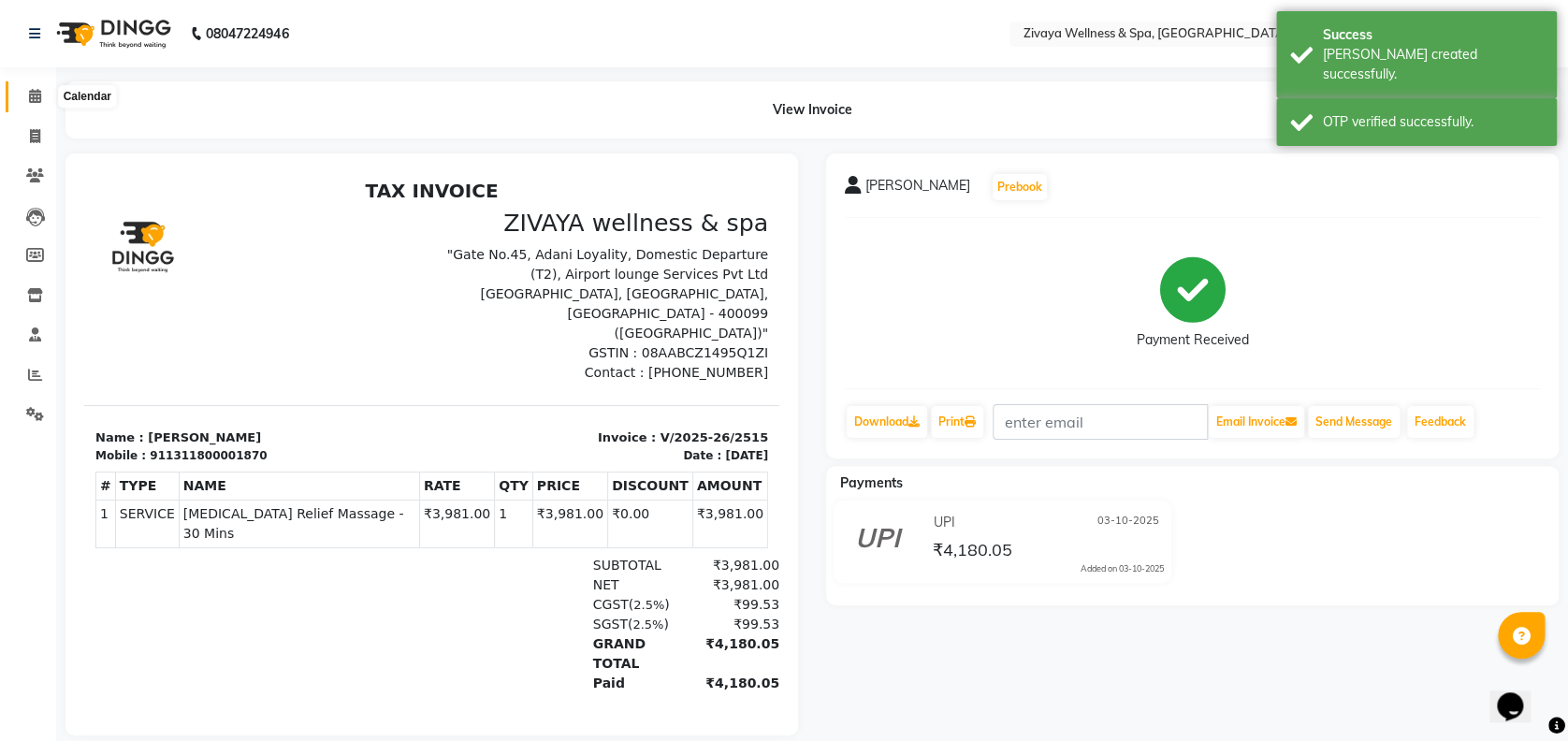
click at [44, 91] on span at bounding box center [35, 97] width 33 height 22
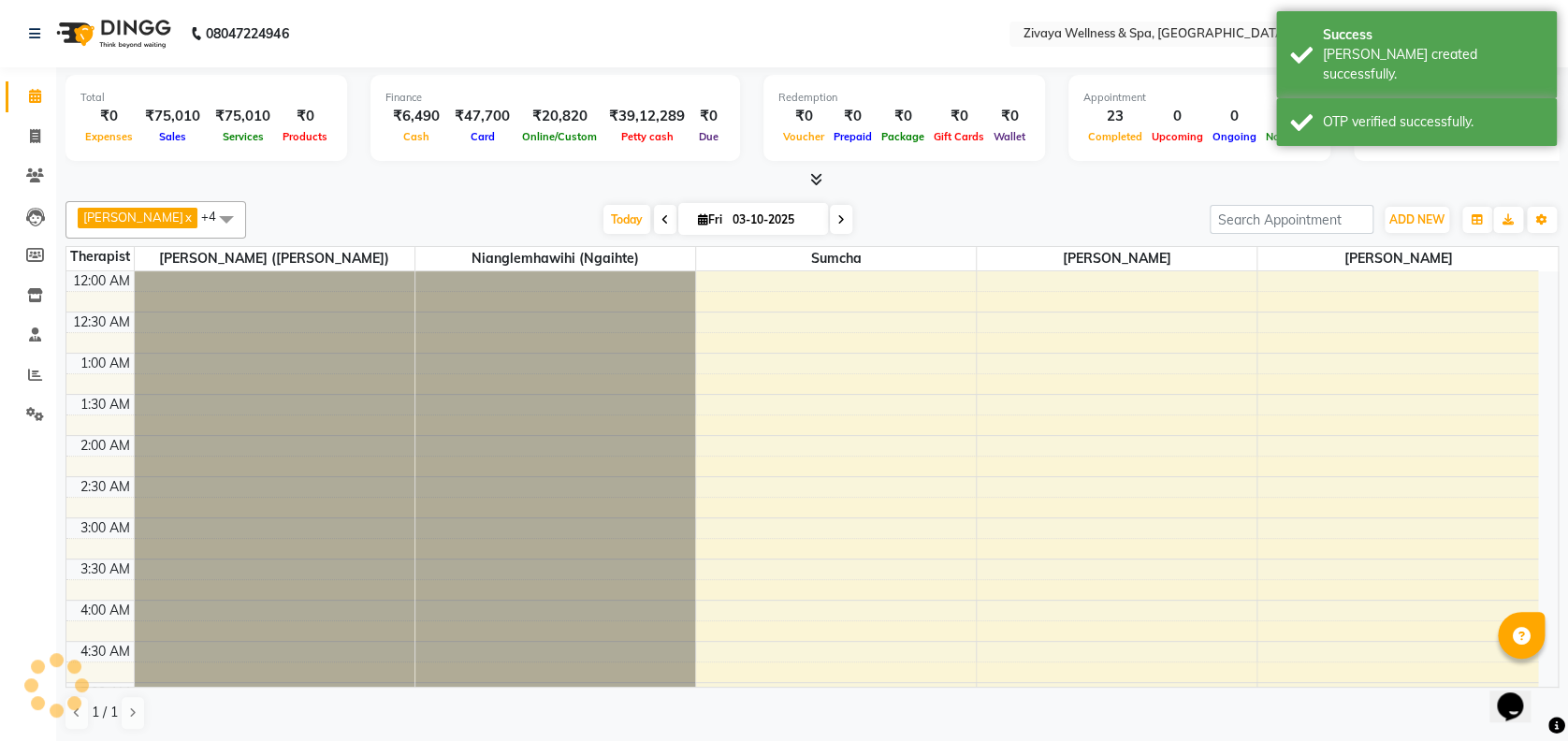
scroll to position [492, 0]
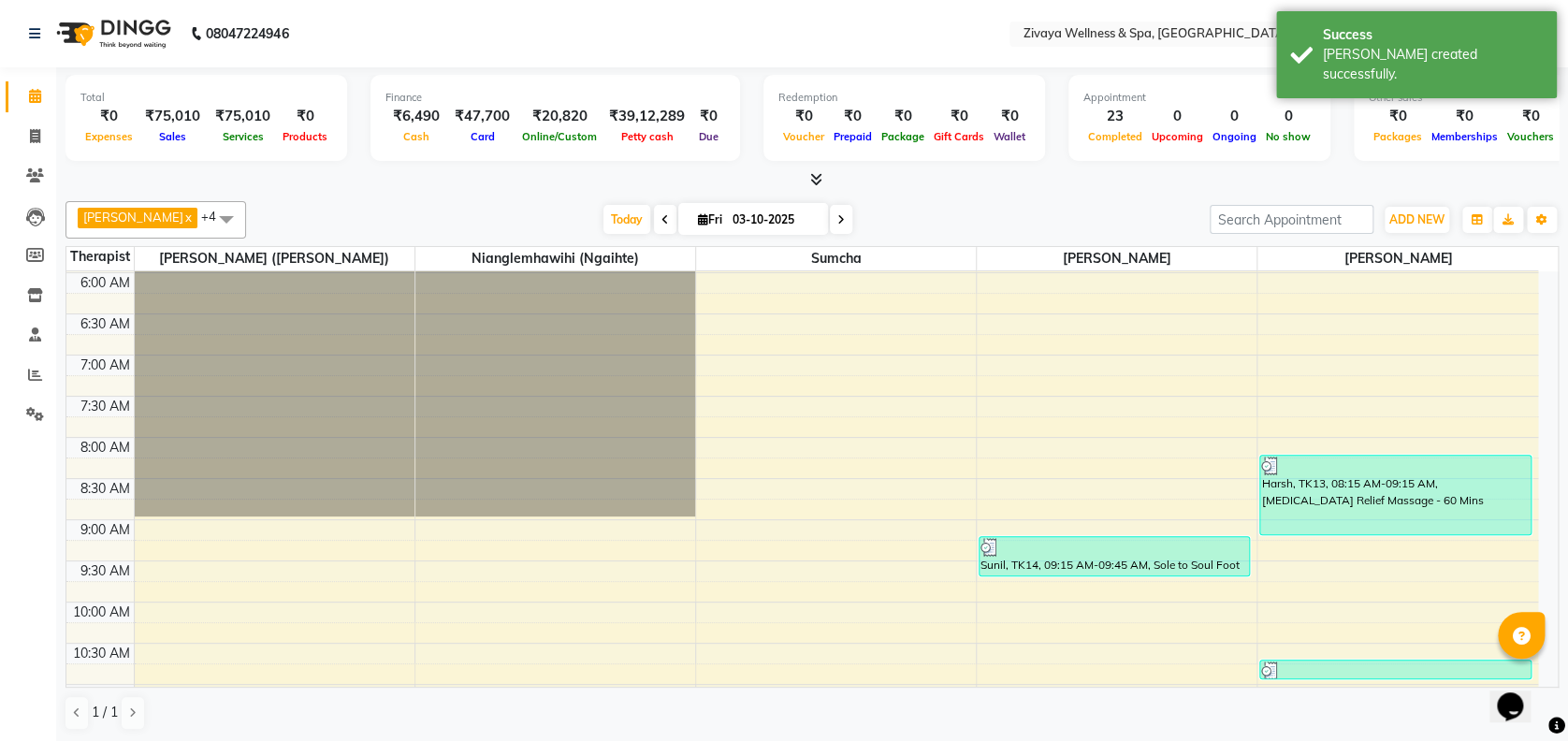
click at [246, 206] on span at bounding box center [226, 220] width 37 height 36
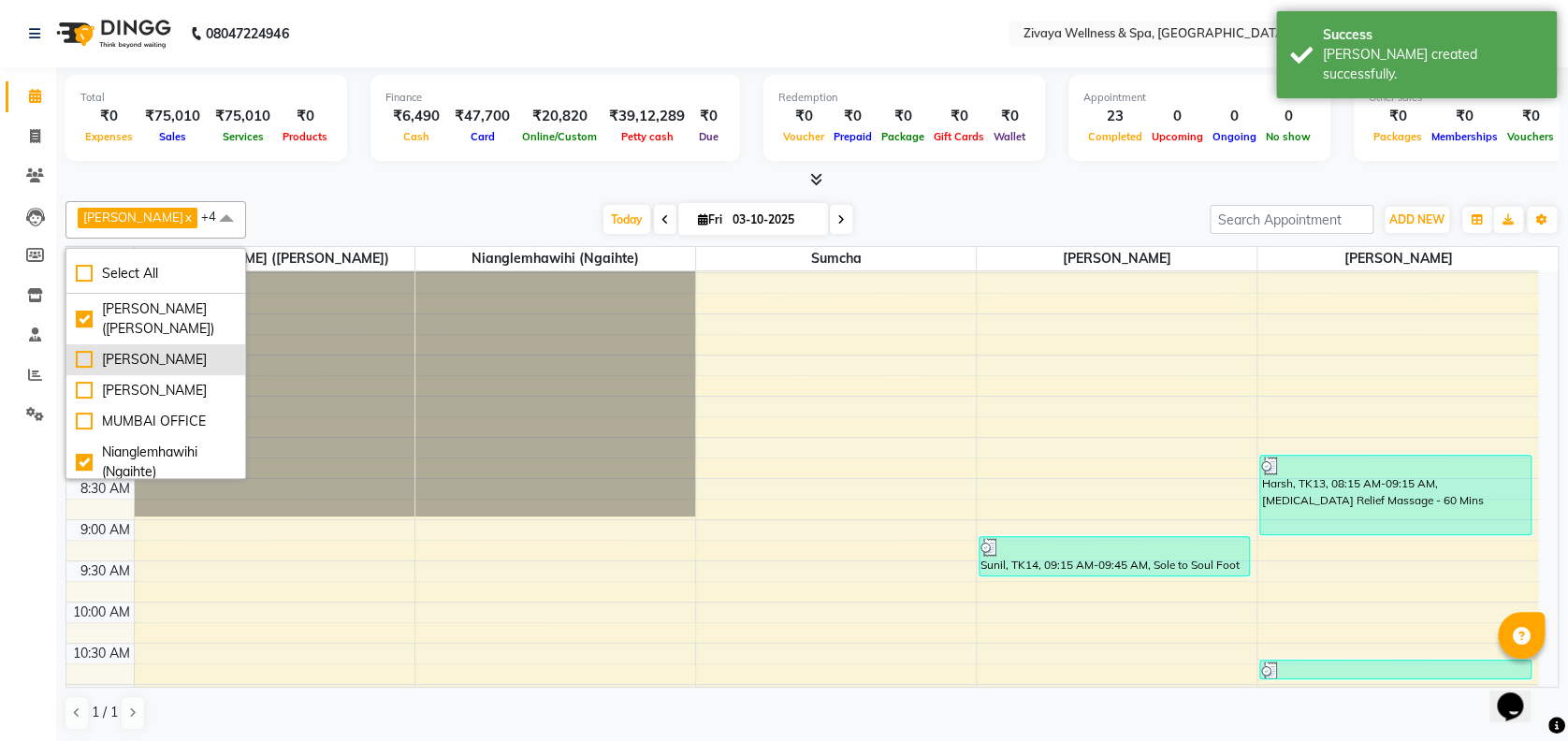
click at [90, 373] on li "[PERSON_NAME]" at bounding box center [156, 360] width 179 height 31
checkbox input "true"
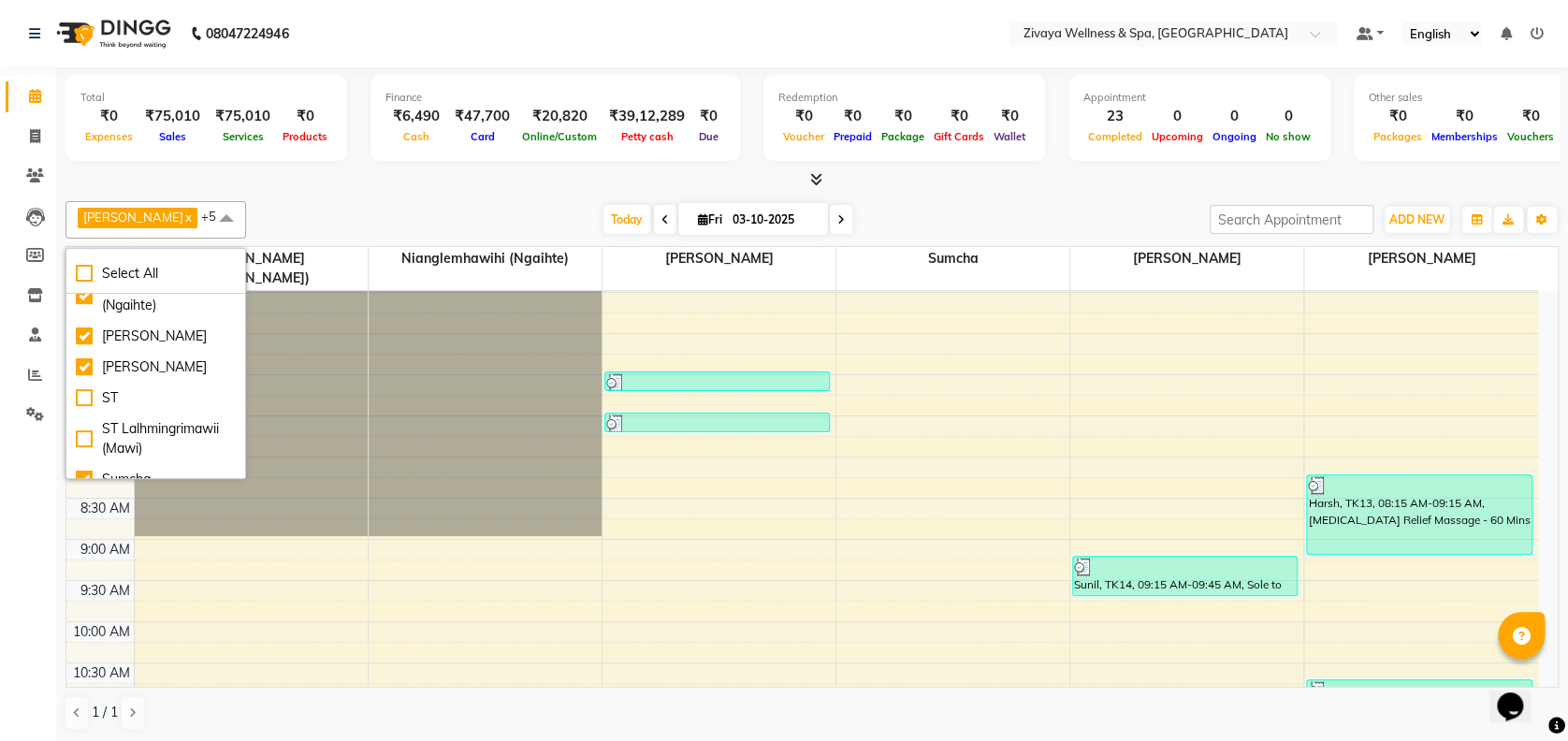
scroll to position [170, 0]
click at [85, 405] on div "ST" at bounding box center [156, 395] width 160 height 20
checkbox input "true"
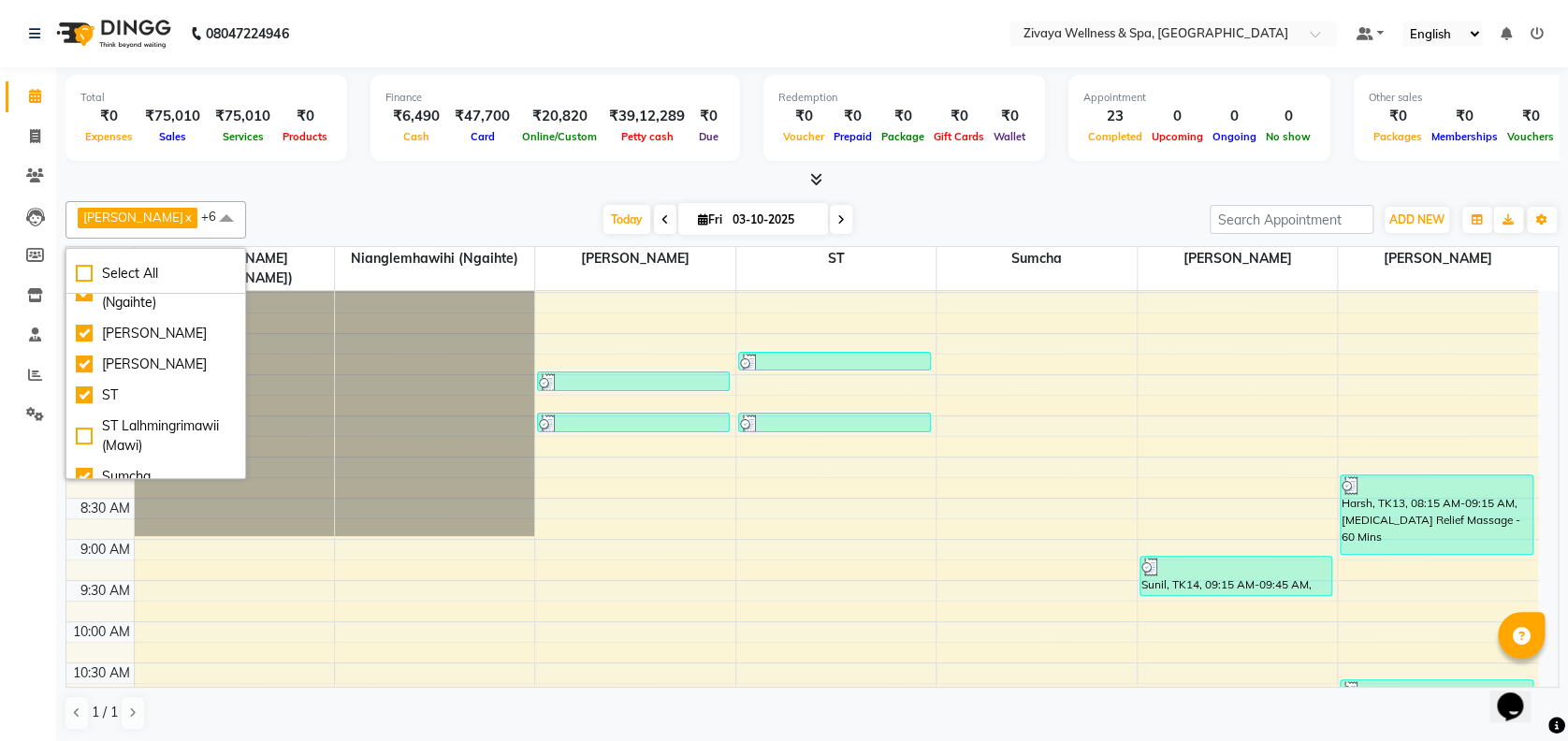
click at [246, 222] on span at bounding box center [226, 220] width 37 height 36
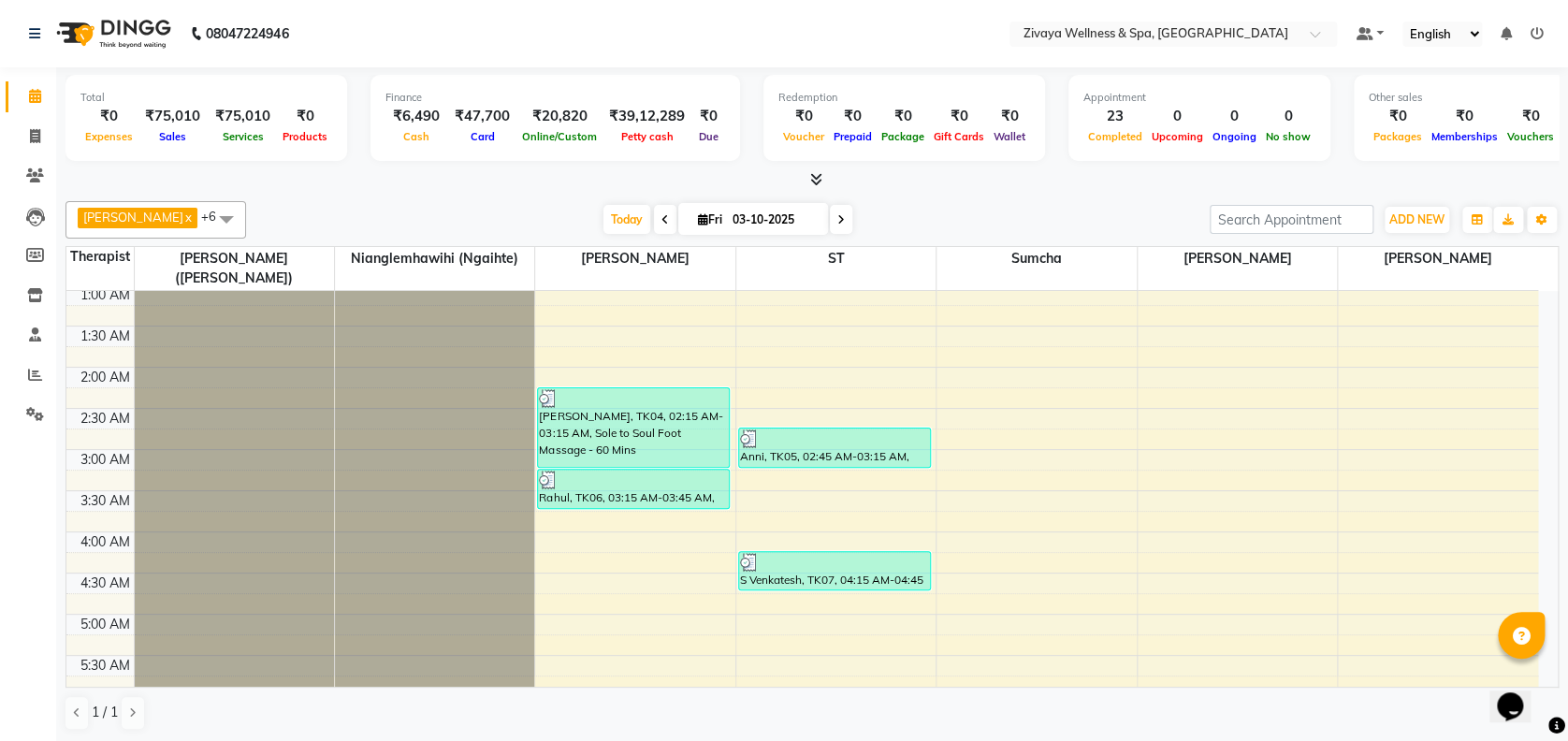
scroll to position [0, 0]
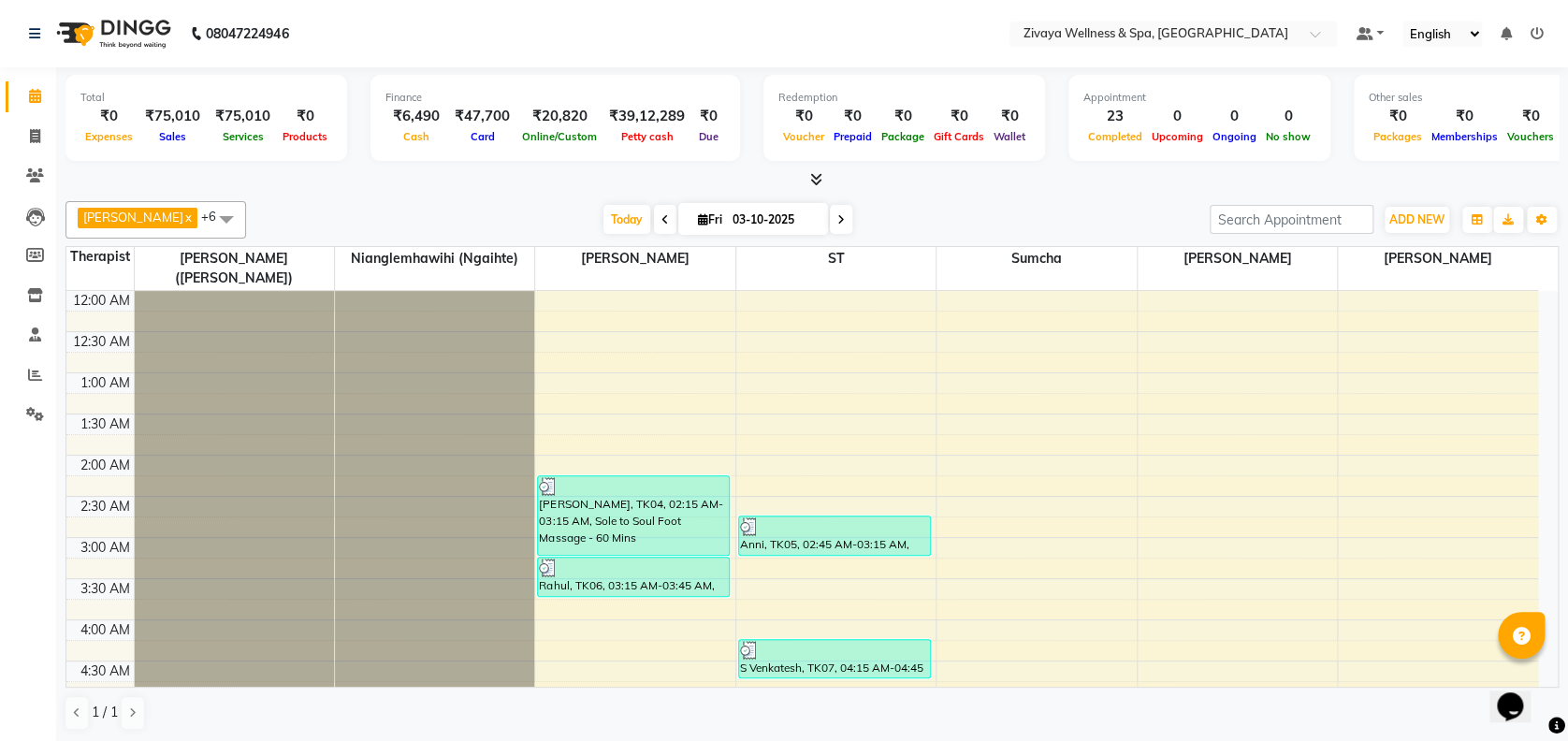
click at [246, 215] on span at bounding box center [226, 220] width 37 height 36
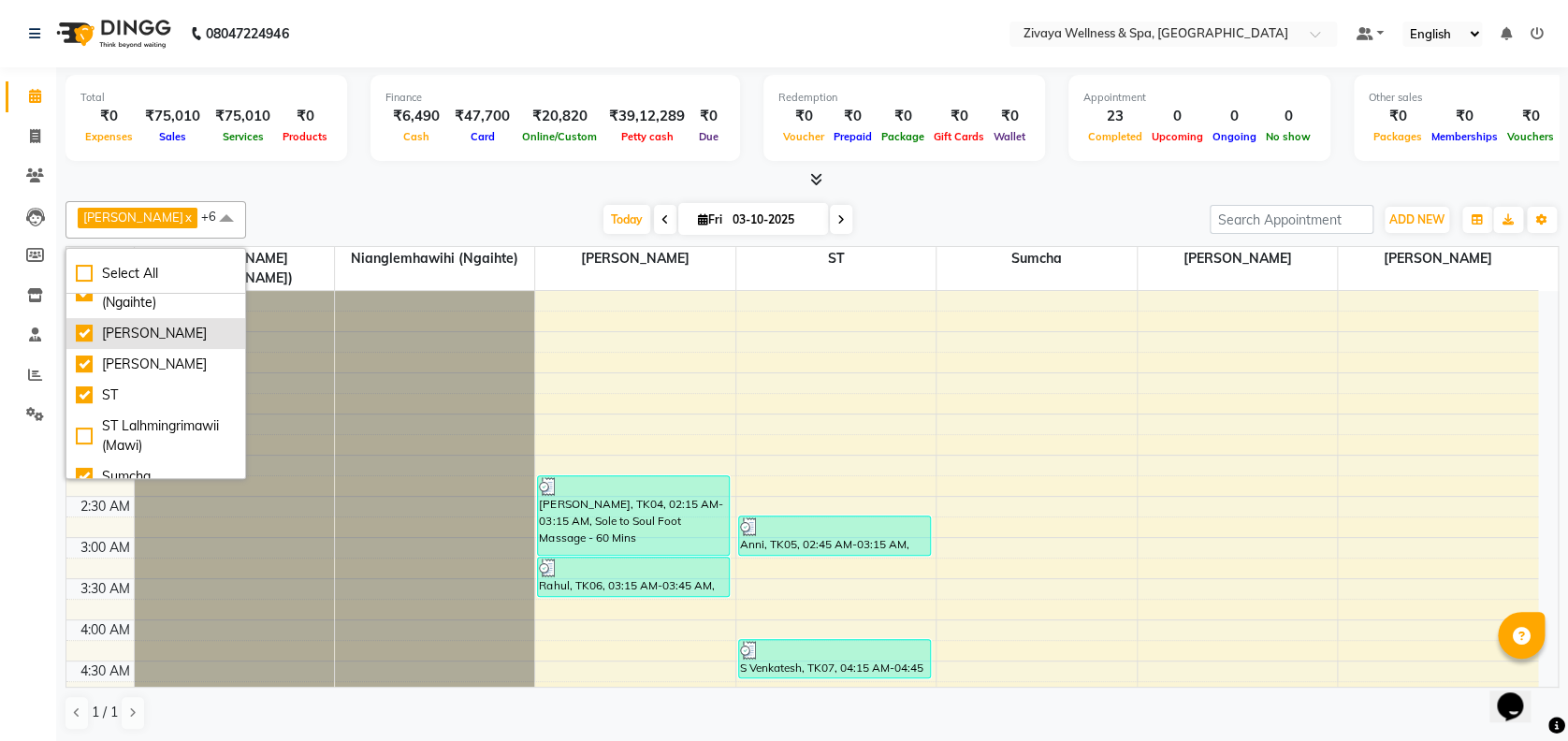
click at [149, 324] on div "[PERSON_NAME]" at bounding box center [156, 334] width 160 height 20
checkbox input "false"
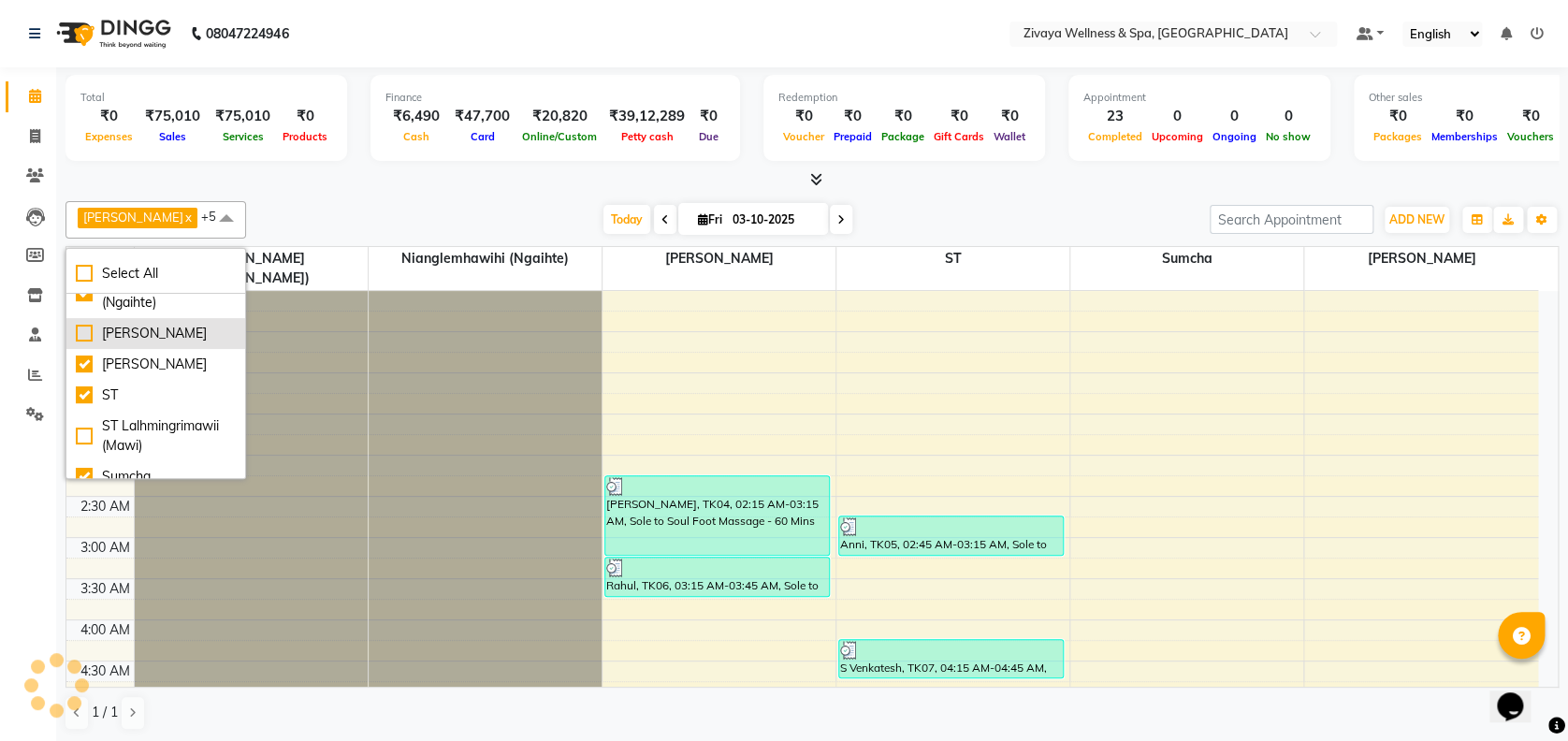
scroll to position [170, 0]
click at [129, 361] on div "[PERSON_NAME]" at bounding box center [156, 365] width 160 height 20
checkbox input "false"
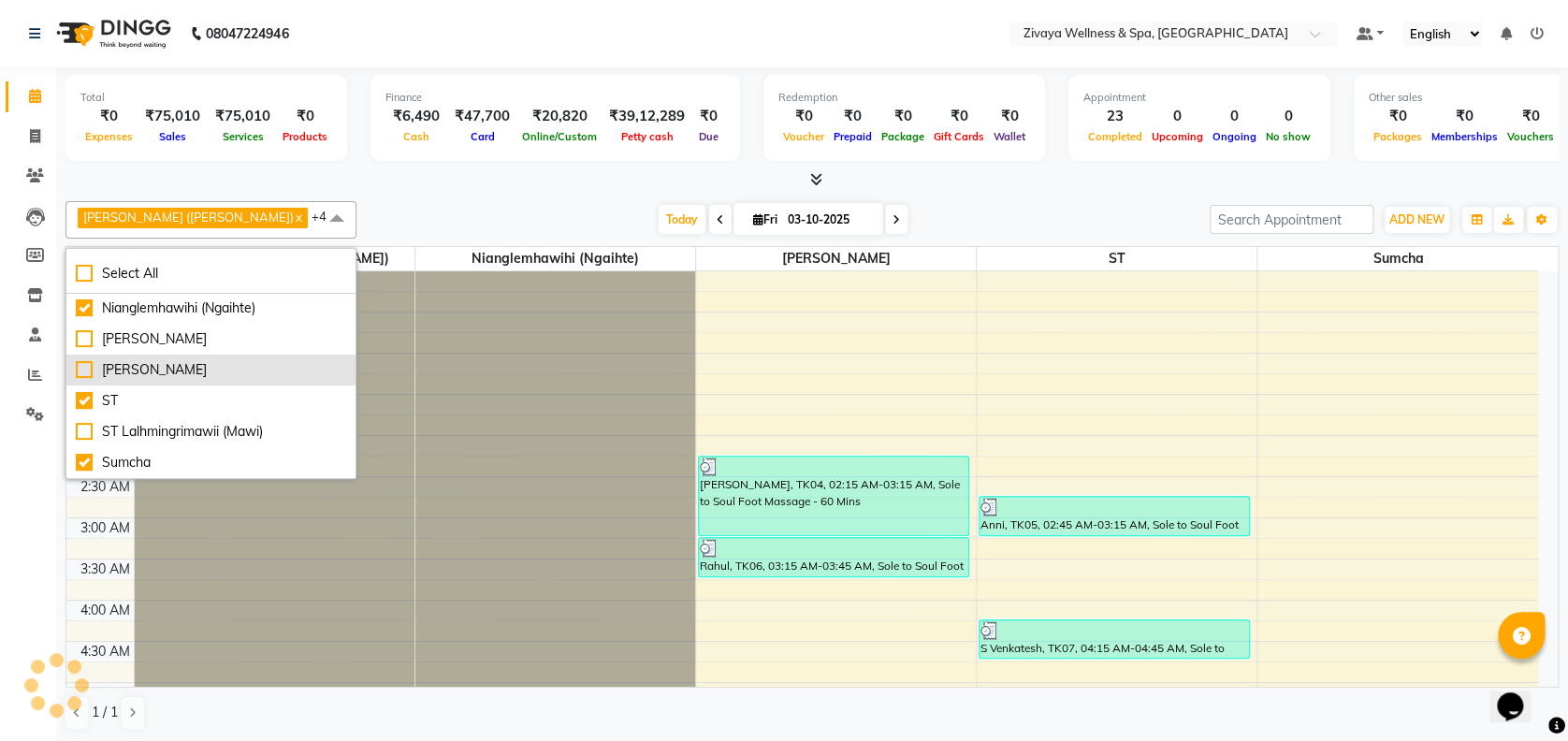
scroll to position [124, 0]
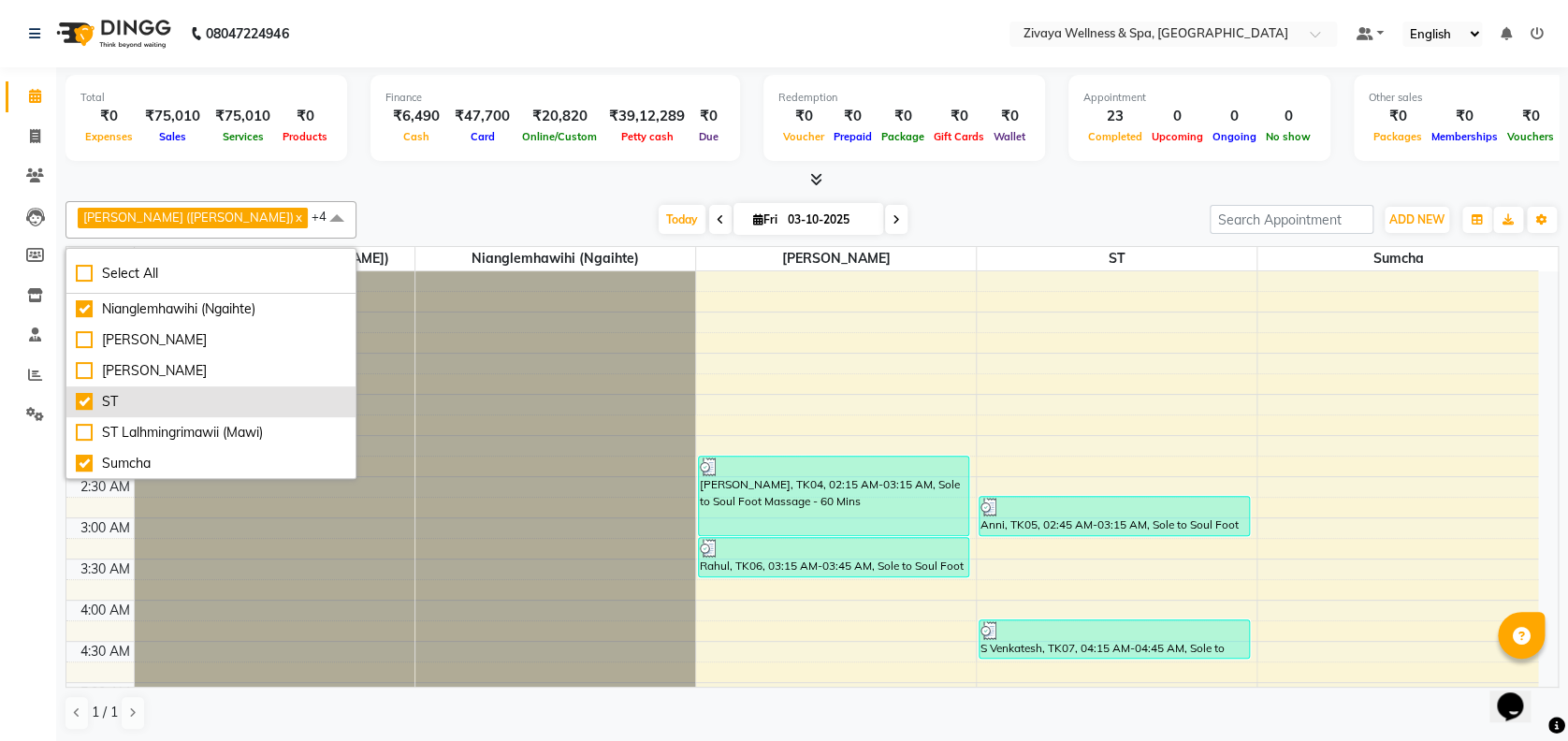
click at [115, 403] on div "ST" at bounding box center [211, 402] width 270 height 20
checkbox input "false"
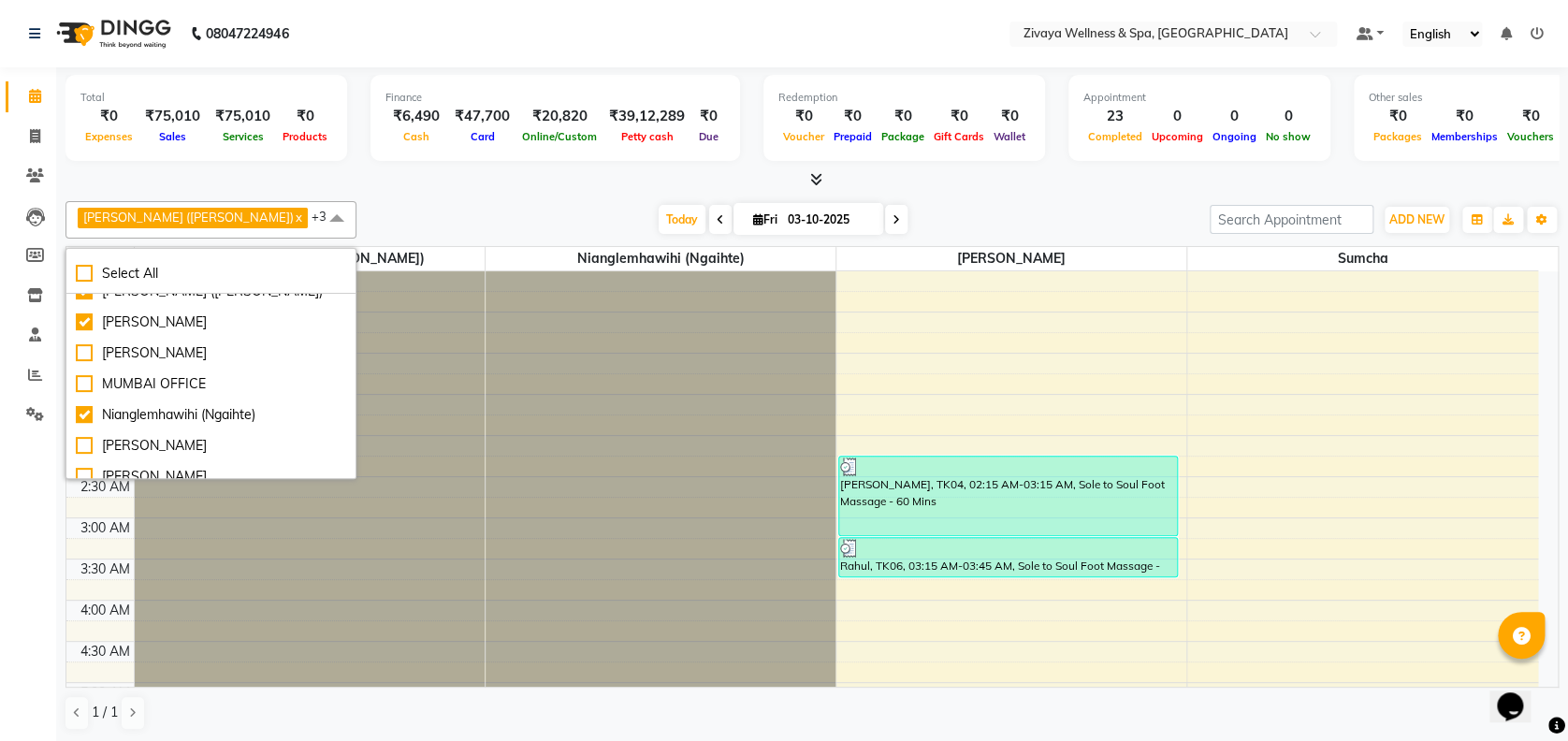
scroll to position [0, 0]
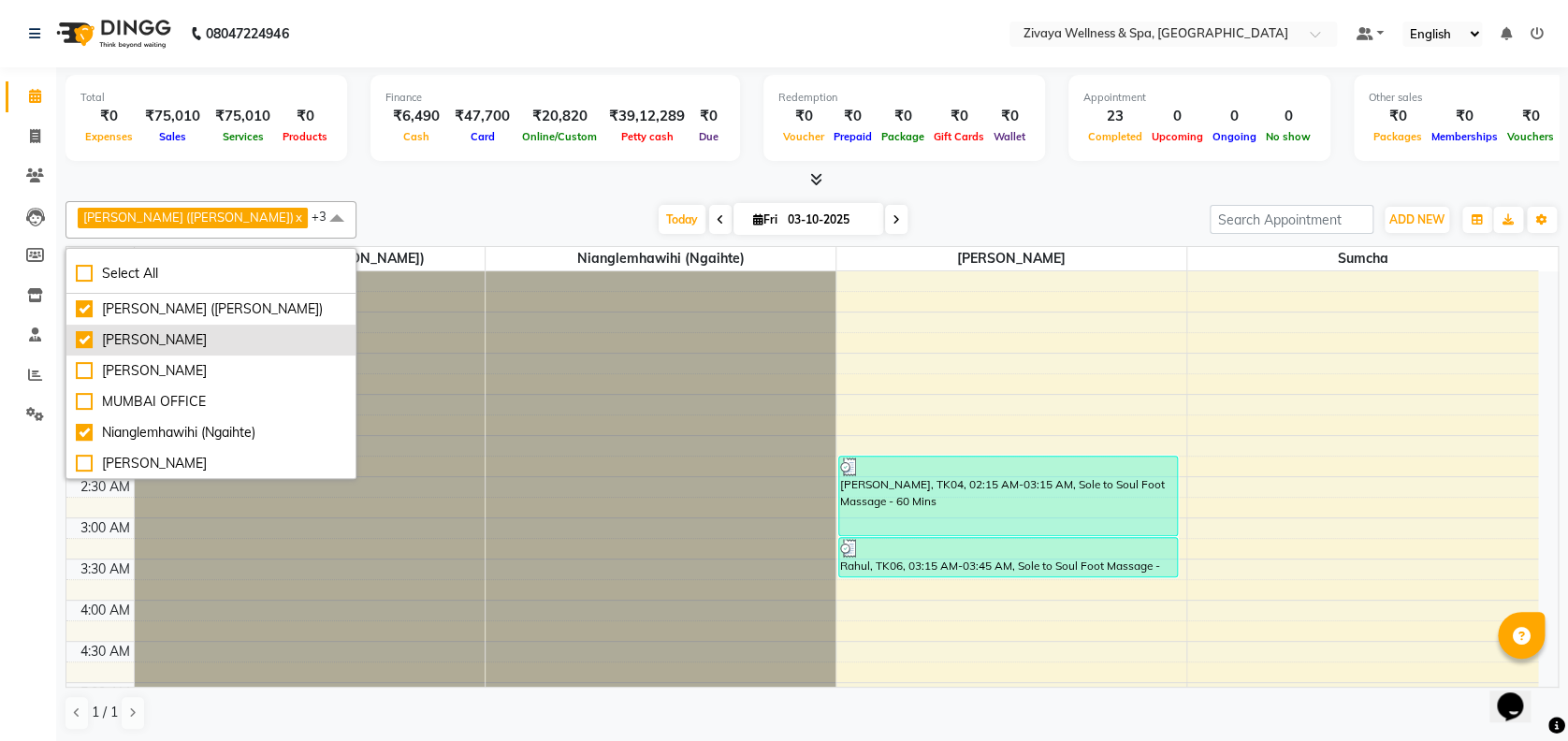
click at [163, 337] on div "[PERSON_NAME]" at bounding box center [211, 341] width 270 height 20
checkbox input "false"
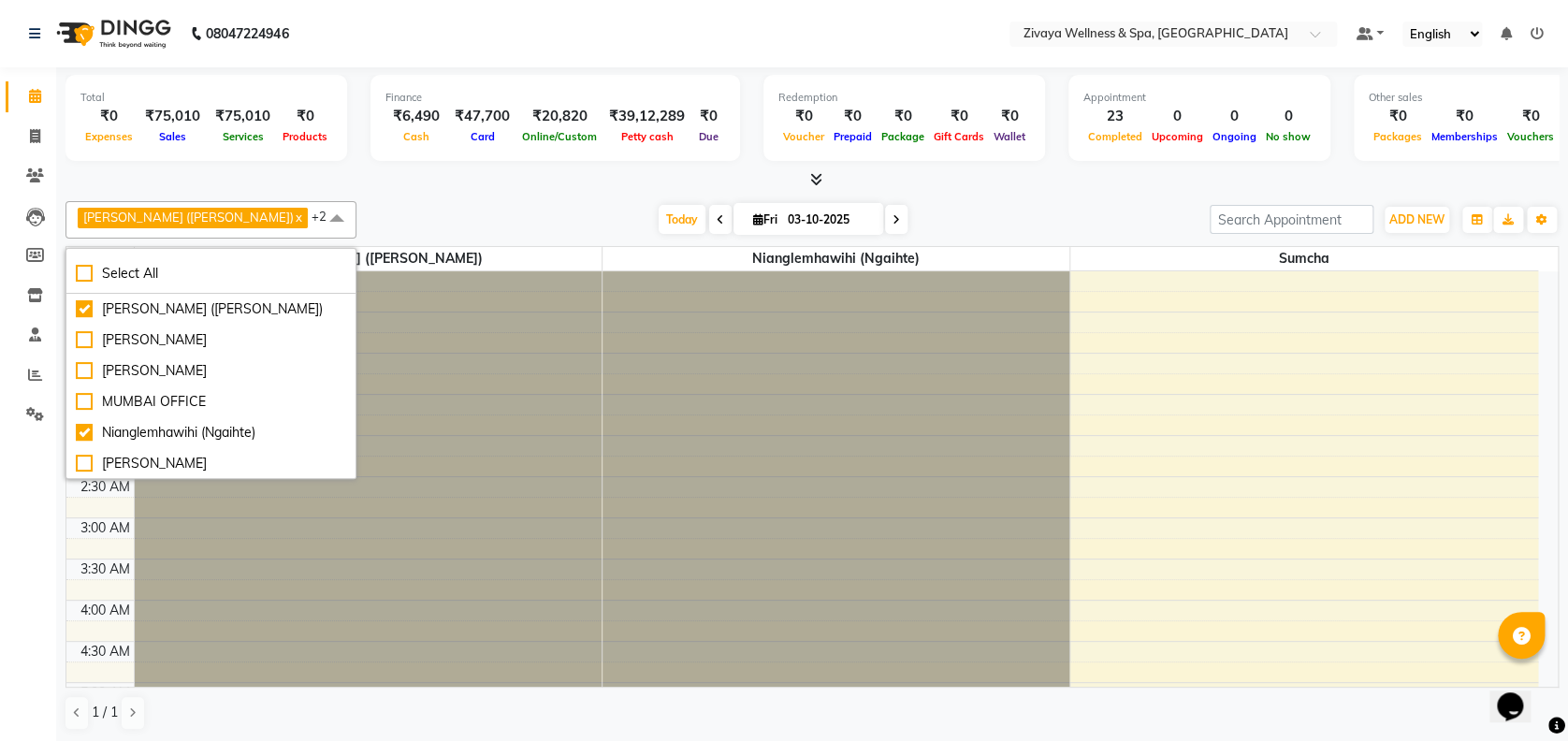
click at [318, 214] on span at bounding box center [336, 220] width 37 height 36
